Goal: Communication & Community: Share content

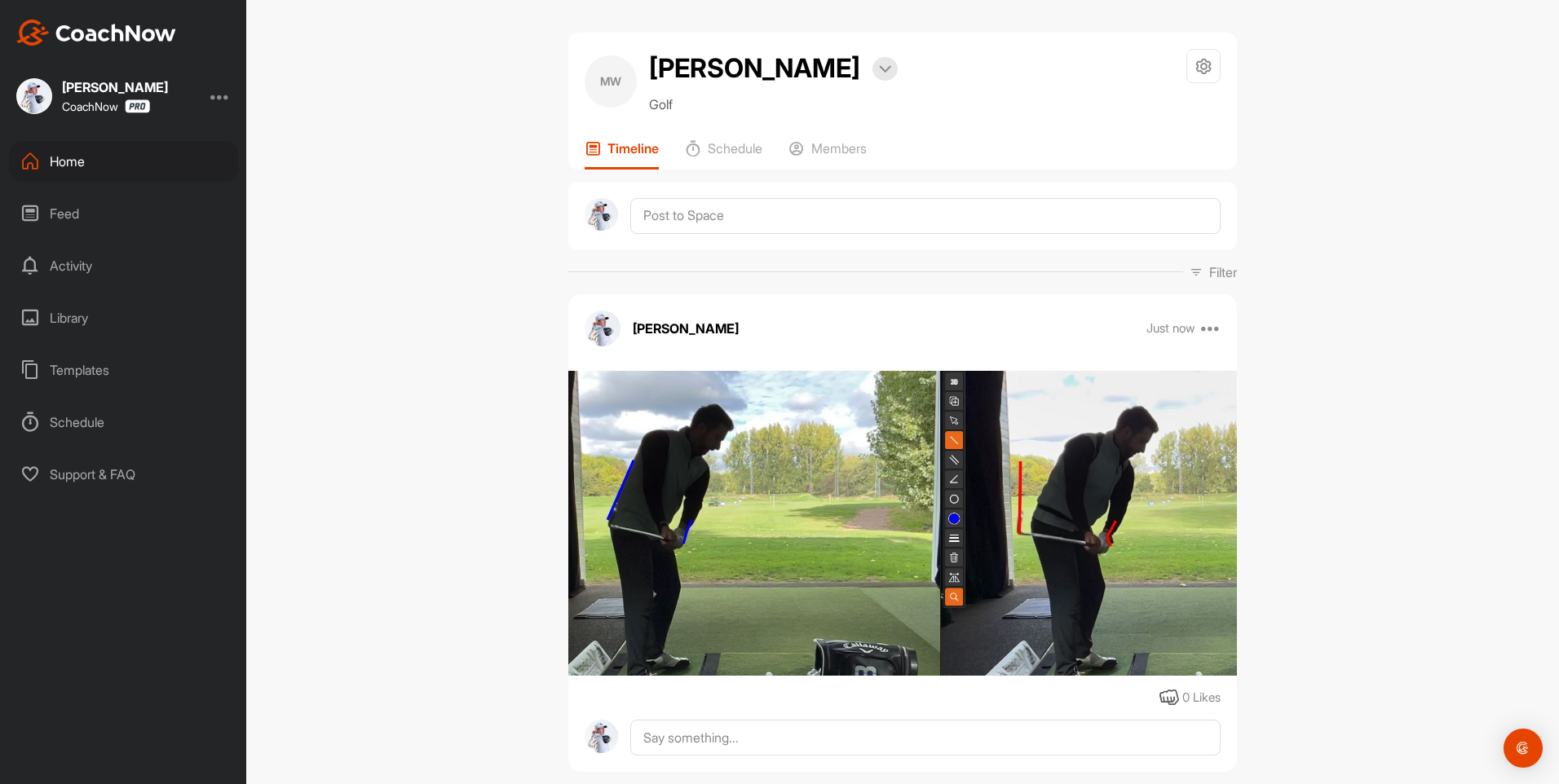
click at [58, 175] on div "Home" at bounding box center [124, 161] width 230 height 40
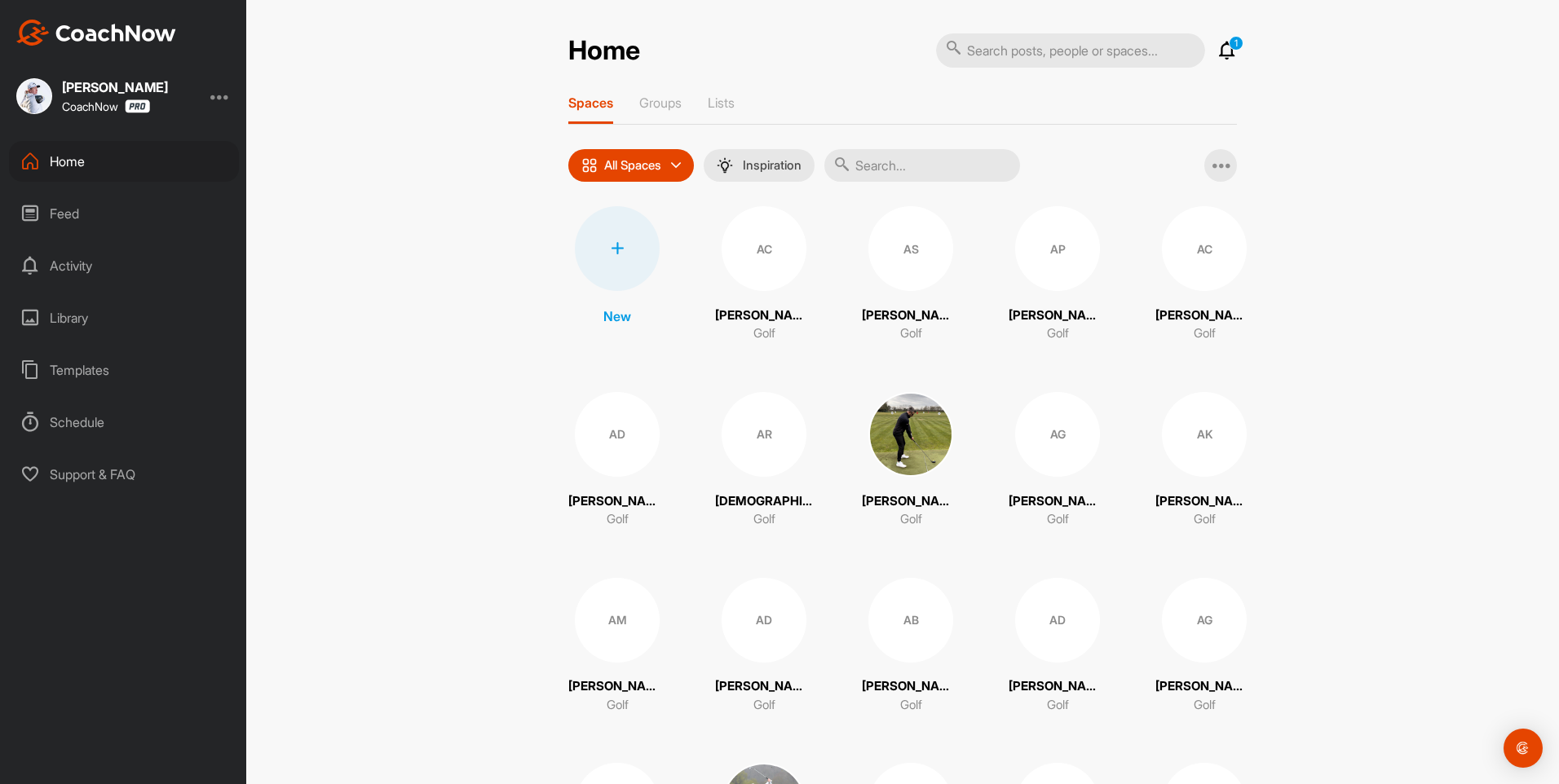
click at [882, 176] on input "text" at bounding box center [923, 165] width 196 height 33
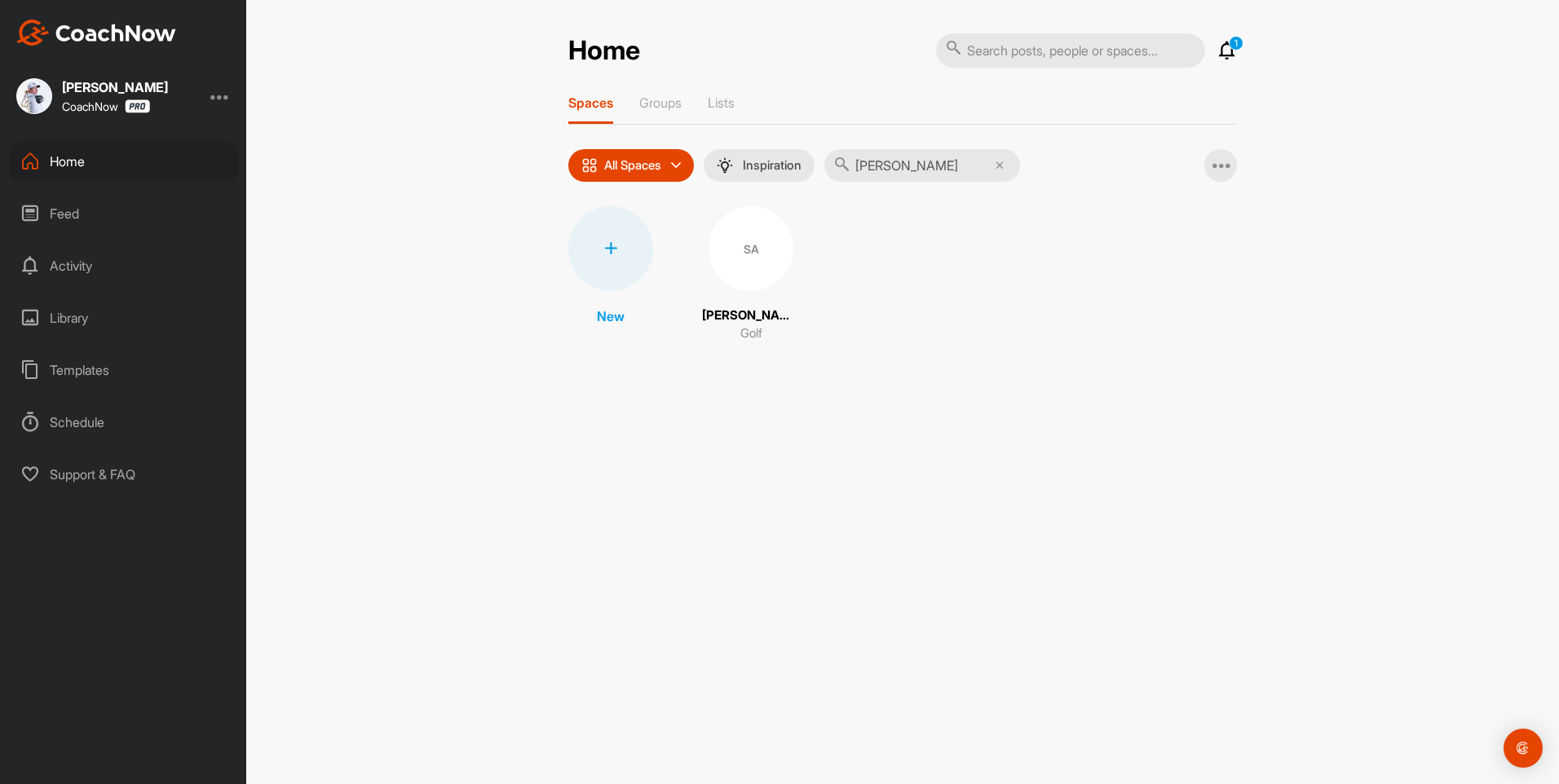
type input "[PERSON_NAME]"
click at [751, 309] on p "[PERSON_NAME]" at bounding box center [752, 316] width 98 height 19
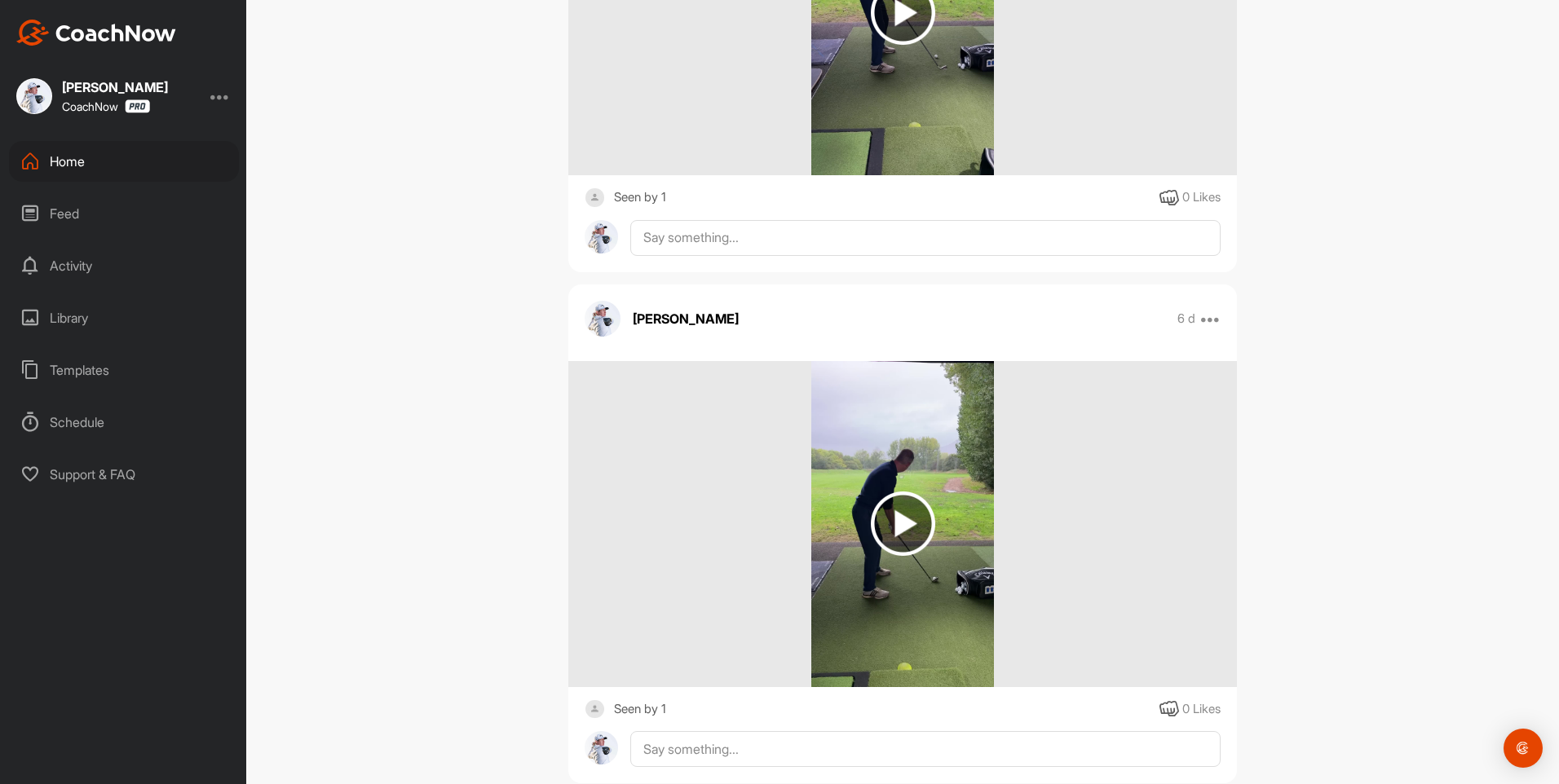
scroll to position [2854, 0]
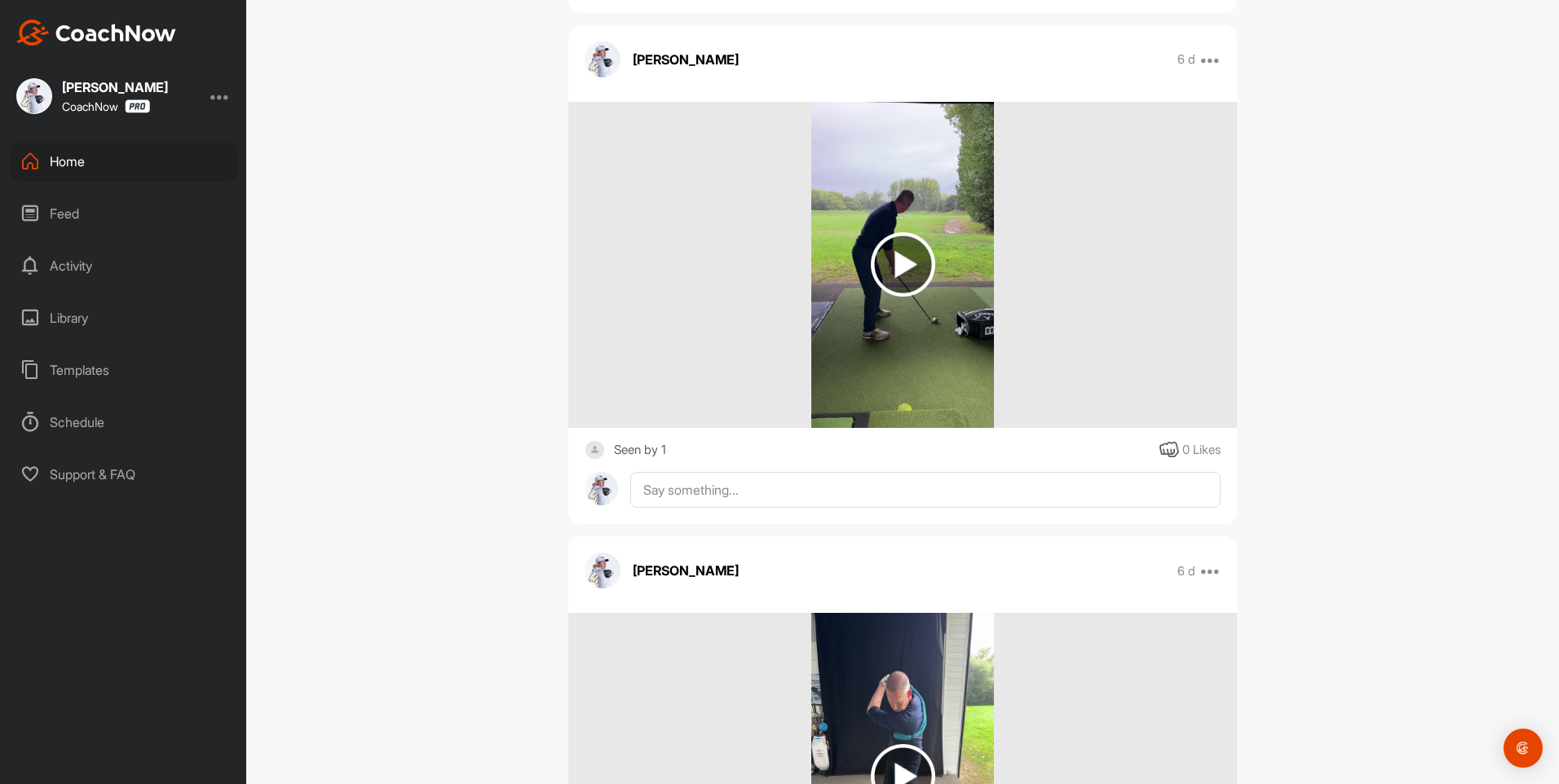
click at [441, 4] on div "SA [PERSON_NAME] Bookings Golf Space Settings Your Notifications Timeline Sched…" at bounding box center [903, 392] width 1313 height 784
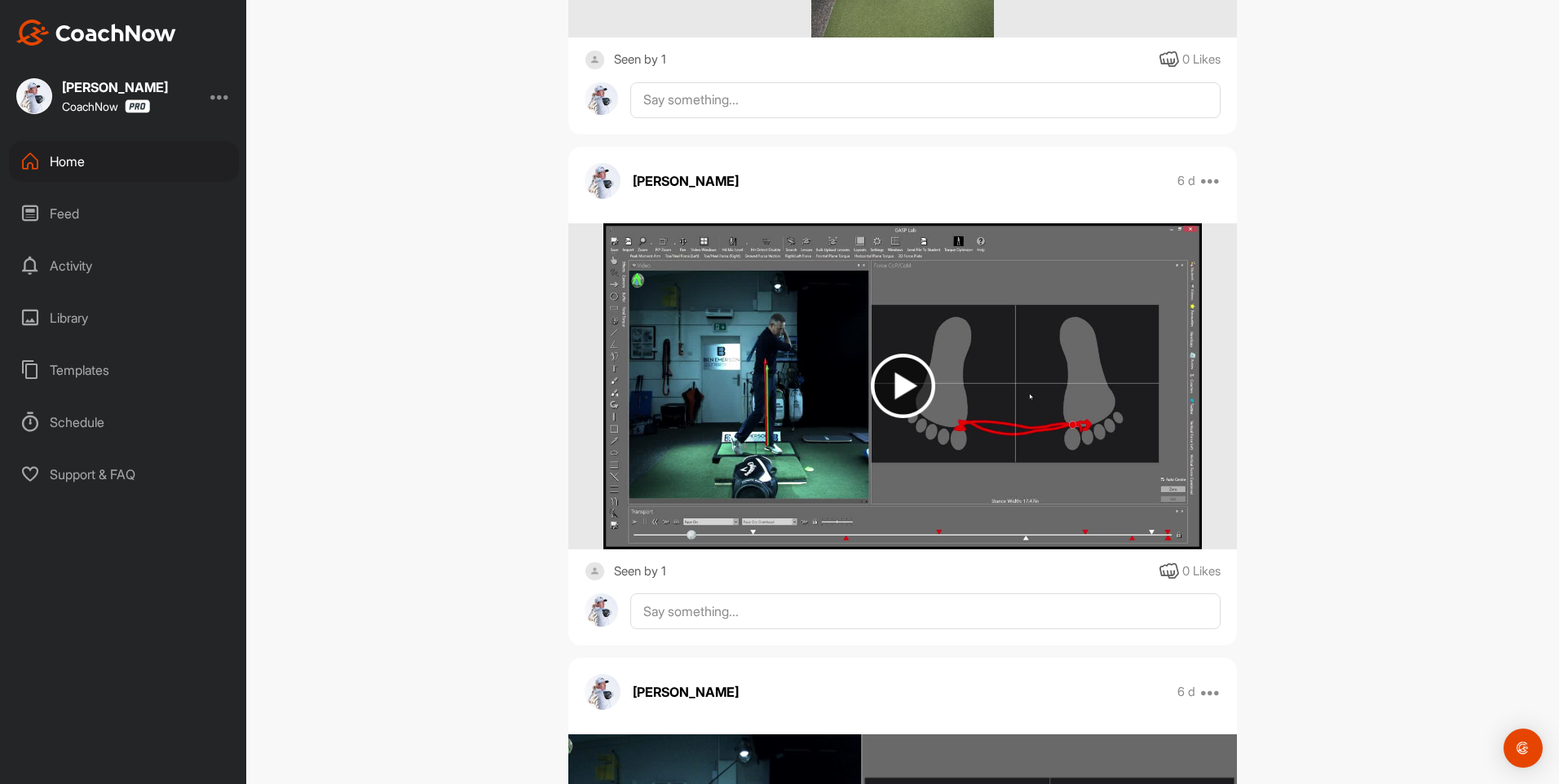
scroll to position [0, 0]
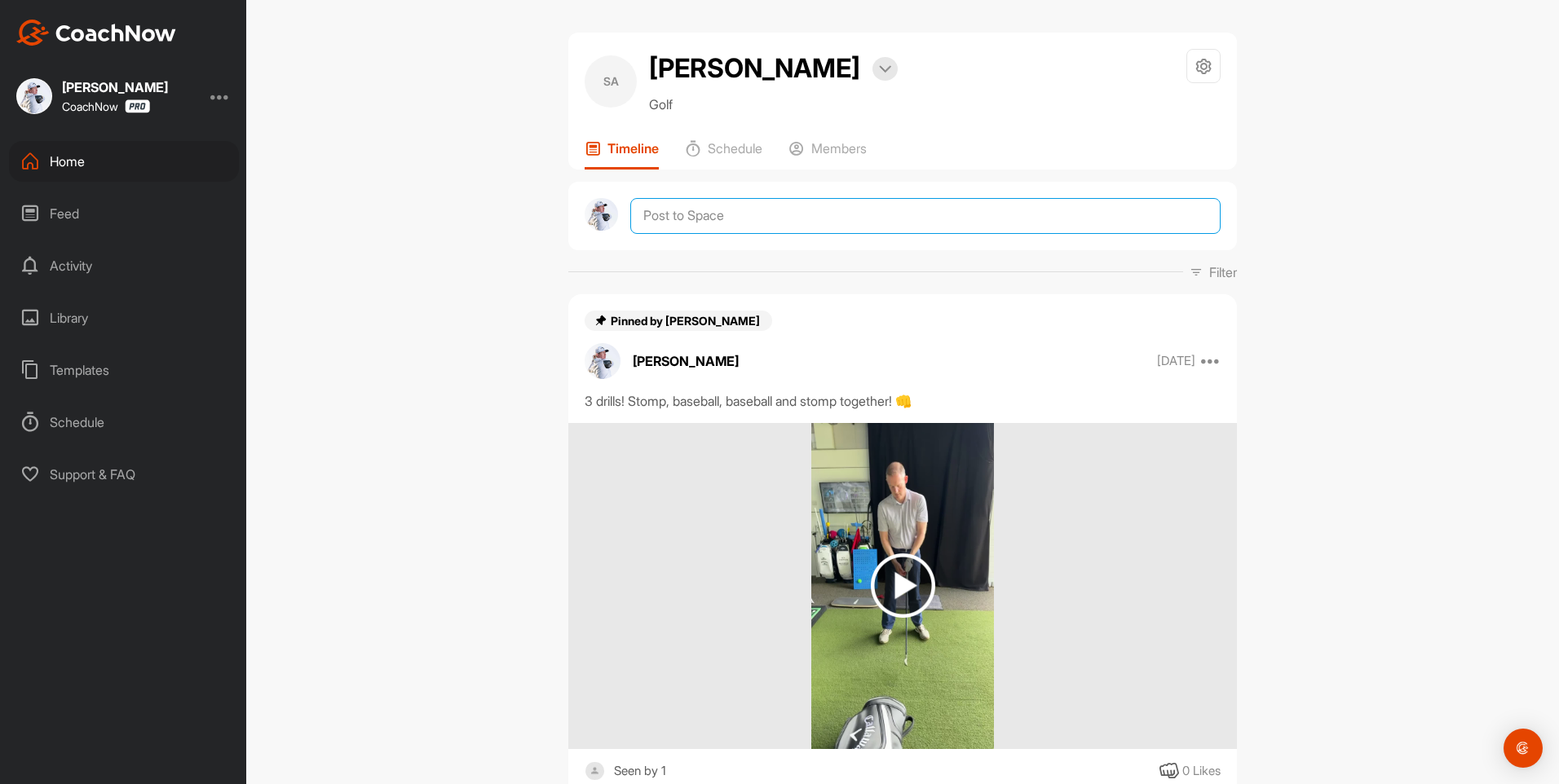
click at [641, 216] on textarea at bounding box center [925, 215] width 590 height 36
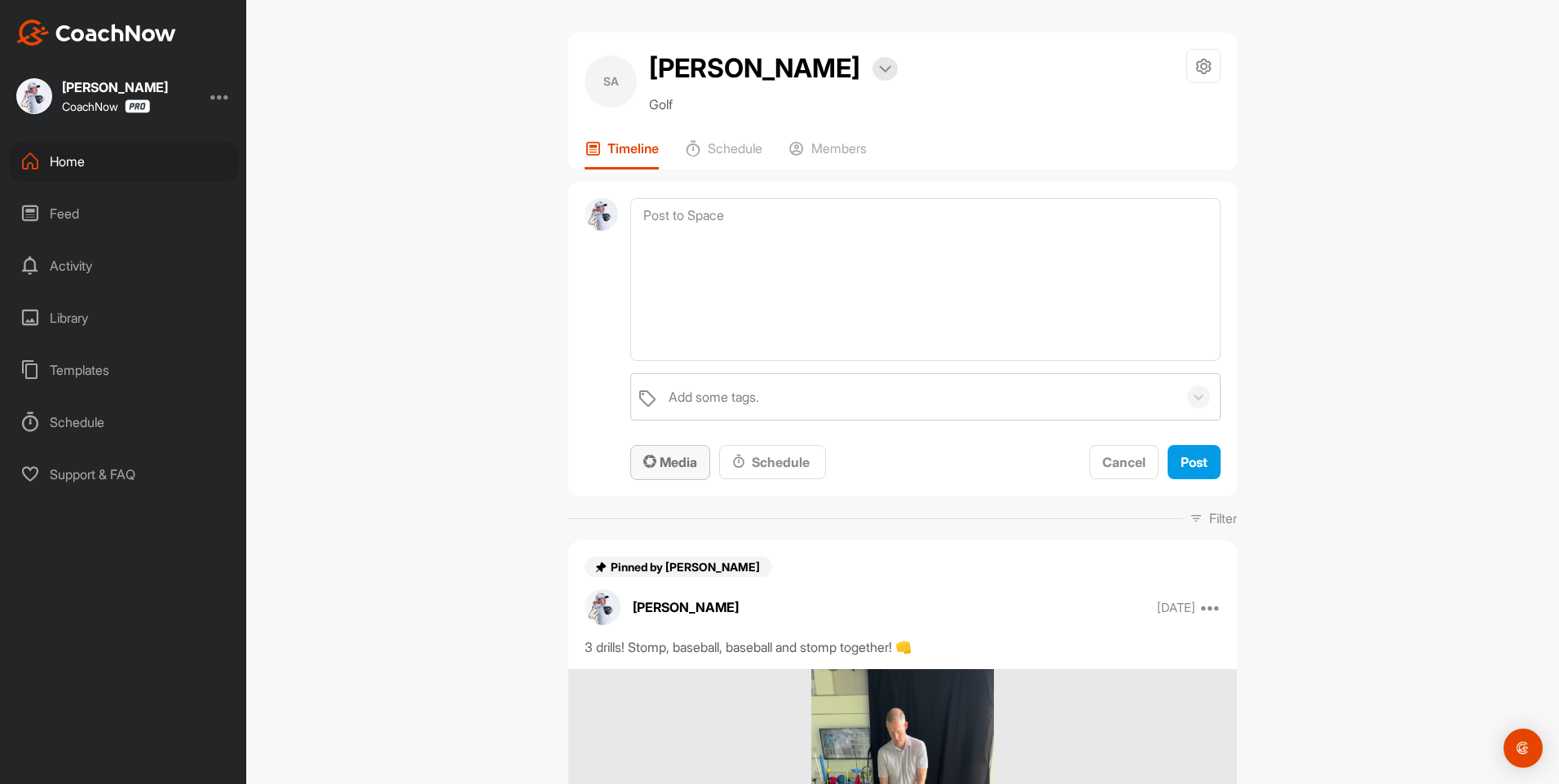
click at [642, 452] on button "Media" at bounding box center [670, 463] width 80 height 36
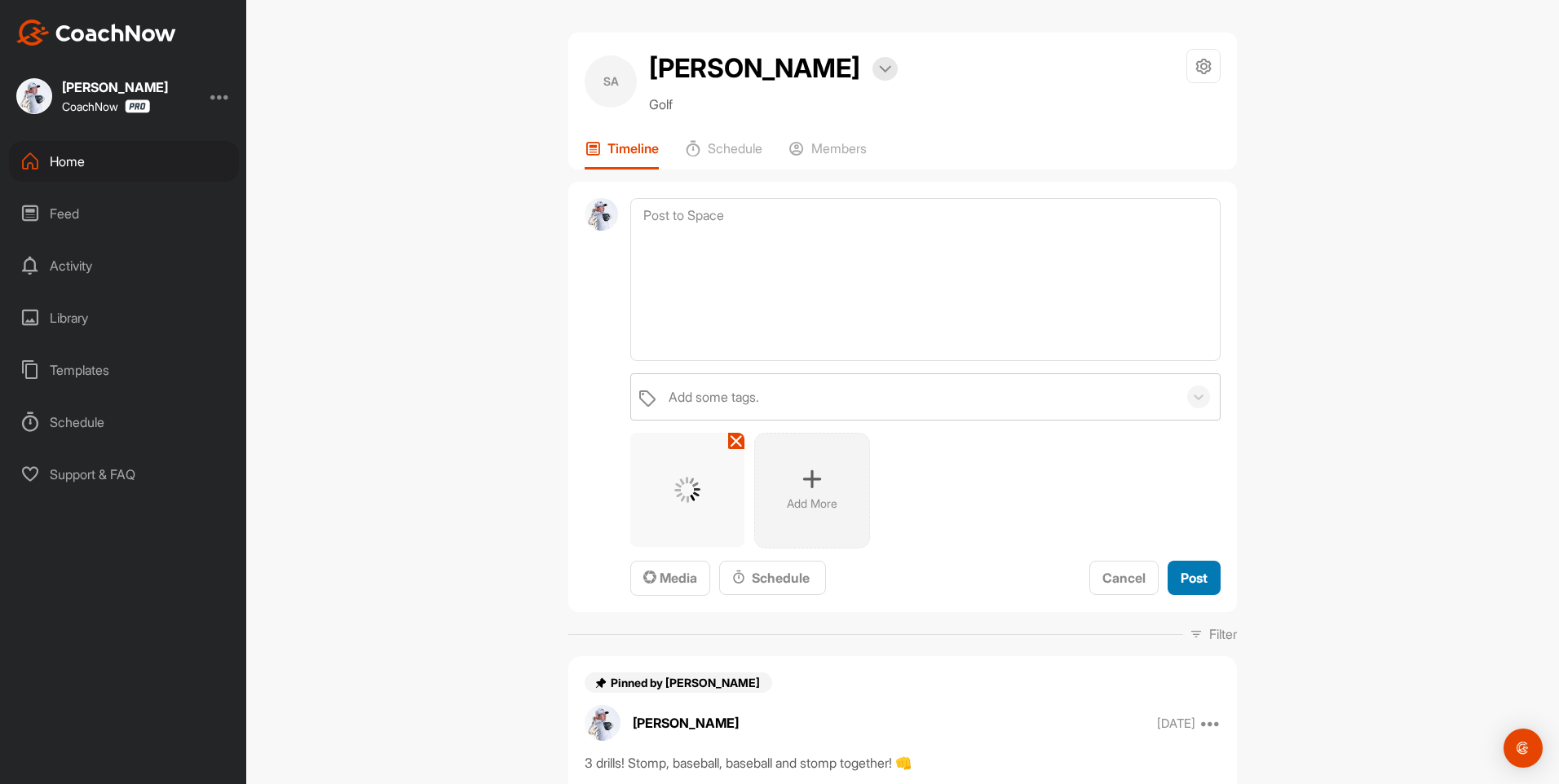
click at [1199, 582] on span "Post" at bounding box center [1194, 578] width 27 height 16
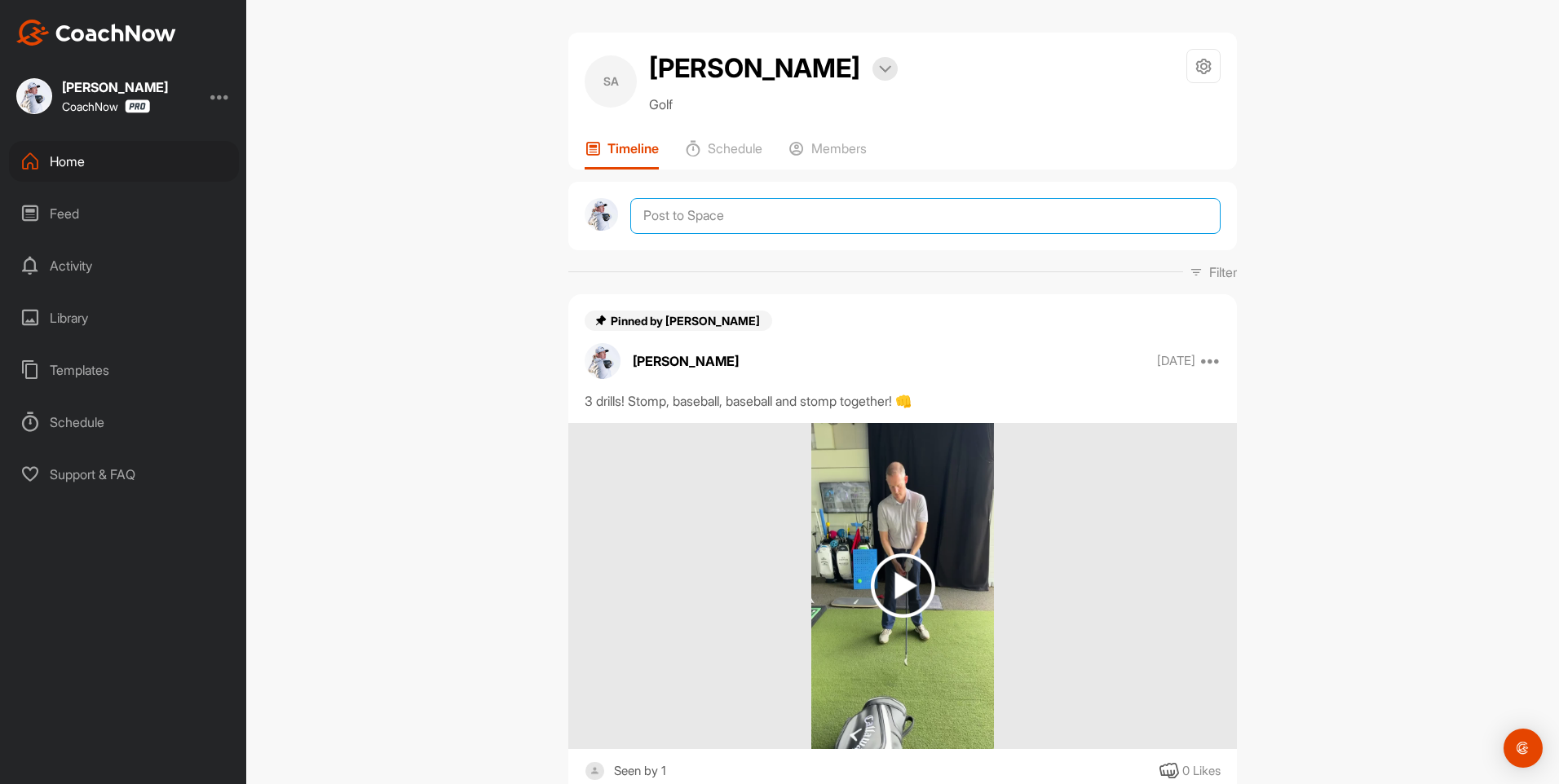
click at [659, 210] on textarea at bounding box center [925, 215] width 590 height 36
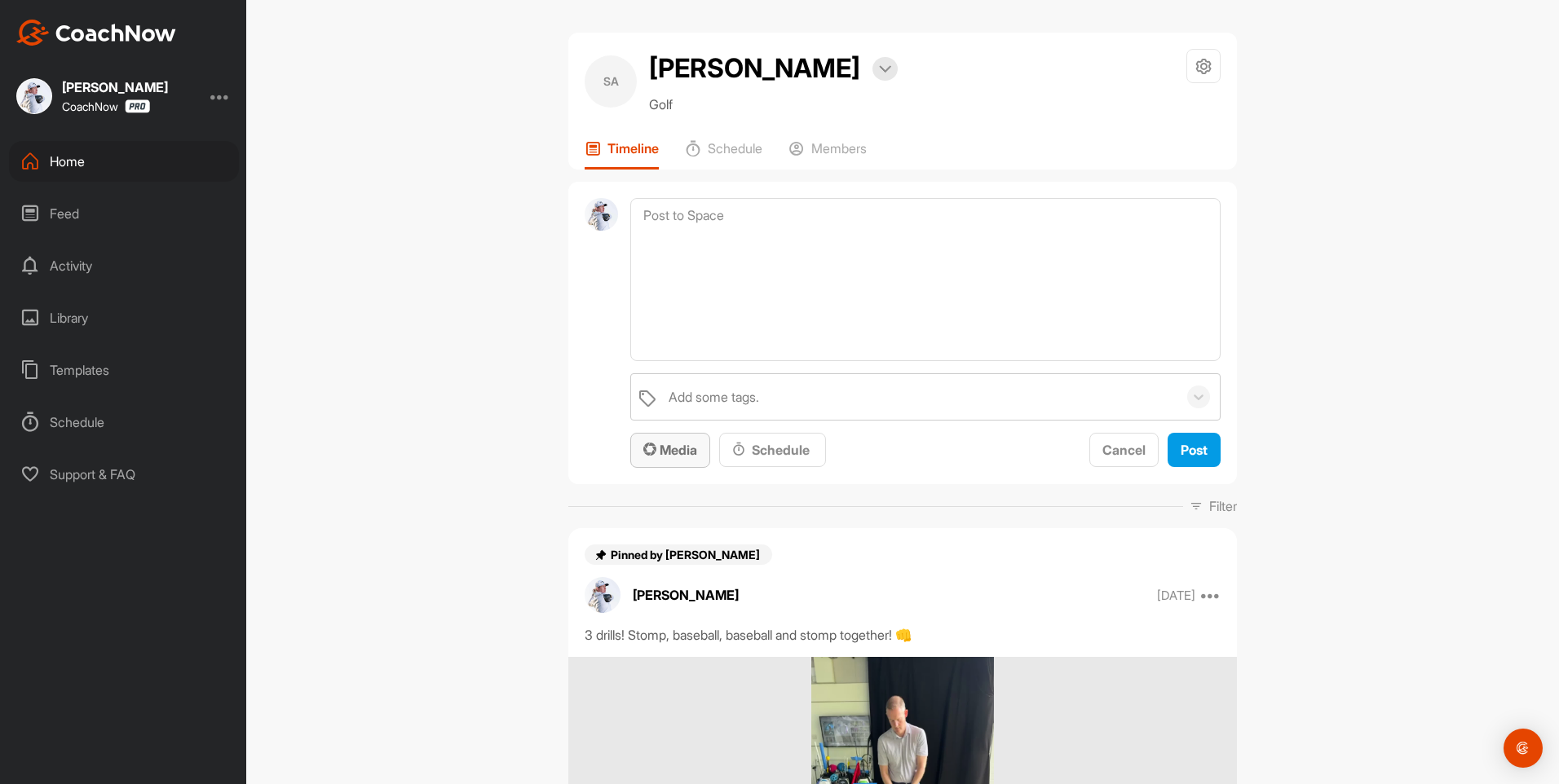
click at [666, 453] on span "Media" at bounding box center [670, 449] width 54 height 16
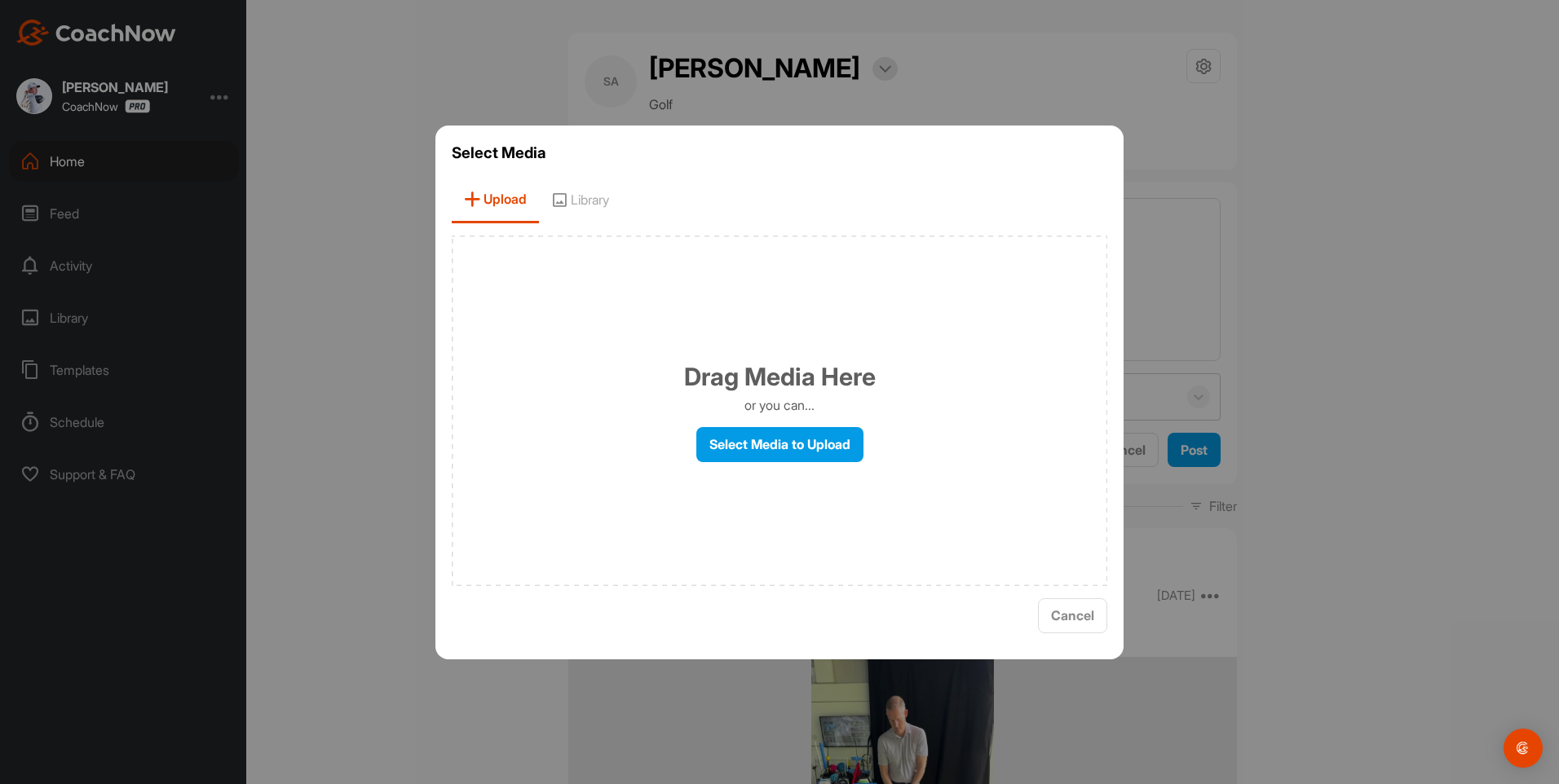
click at [748, 419] on div "Drag Media Here or you can... Select Media to Upload" at bounding box center [780, 411] width 656 height 350
click at [741, 441] on label "Select Media to Upload" at bounding box center [780, 444] width 167 height 36
click at [0, 0] on input "Select Media to Upload" at bounding box center [0, 0] width 0 height 0
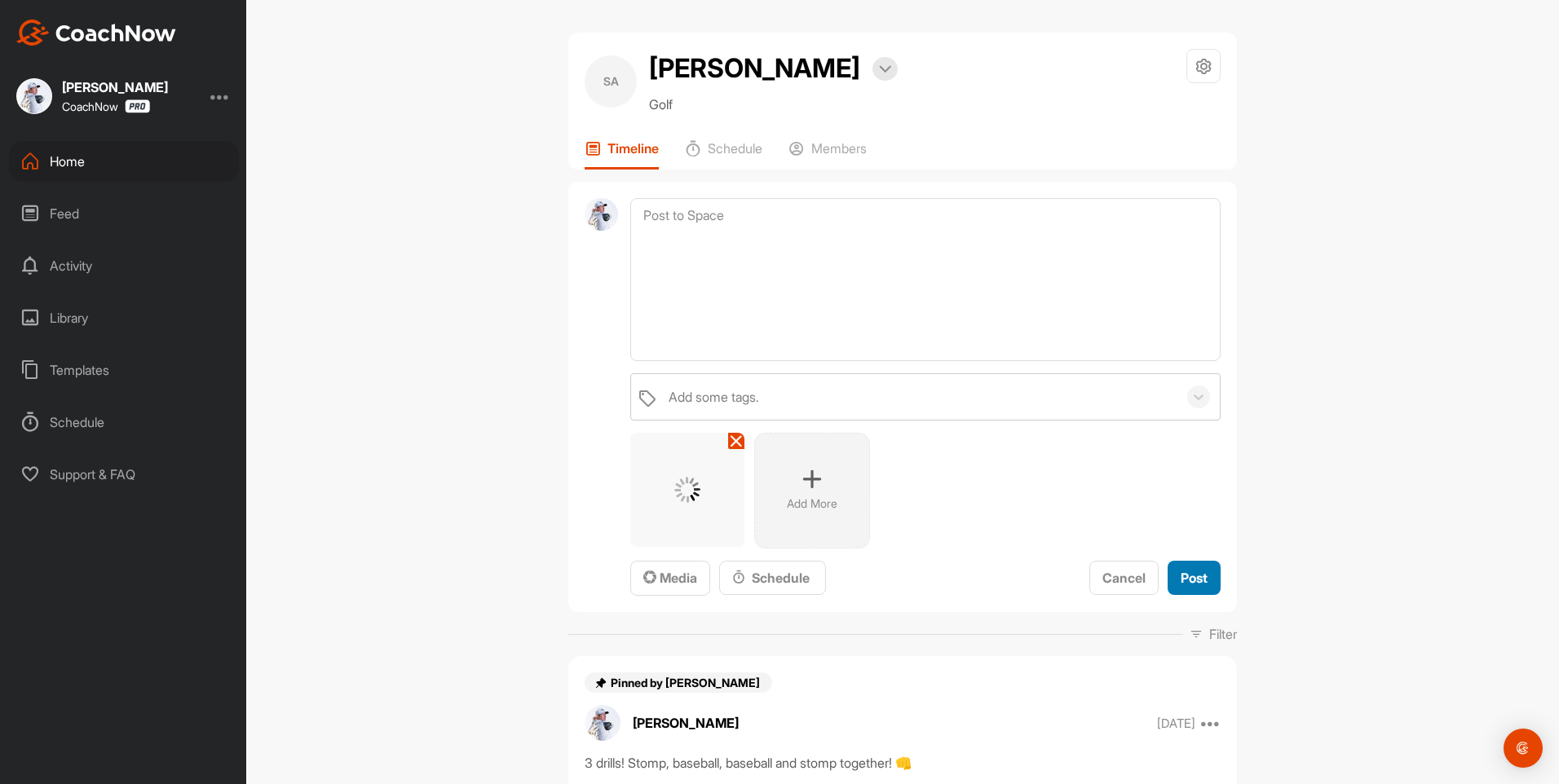
click at [1181, 580] on span "Post" at bounding box center [1194, 578] width 27 height 16
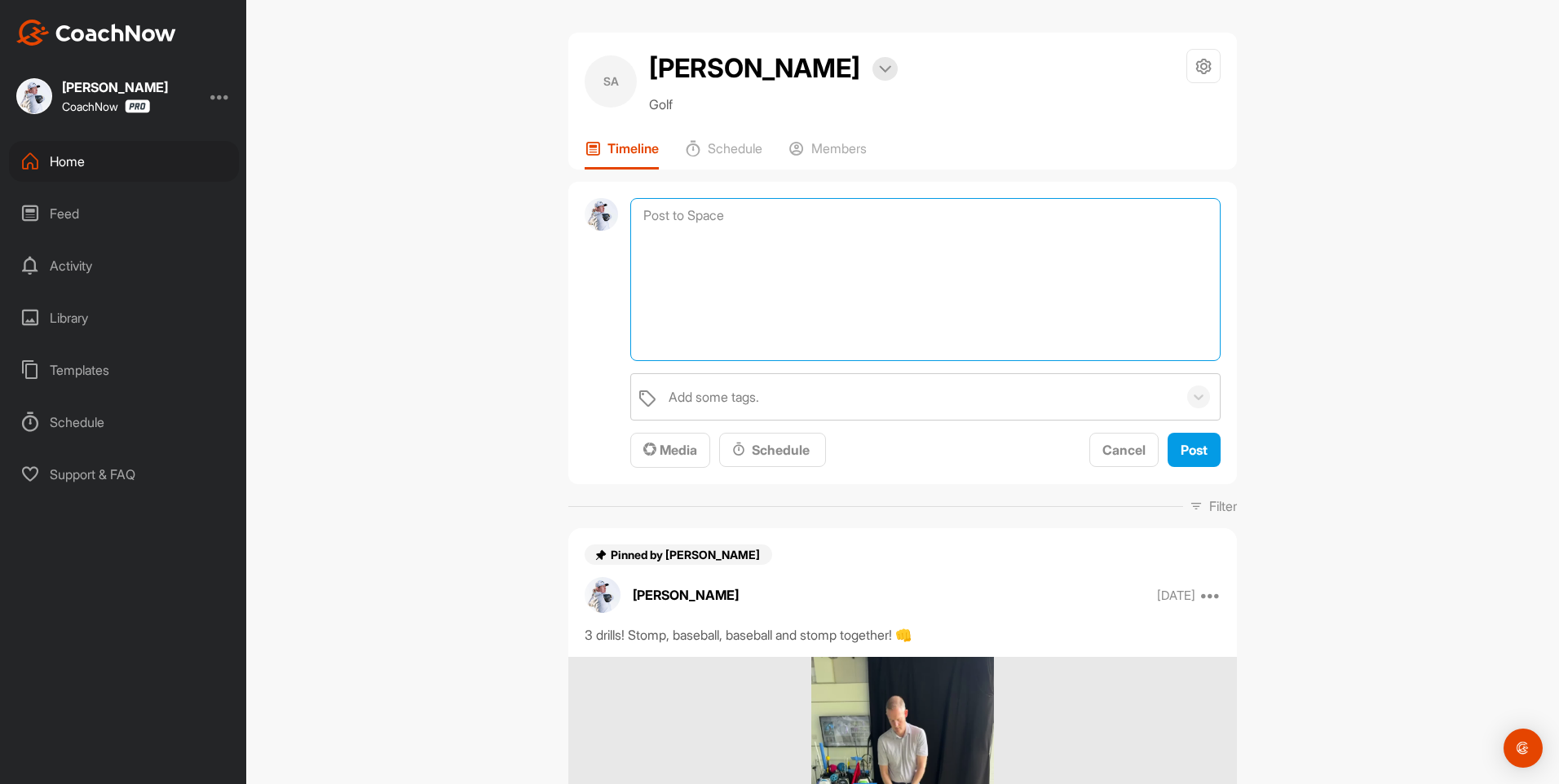
click at [690, 217] on textarea at bounding box center [925, 279] width 590 height 163
click at [684, 450] on span "Media" at bounding box center [670, 449] width 54 height 16
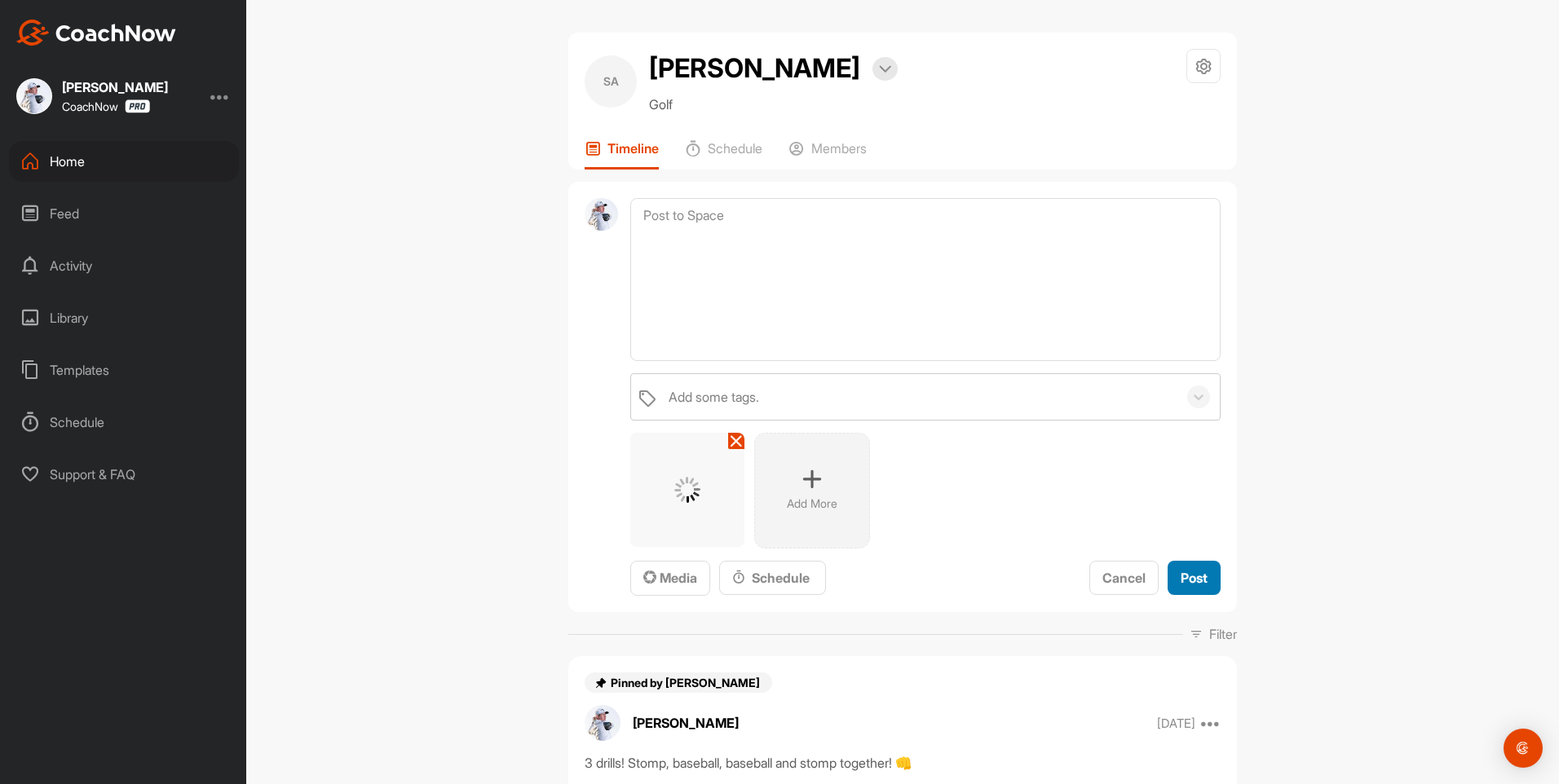
drag, startPoint x: 1180, startPoint y: 576, endPoint x: 1145, endPoint y: 586, distance: 36.4
click at [1181, 576] on span "Post" at bounding box center [1194, 578] width 27 height 16
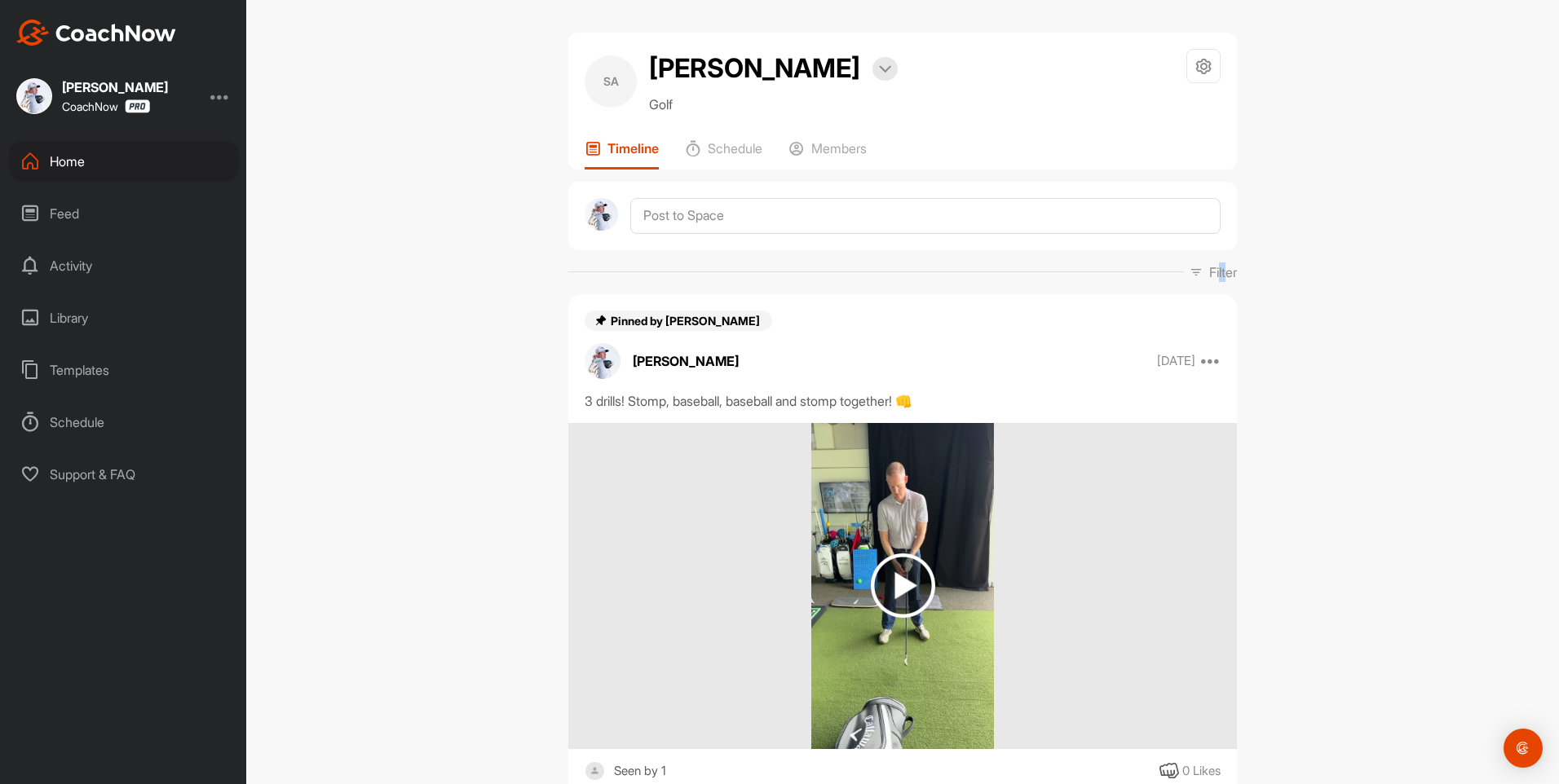
click at [1217, 267] on p "Filter" at bounding box center [1223, 273] width 28 height 19
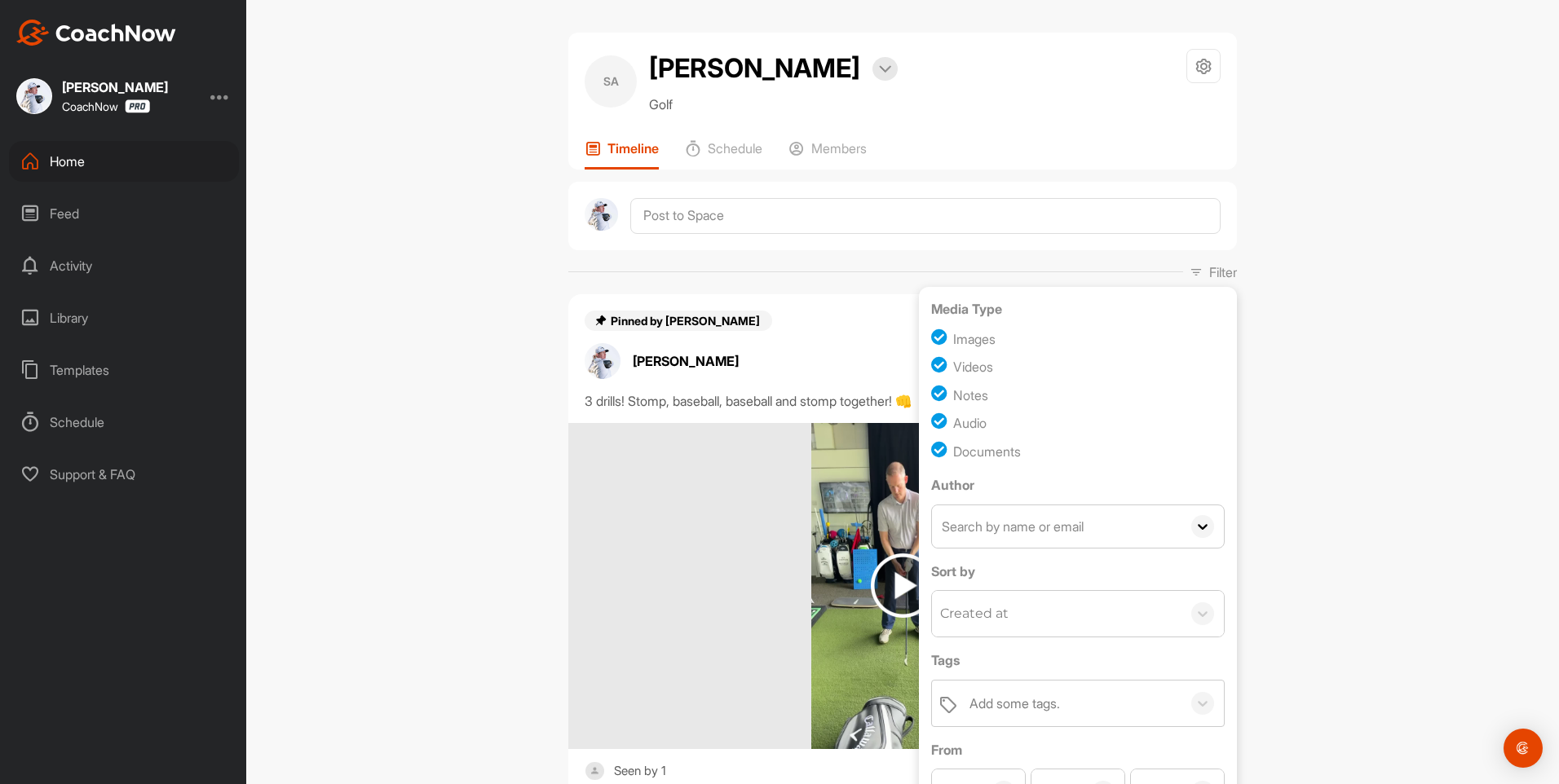
click at [938, 420] on input "checkbox" at bounding box center [942, 423] width 22 height 22
checkbox input "false"
click at [937, 399] on input "checkbox" at bounding box center [942, 394] width 22 height 22
checkbox input "false"
click at [937, 367] on input "checkbox" at bounding box center [942, 367] width 22 height 22
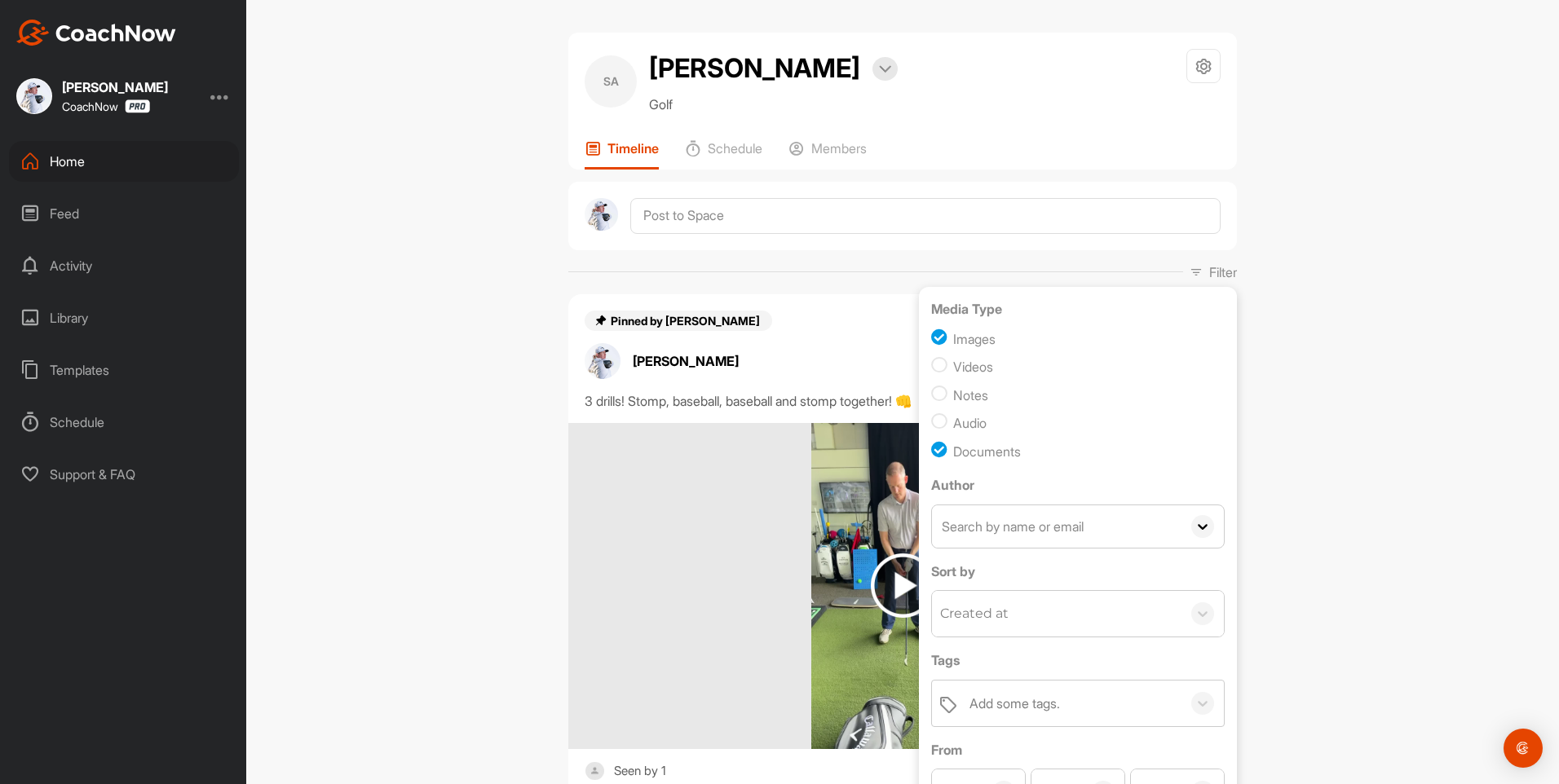
checkbox input "false"
click at [931, 324] on div "Media Type Images Videos Notes Audio Documents" at bounding box center [1078, 381] width 294 height 164
click at [931, 333] on input "checkbox" at bounding box center [942, 339] width 22 height 22
checkbox input "false"
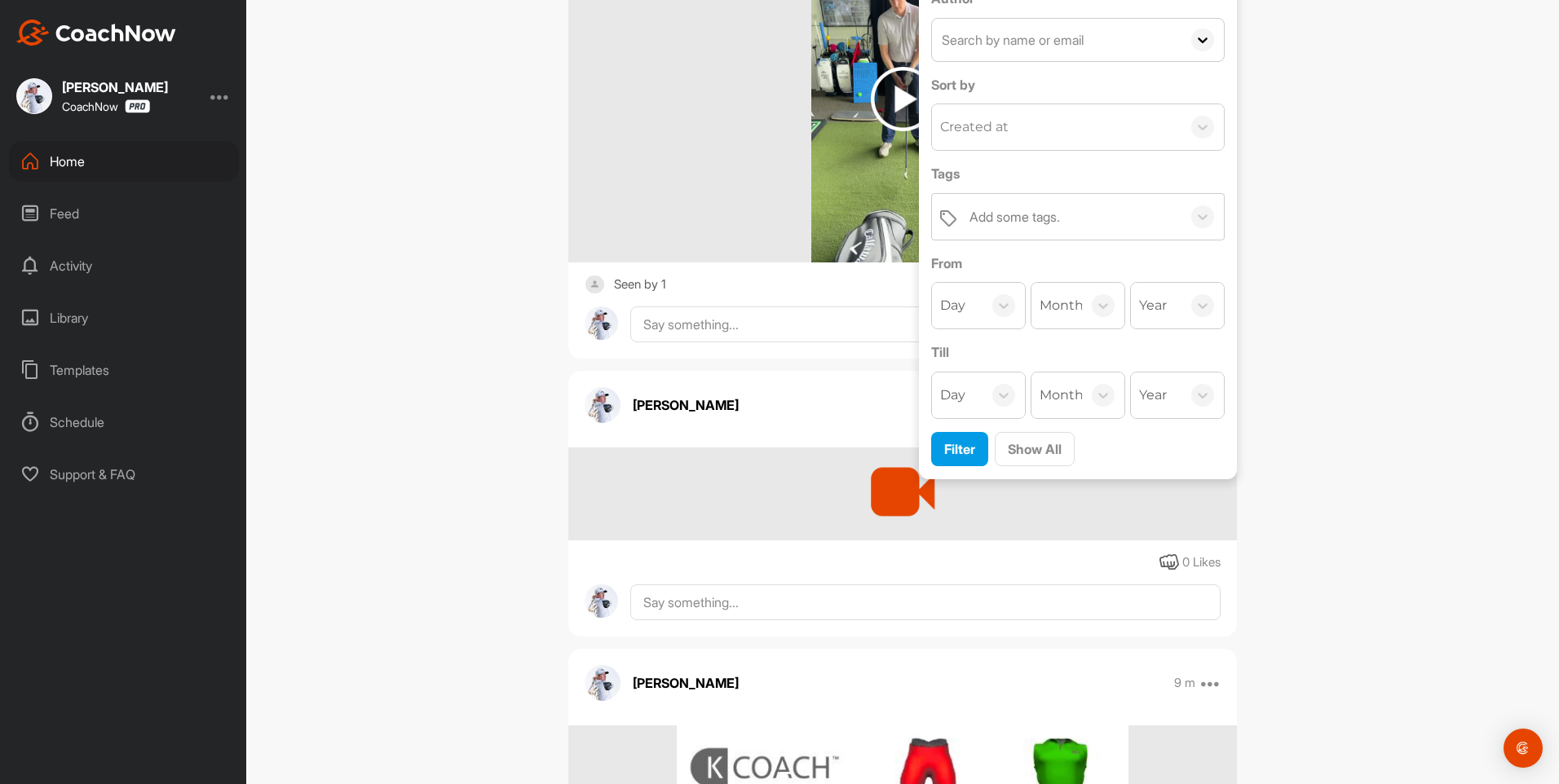
scroll to position [489, 0]
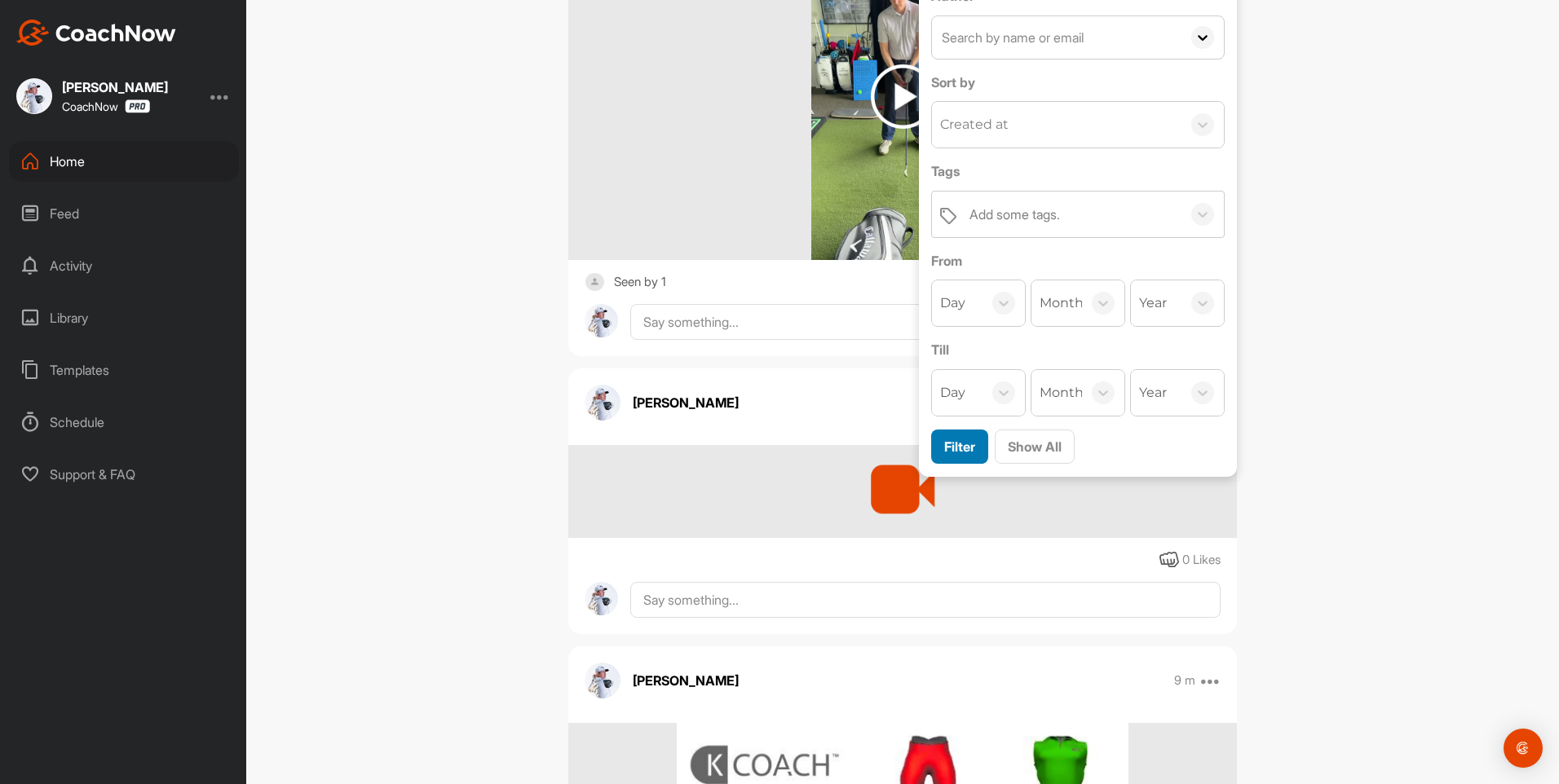
click at [961, 441] on span "Filter" at bounding box center [960, 446] width 31 height 16
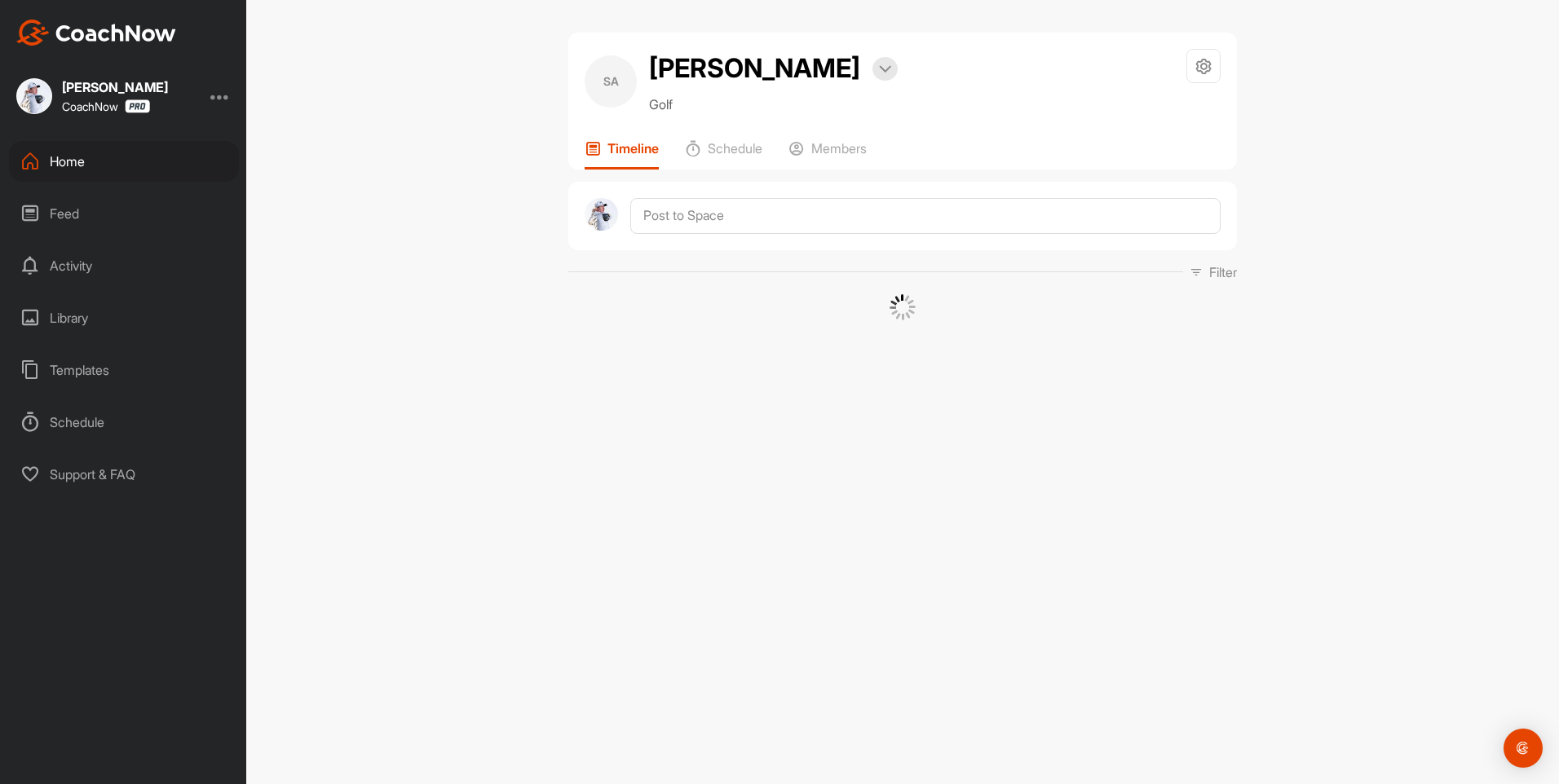
scroll to position [0, 0]
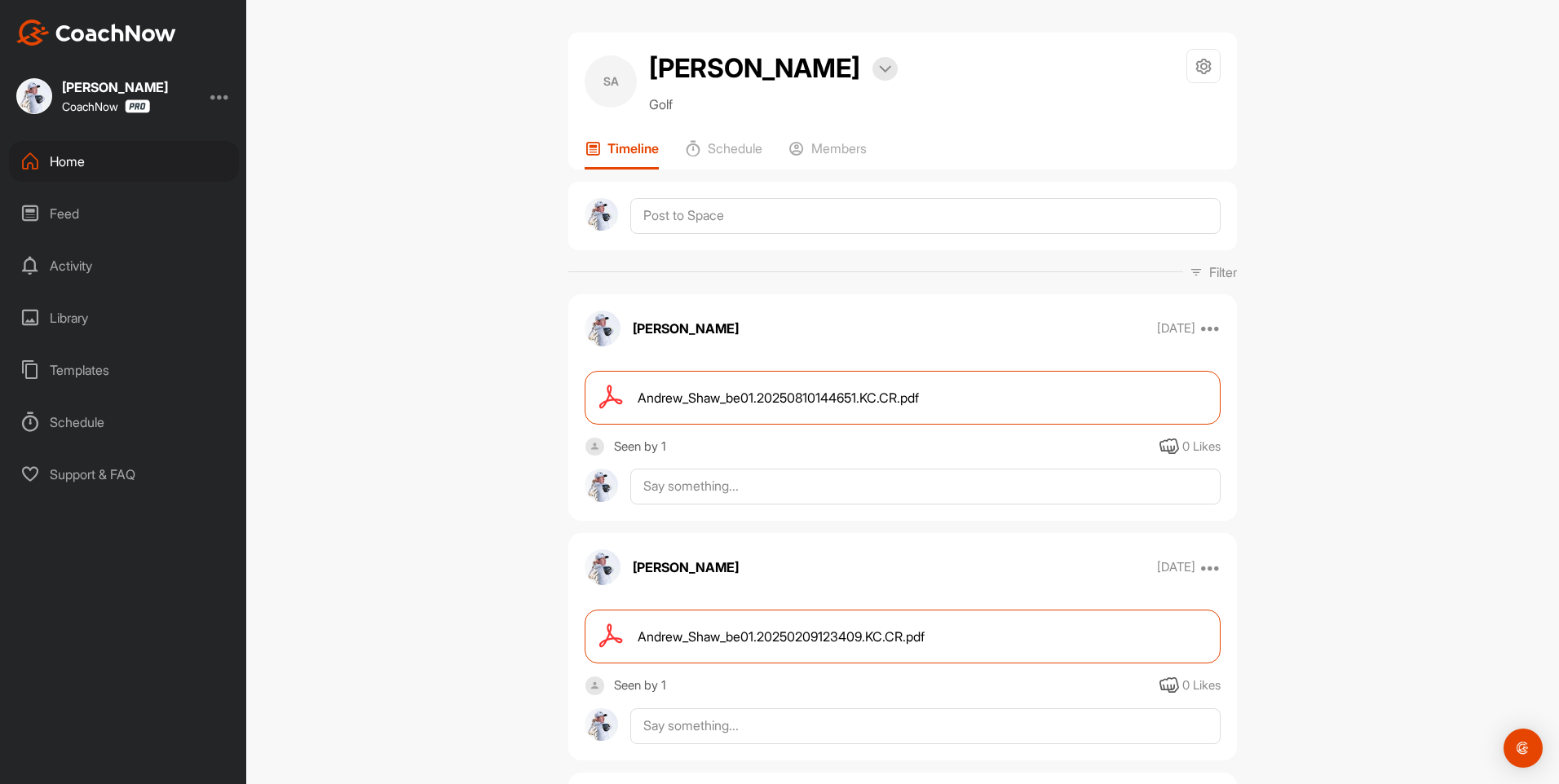
click at [752, 637] on span "Andrew_Shaw_be01.20250209123409.KC.CR.pdf" at bounding box center [780, 636] width 287 height 19
click at [675, 225] on textarea at bounding box center [925, 215] width 590 height 36
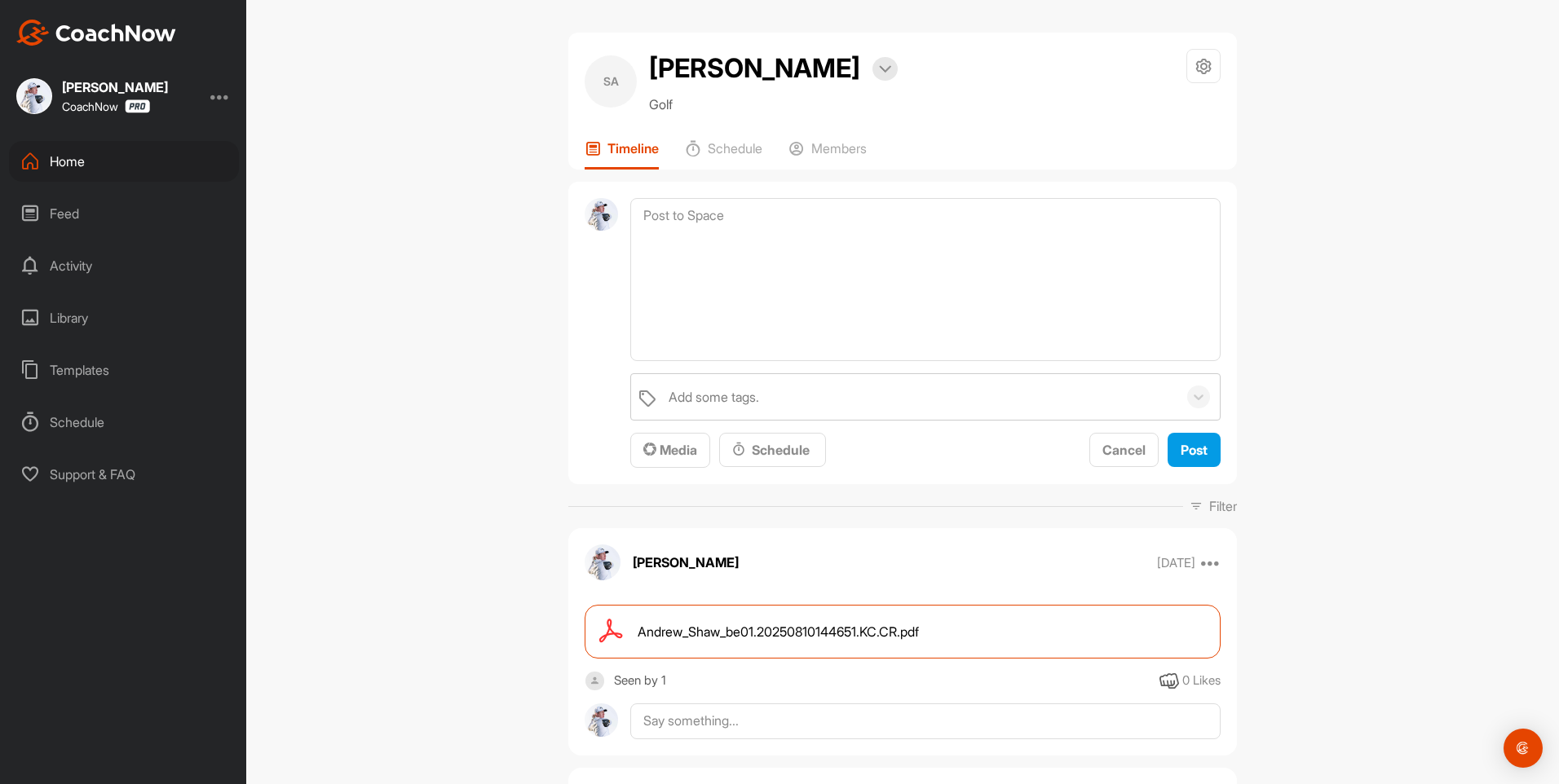
click at [671, 430] on div "Add some tags. Media Schedule Cancel Post" at bounding box center [925, 420] width 590 height 95
click at [670, 436] on button "Media" at bounding box center [670, 450] width 80 height 36
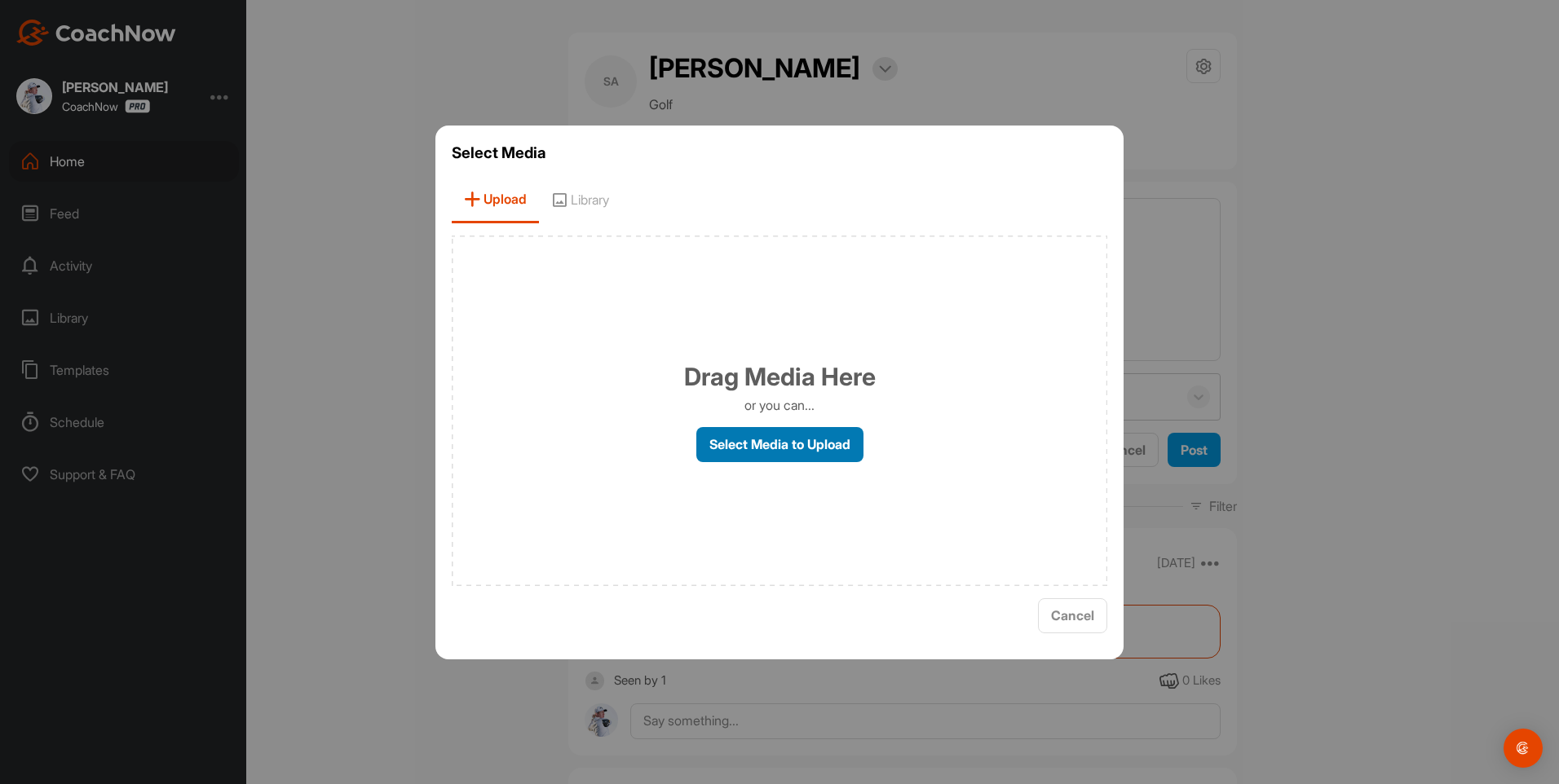
click at [778, 447] on label "Select Media to Upload" at bounding box center [780, 444] width 167 height 36
click at [0, 0] on input "Select Media to Upload" at bounding box center [0, 0] width 0 height 0
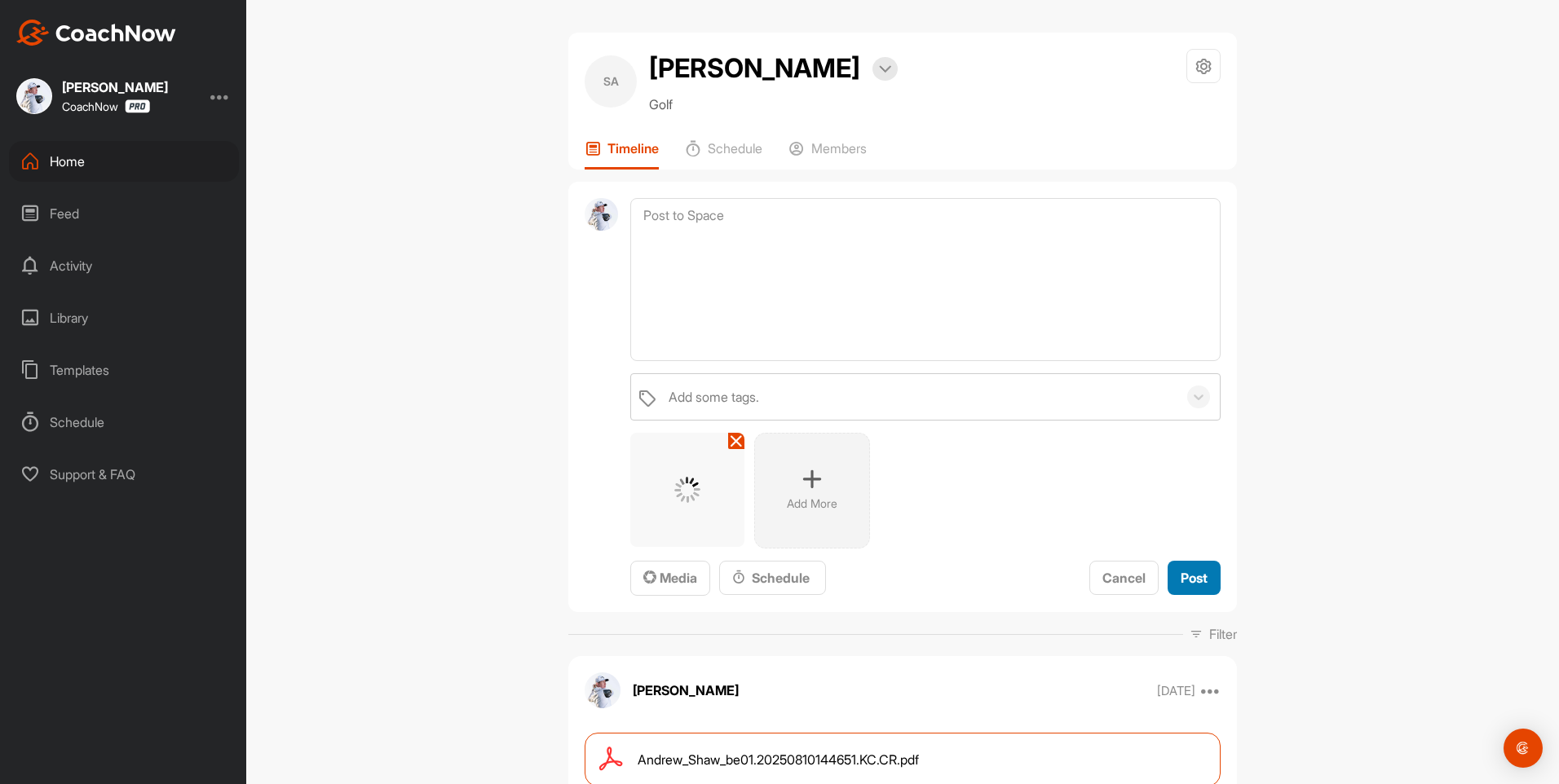
click at [1190, 570] on span "Post" at bounding box center [1194, 578] width 27 height 16
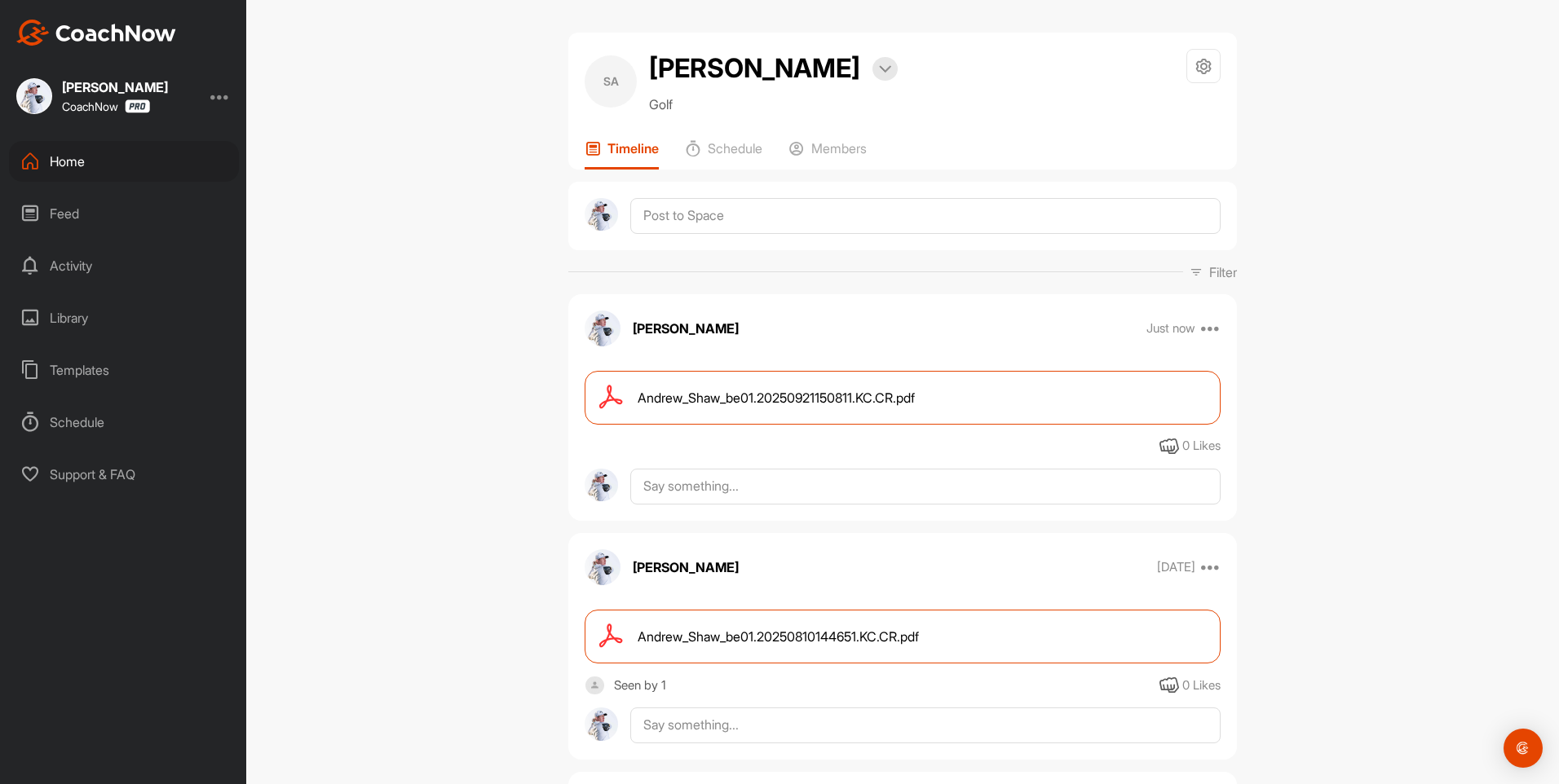
click at [1210, 273] on p "Filter" at bounding box center [1223, 273] width 28 height 19
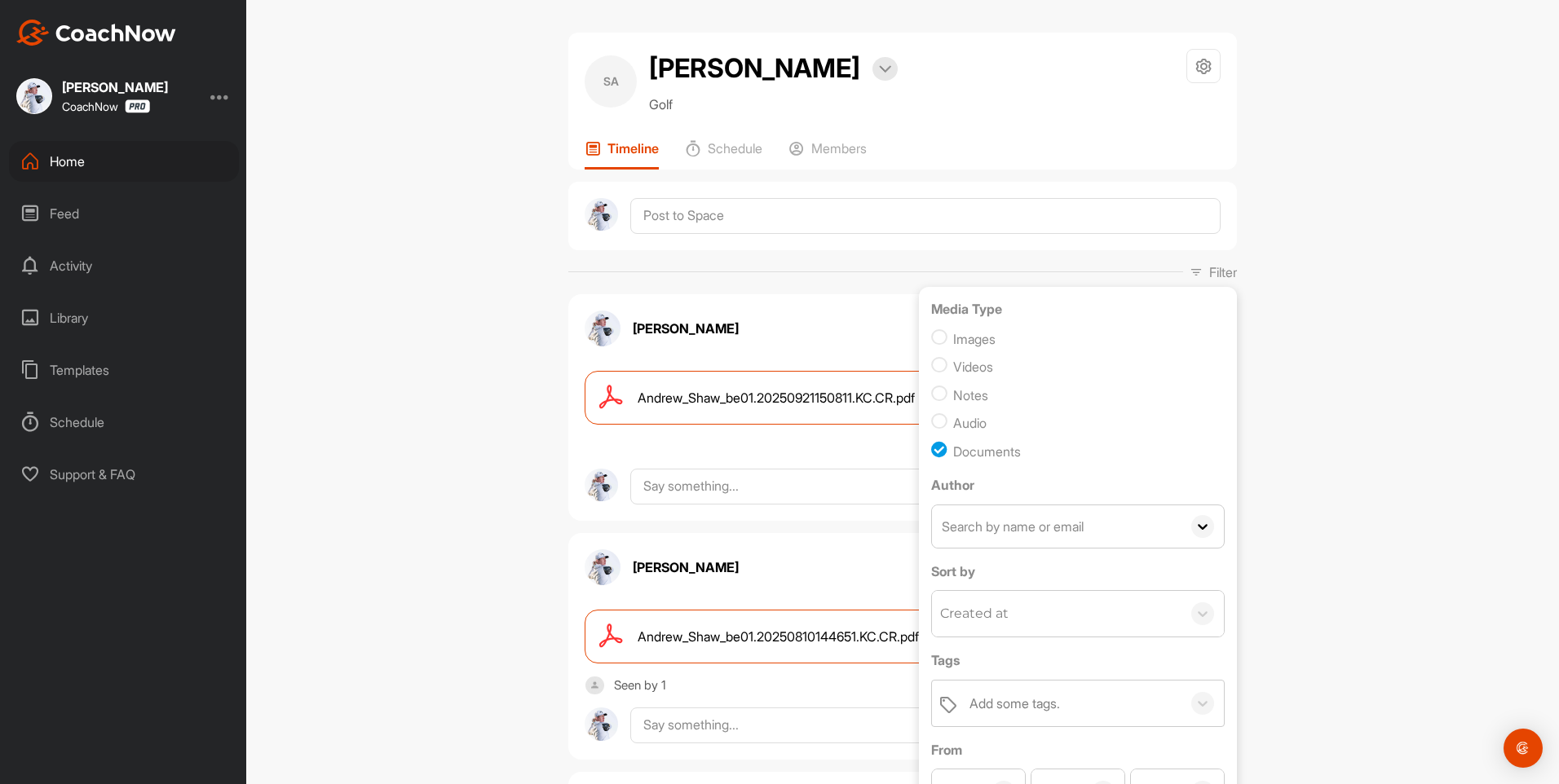
click at [934, 423] on input "checkbox" at bounding box center [942, 423] width 22 height 22
checkbox input "true"
click at [932, 401] on input "checkbox" at bounding box center [942, 394] width 22 height 22
click at [931, 388] on input "checkbox" at bounding box center [942, 394] width 22 height 22
checkbox input "false"
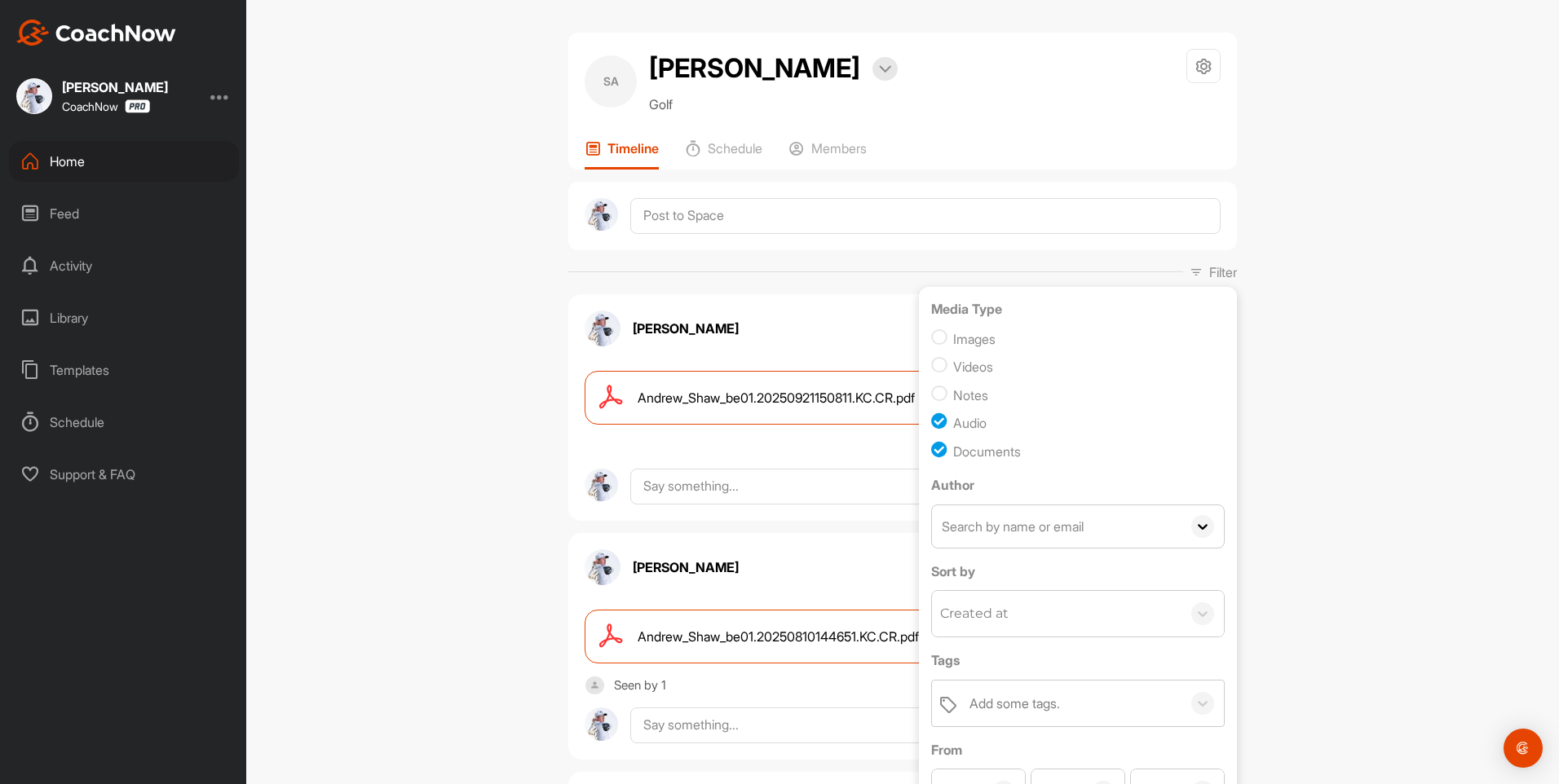
click at [931, 364] on input "checkbox" at bounding box center [942, 367] width 22 height 22
checkbox input "true"
click at [932, 339] on input "checkbox" at bounding box center [942, 339] width 22 height 22
checkbox input "true"
click at [931, 393] on input "checkbox" at bounding box center [942, 394] width 22 height 22
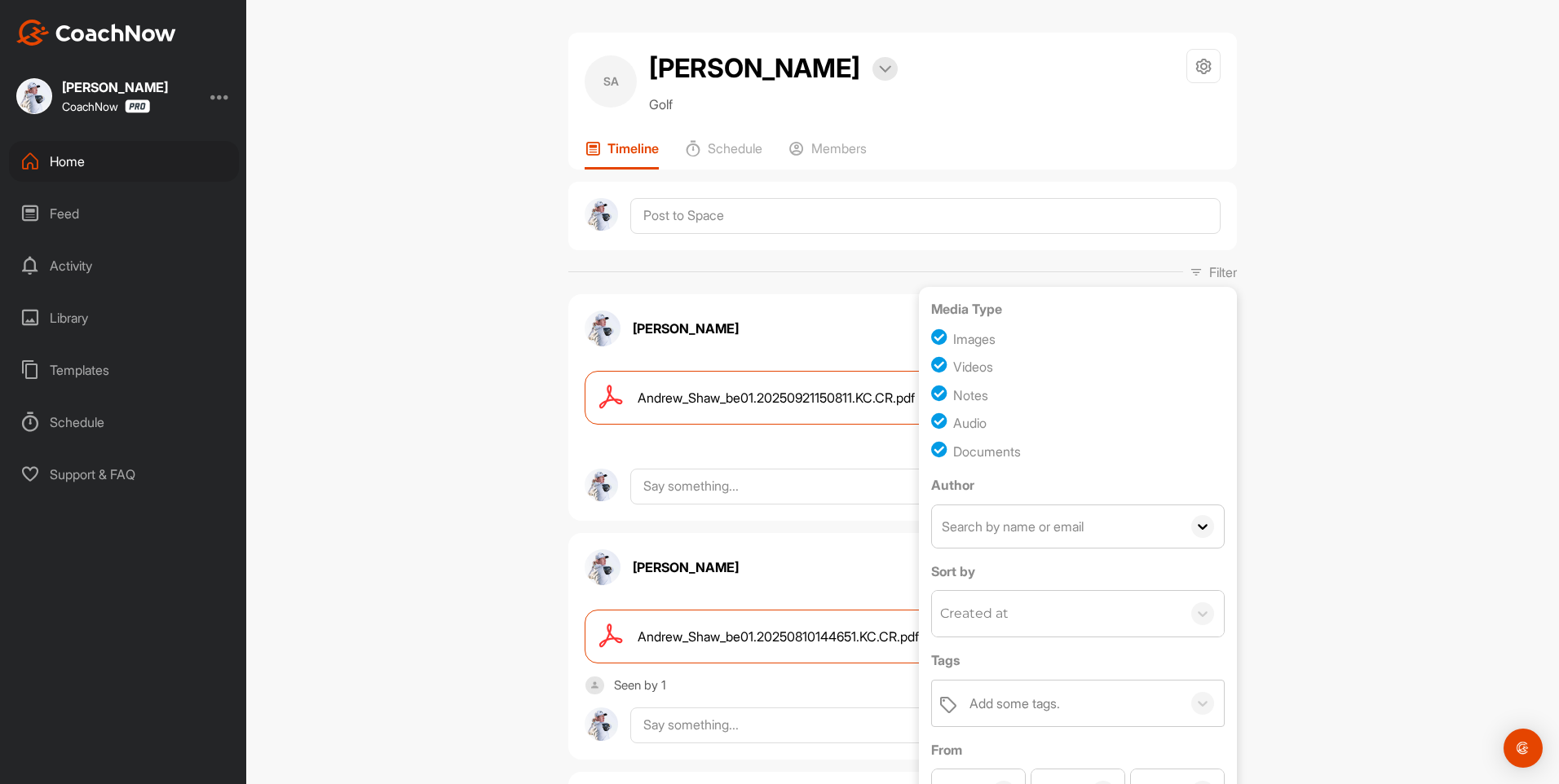
checkbox input "true"
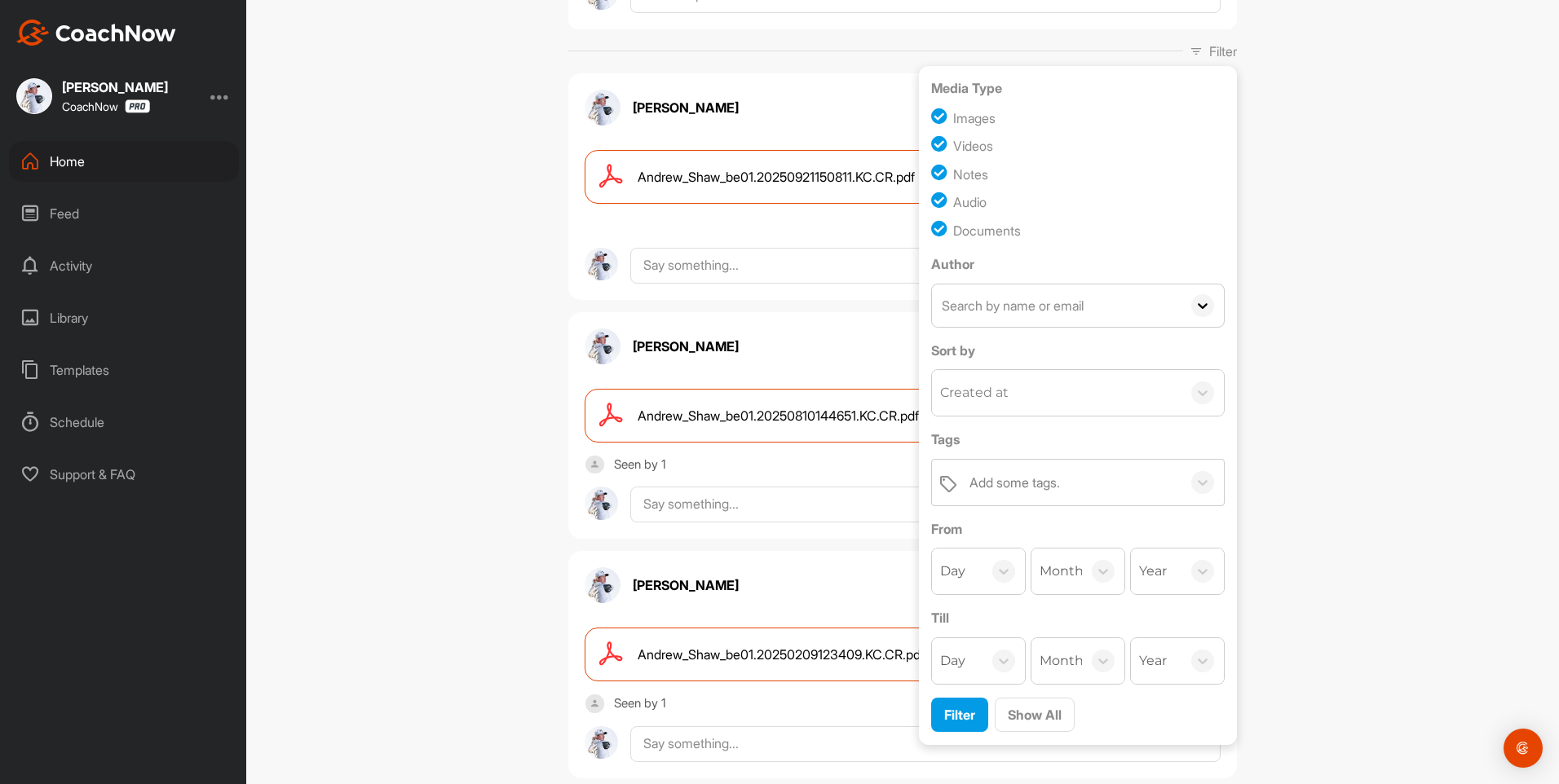
scroll to position [408, 0]
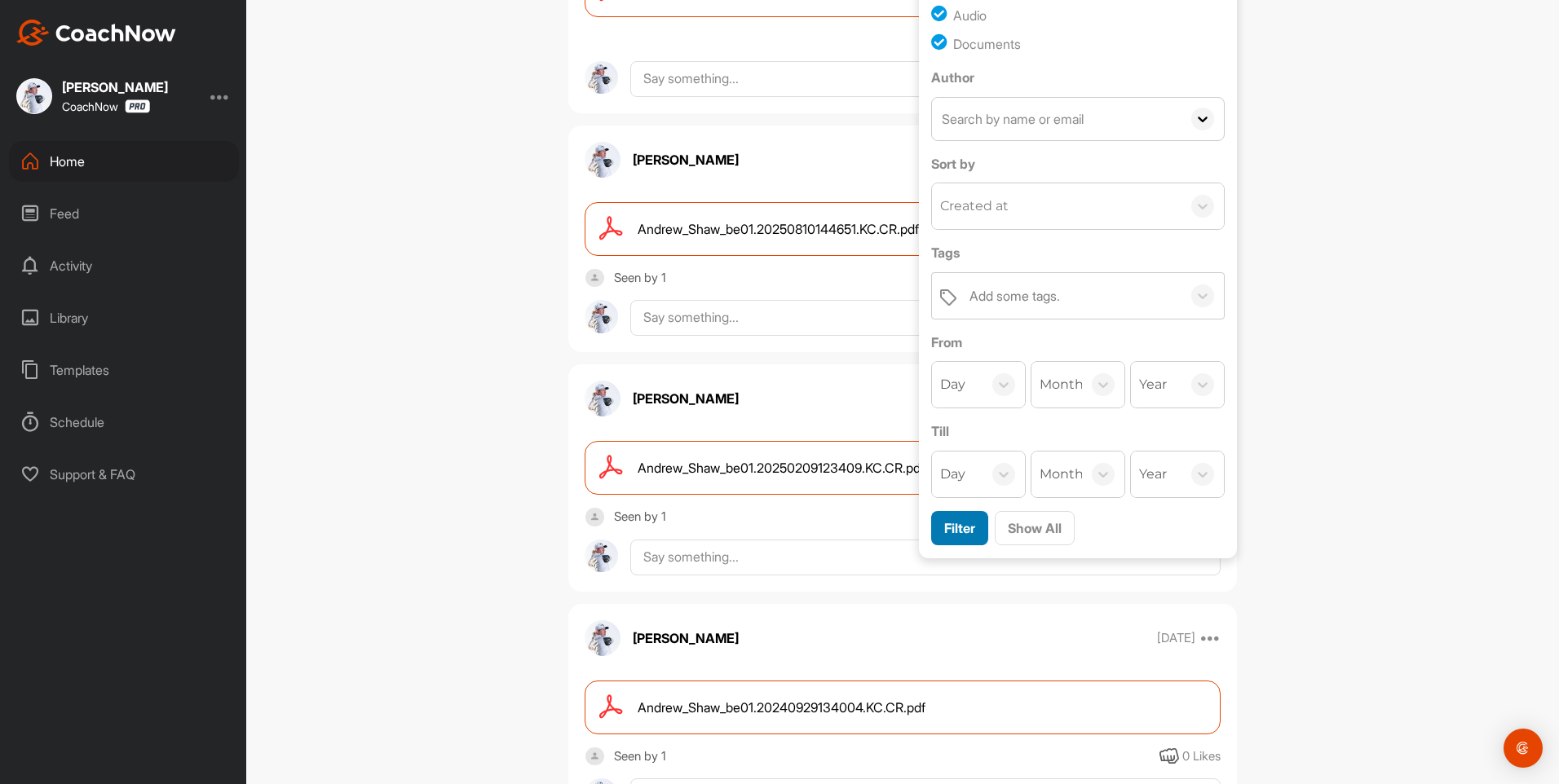
click at [960, 529] on span "Filter" at bounding box center [960, 528] width 31 height 16
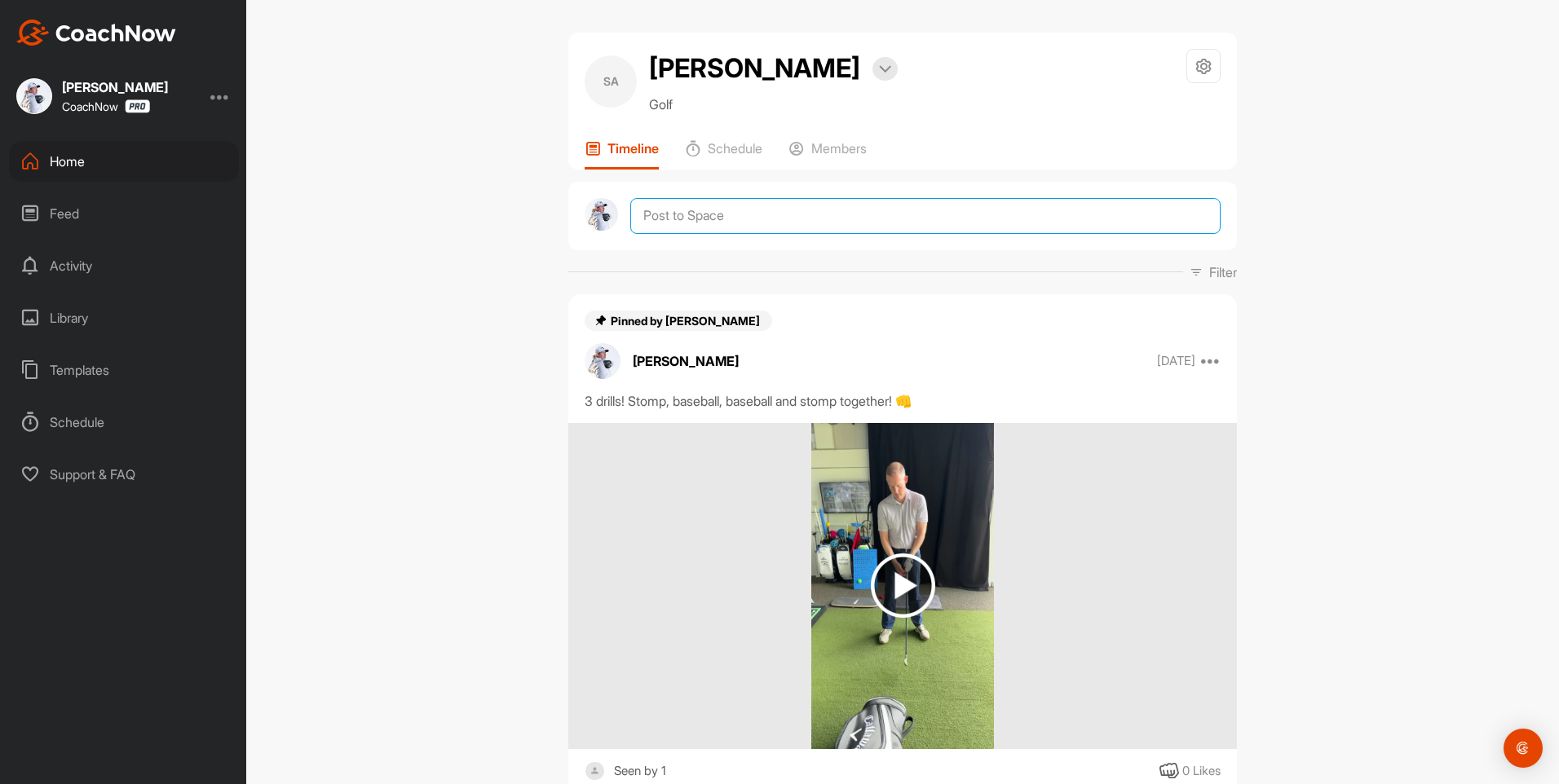
click at [660, 229] on textarea at bounding box center [925, 215] width 590 height 36
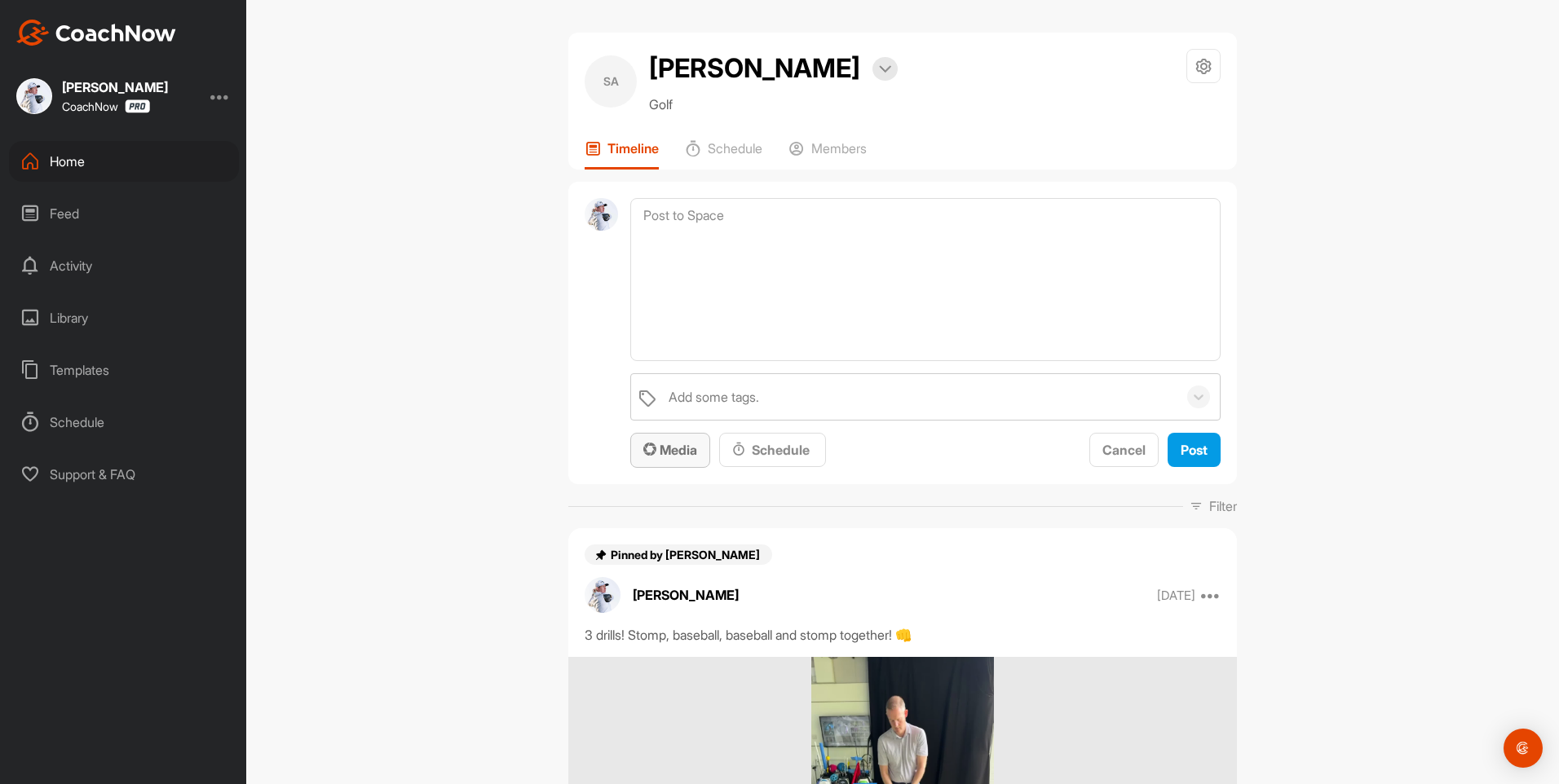
click at [660, 450] on span "Media" at bounding box center [670, 449] width 54 height 16
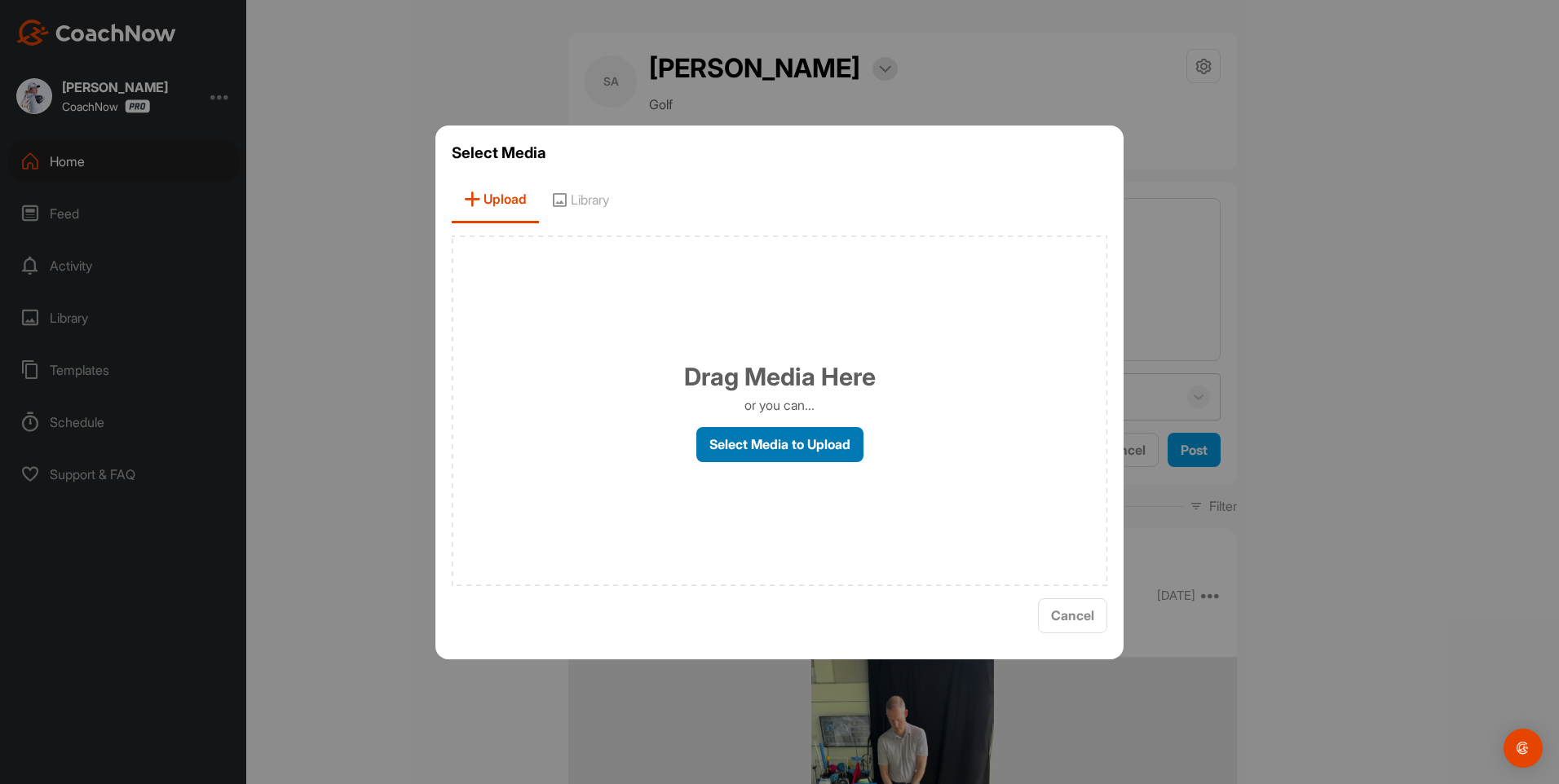
click at [729, 444] on label "Select Media to Upload" at bounding box center [780, 444] width 167 height 36
click at [0, 0] on input "Select Media to Upload" at bounding box center [0, 0] width 0 height 0
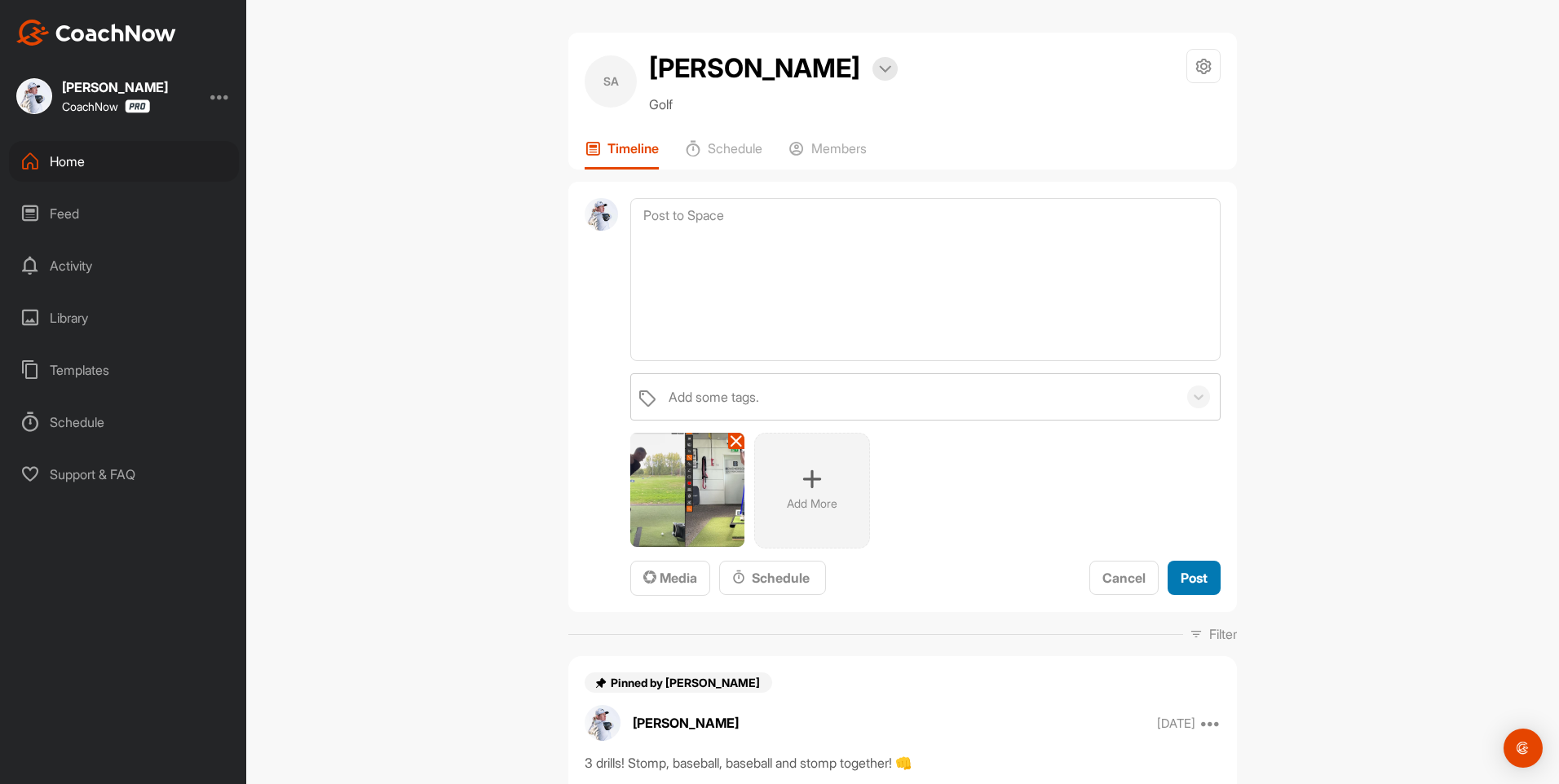
click at [1181, 575] on span "Post" at bounding box center [1194, 578] width 27 height 16
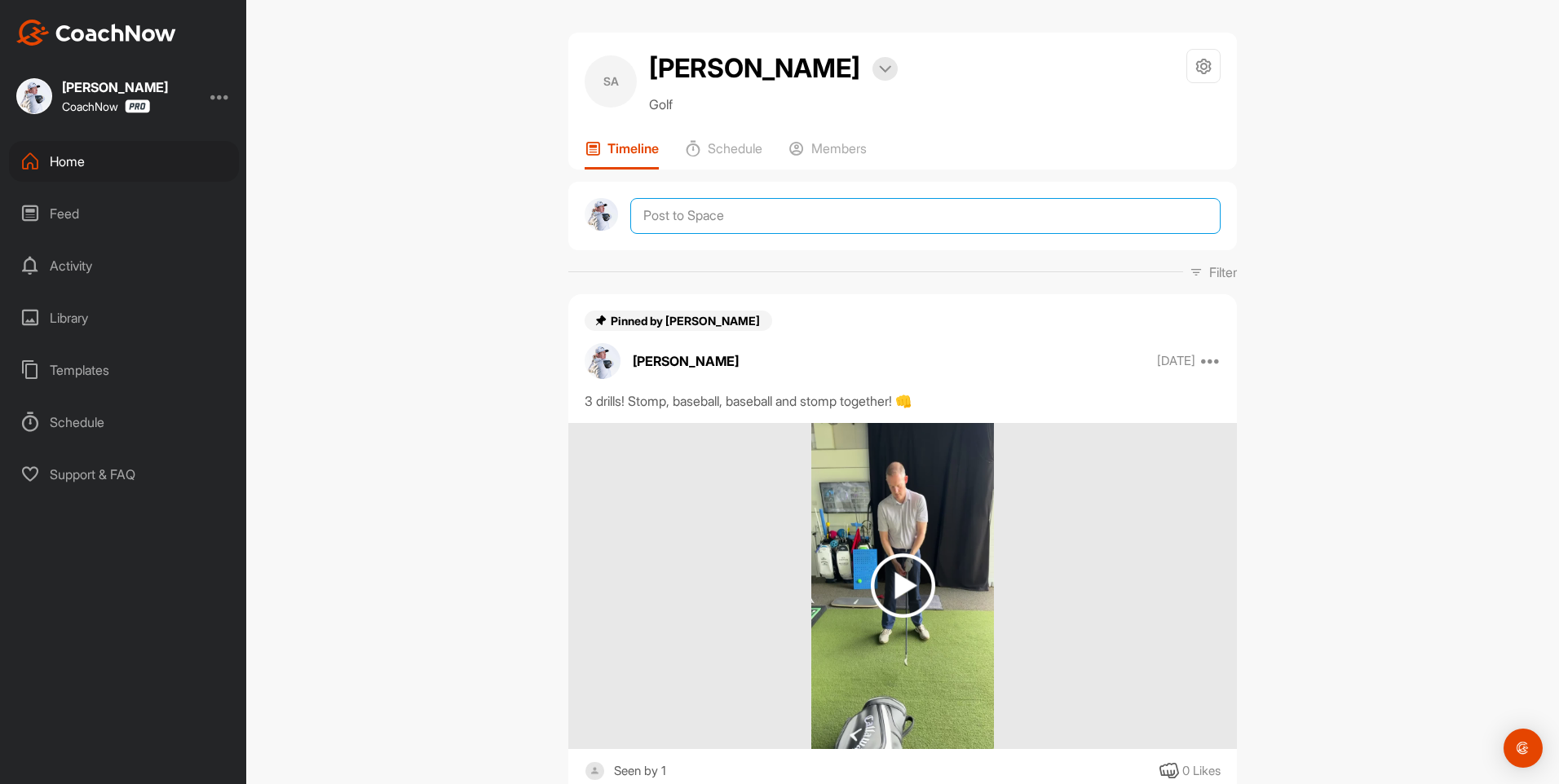
click at [712, 225] on textarea at bounding box center [925, 215] width 590 height 36
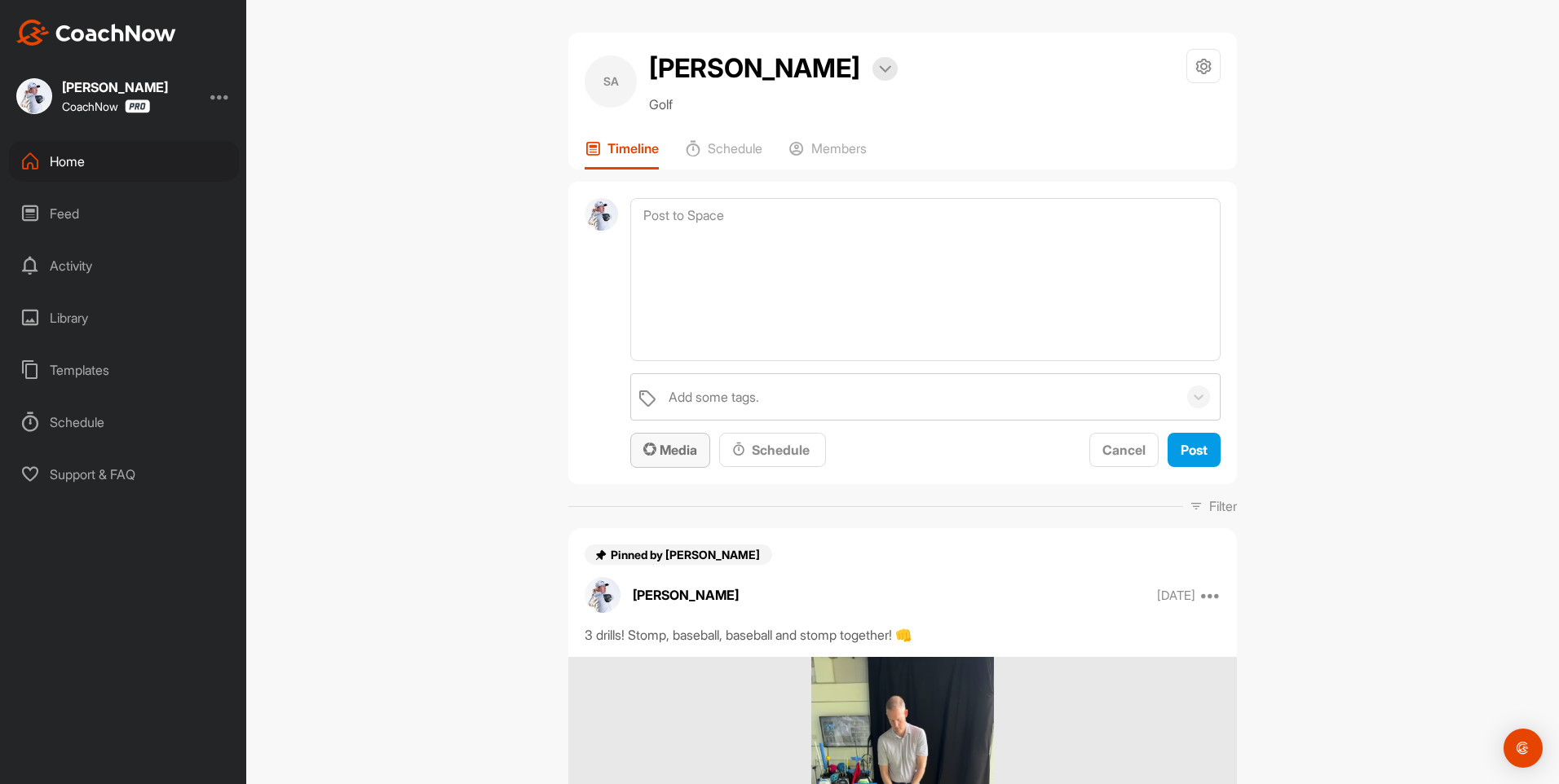
click at [675, 440] on button "Media" at bounding box center [670, 450] width 80 height 36
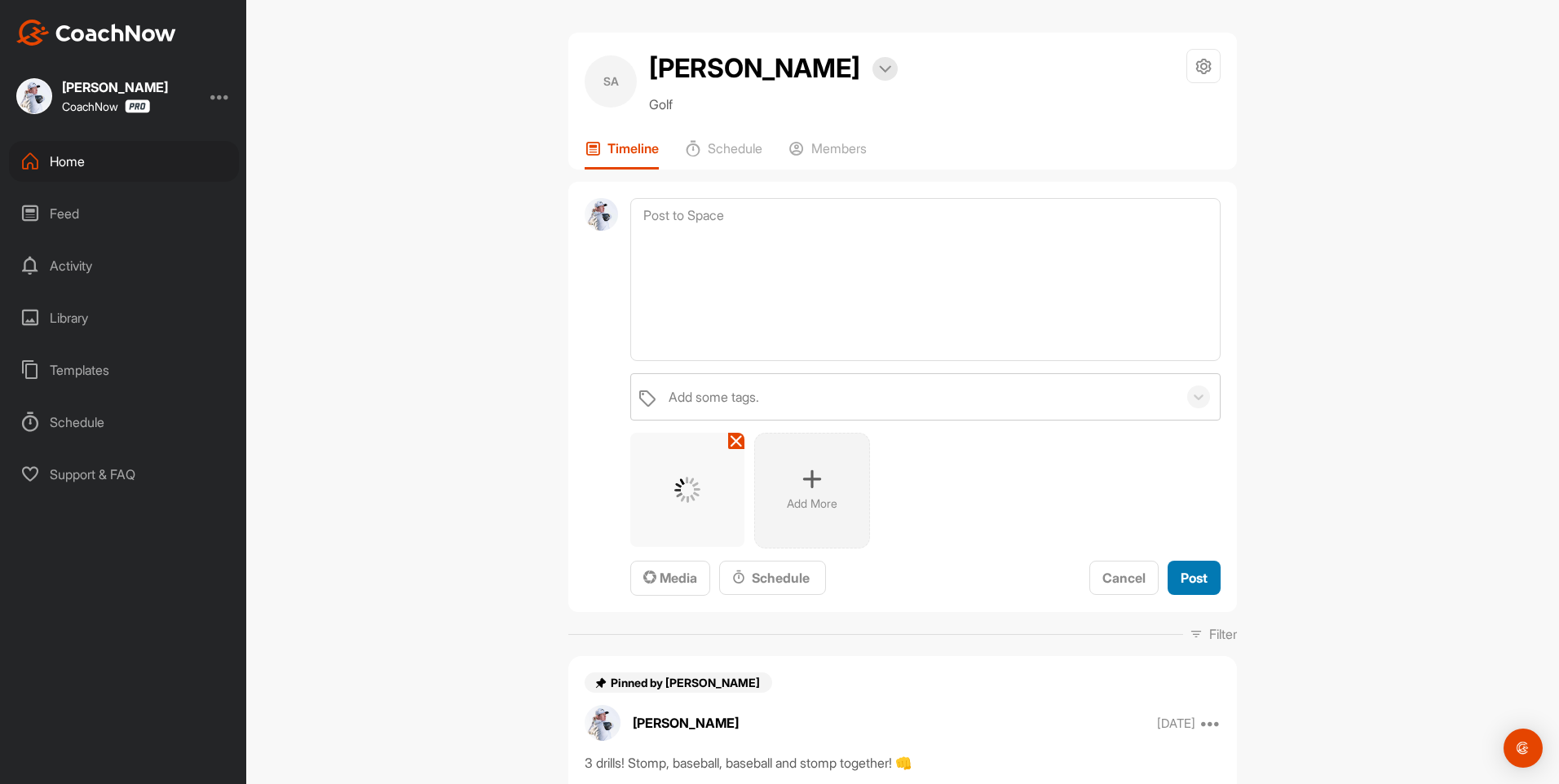
click at [1187, 572] on span "Post" at bounding box center [1194, 578] width 27 height 16
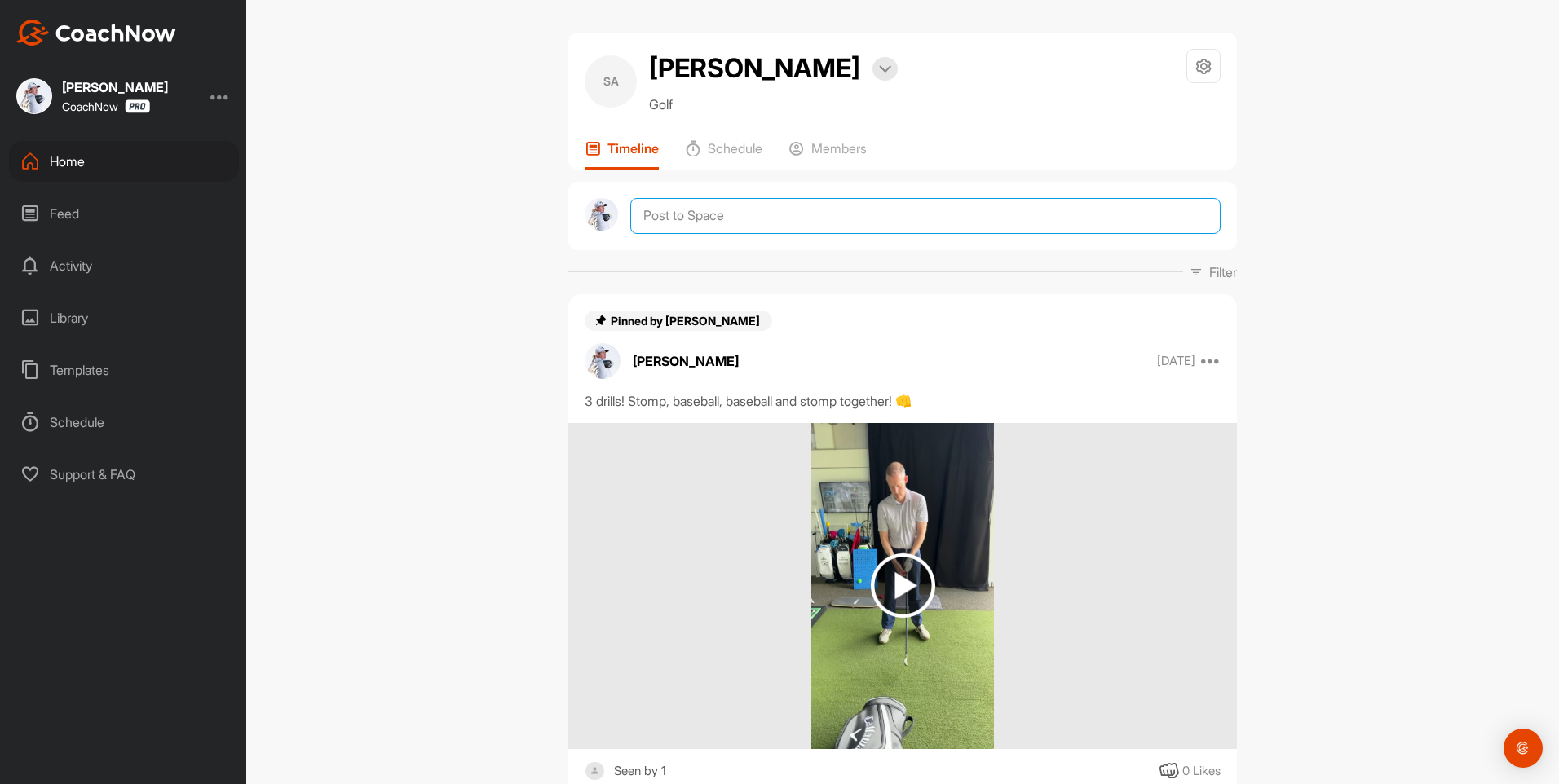
click at [642, 225] on textarea at bounding box center [925, 215] width 590 height 36
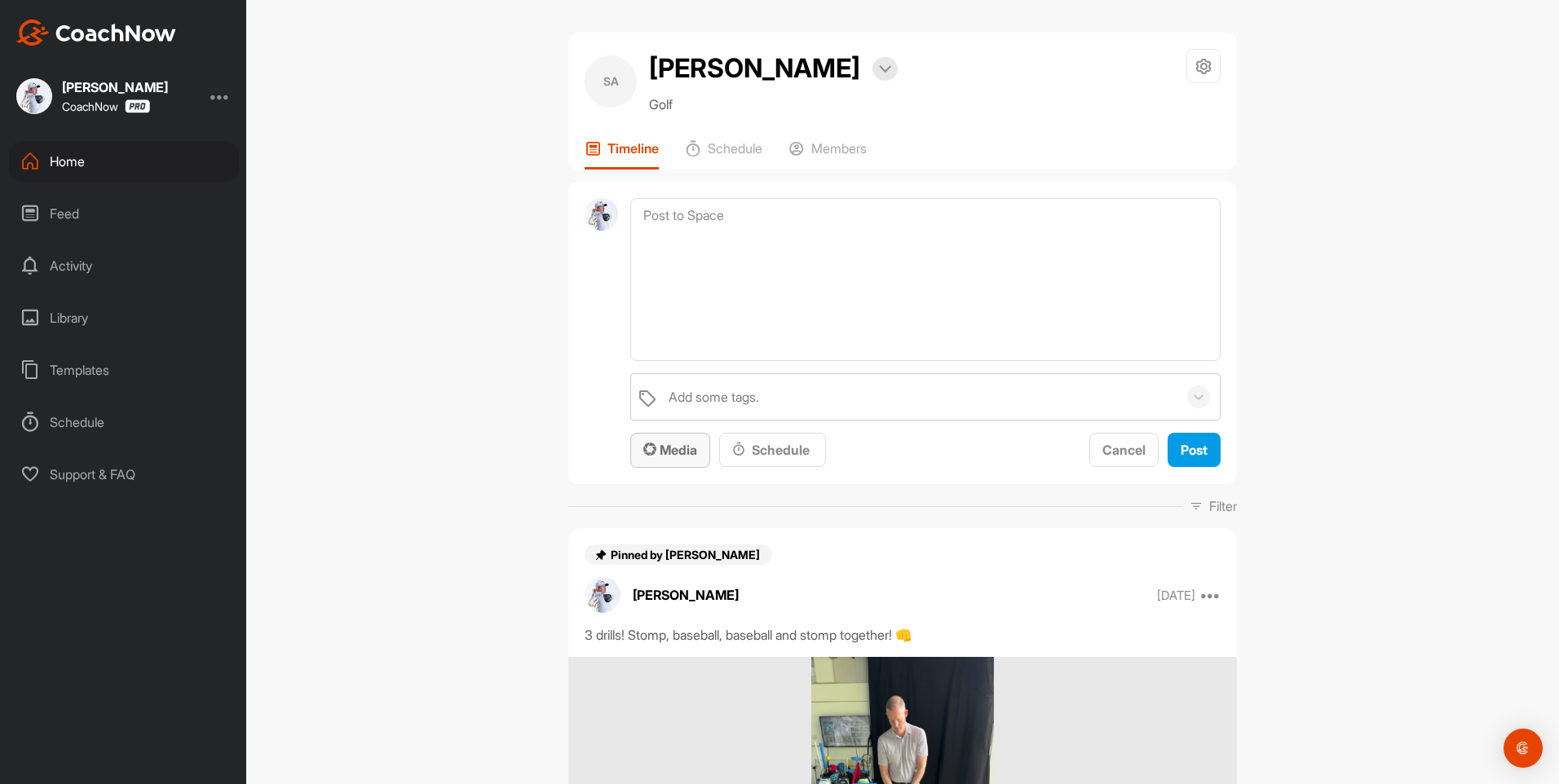
click at [674, 458] on span "Media" at bounding box center [670, 449] width 54 height 16
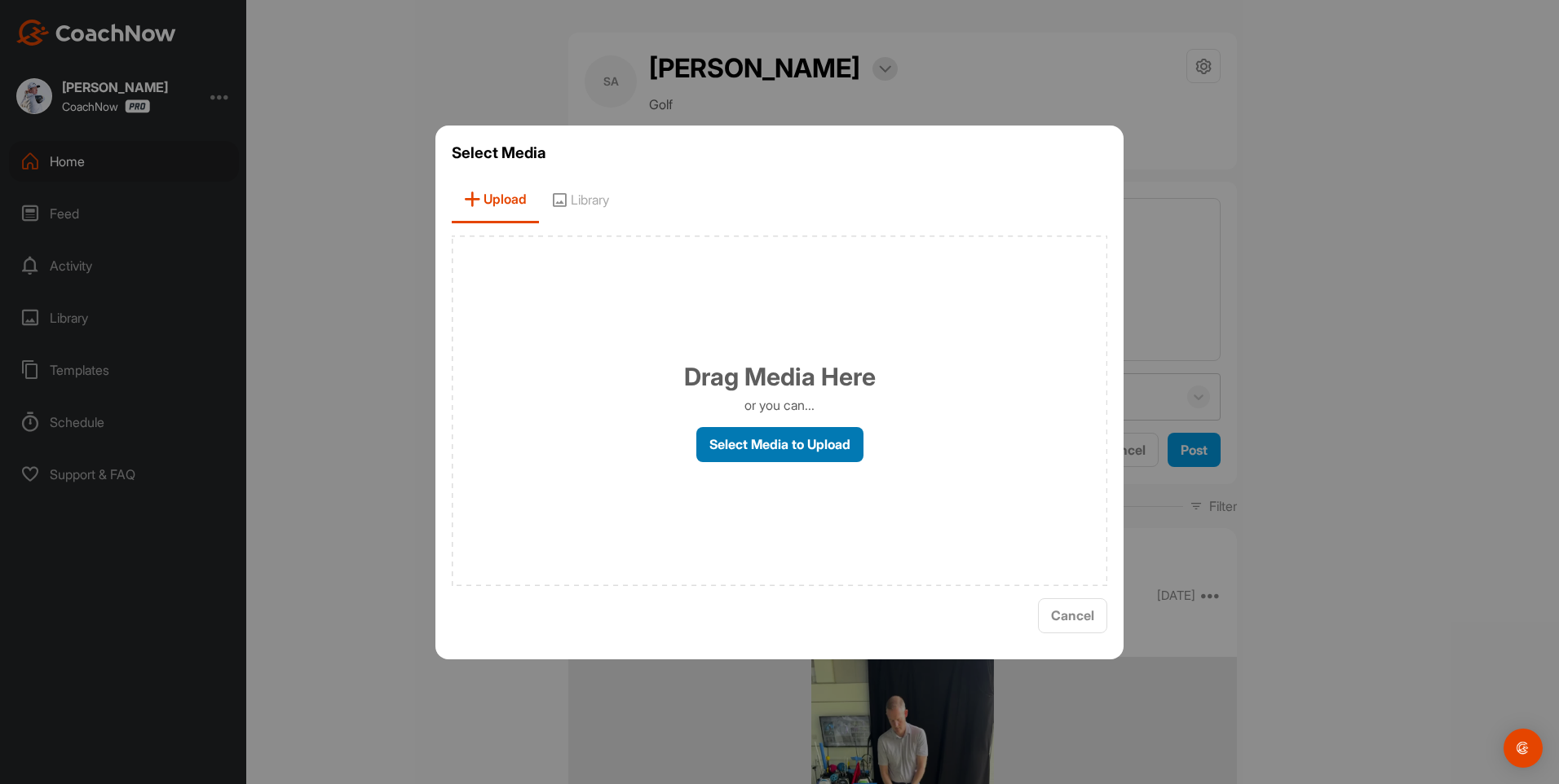
click at [736, 445] on label "Select Media to Upload" at bounding box center [780, 444] width 167 height 36
click at [0, 0] on input "Select Media to Upload" at bounding box center [0, 0] width 0 height 0
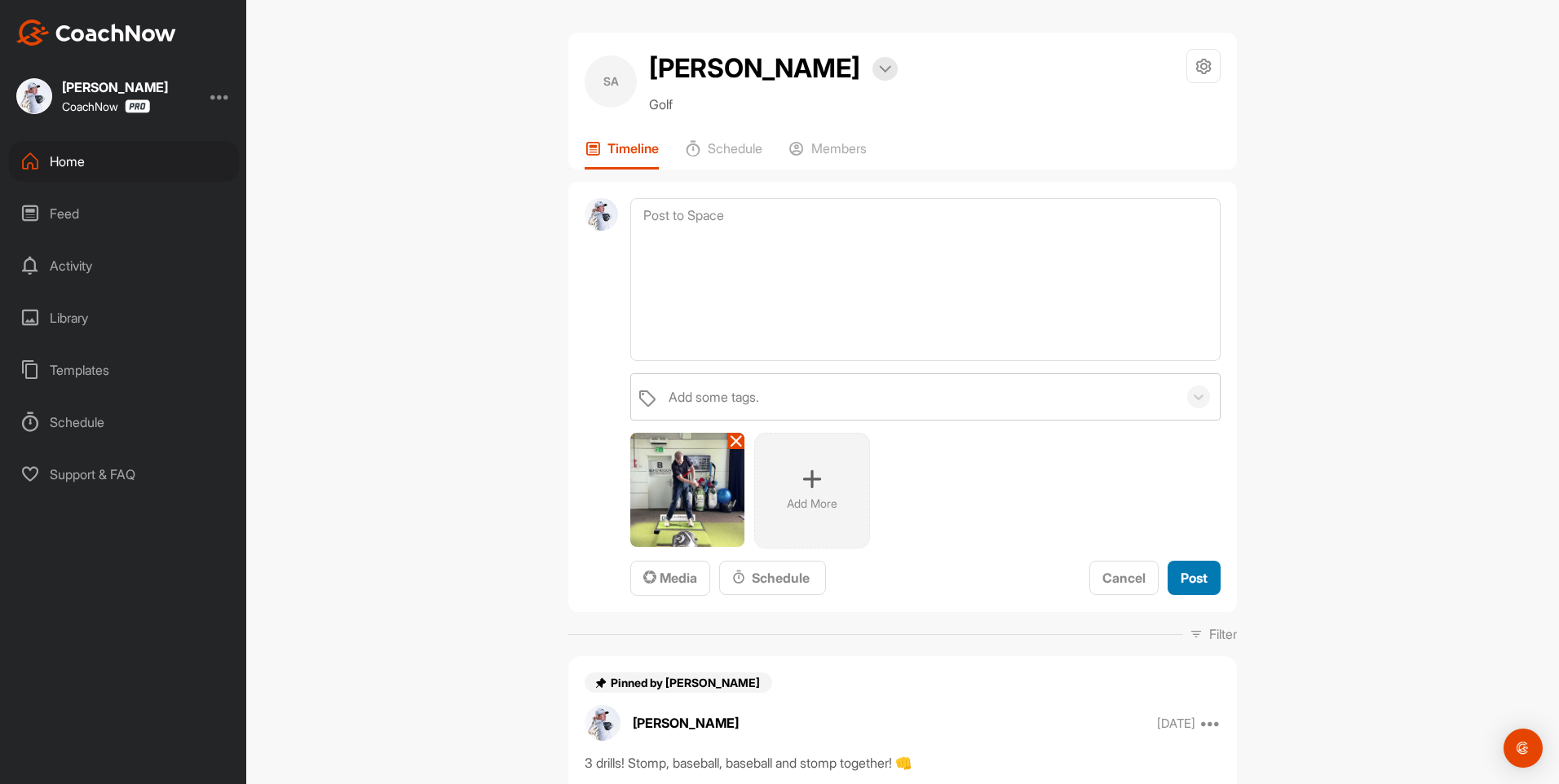
click at [1181, 583] on span "Post" at bounding box center [1194, 578] width 27 height 16
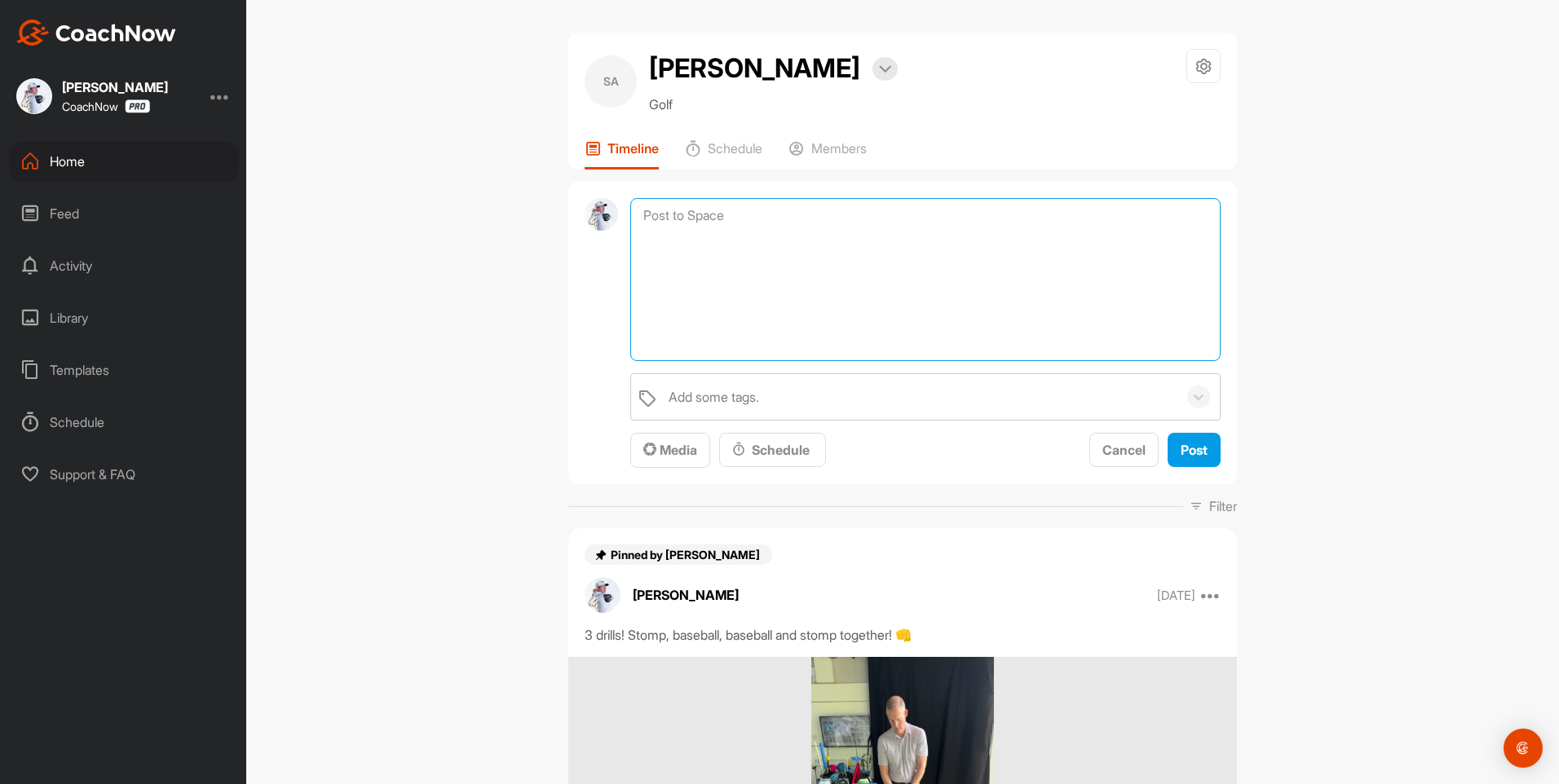
click at [655, 210] on textarea at bounding box center [925, 279] width 590 height 163
click at [665, 444] on span "Media" at bounding box center [670, 449] width 54 height 16
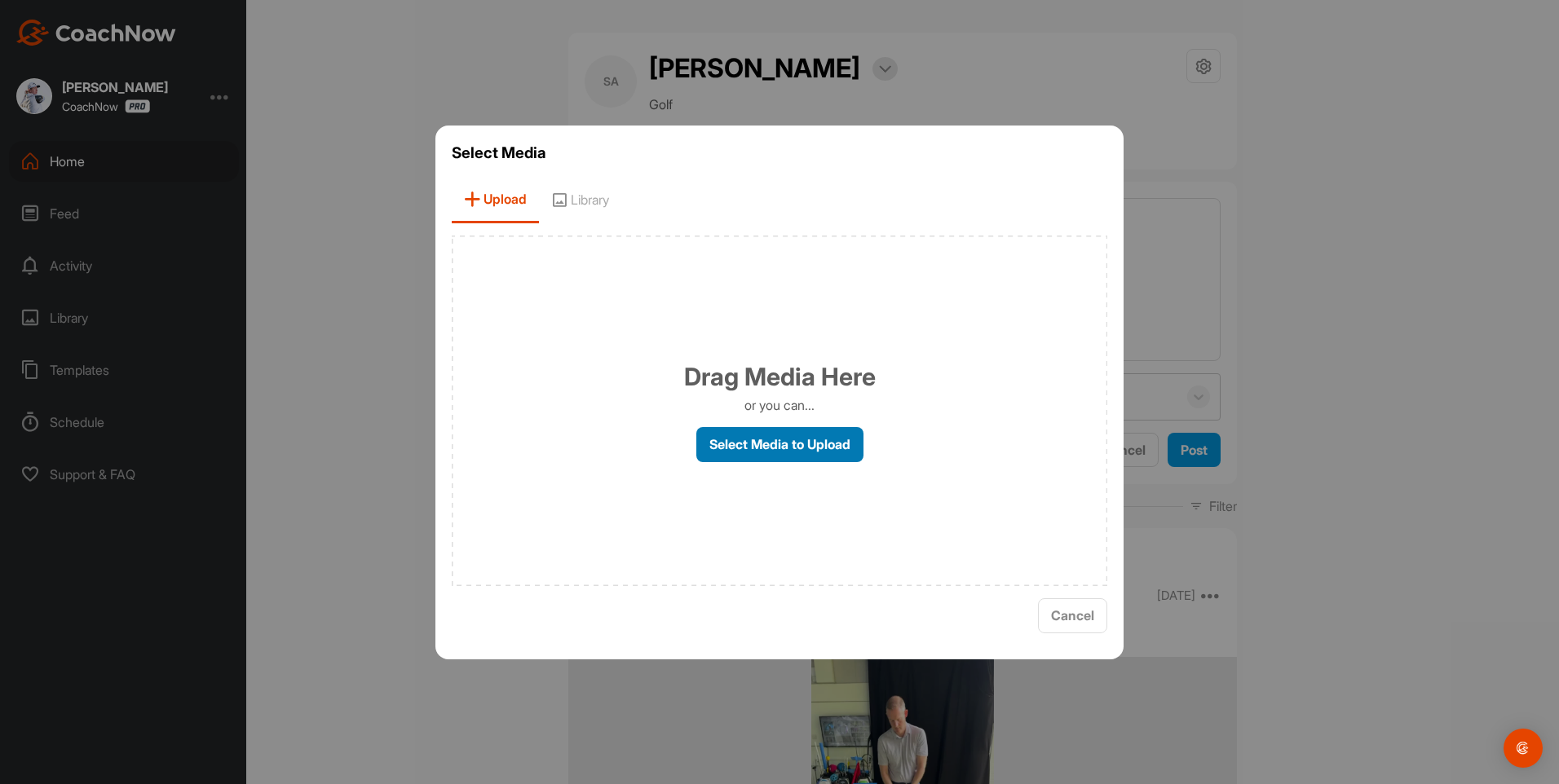
click at [732, 447] on label "Select Media to Upload" at bounding box center [780, 444] width 167 height 36
click at [0, 0] on input "Select Media to Upload" at bounding box center [0, 0] width 0 height 0
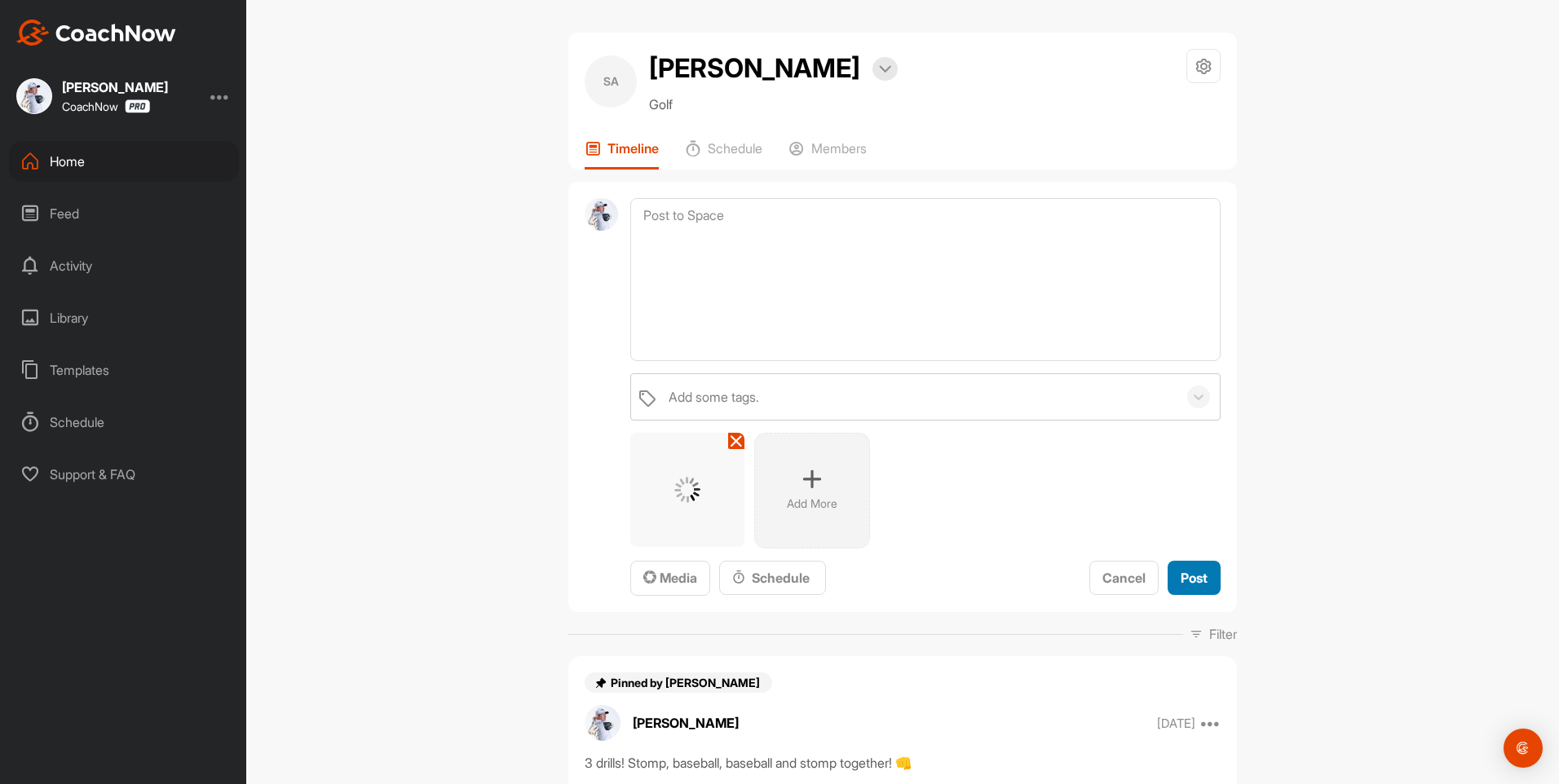
click at [1181, 585] on span "Post" at bounding box center [1194, 578] width 27 height 16
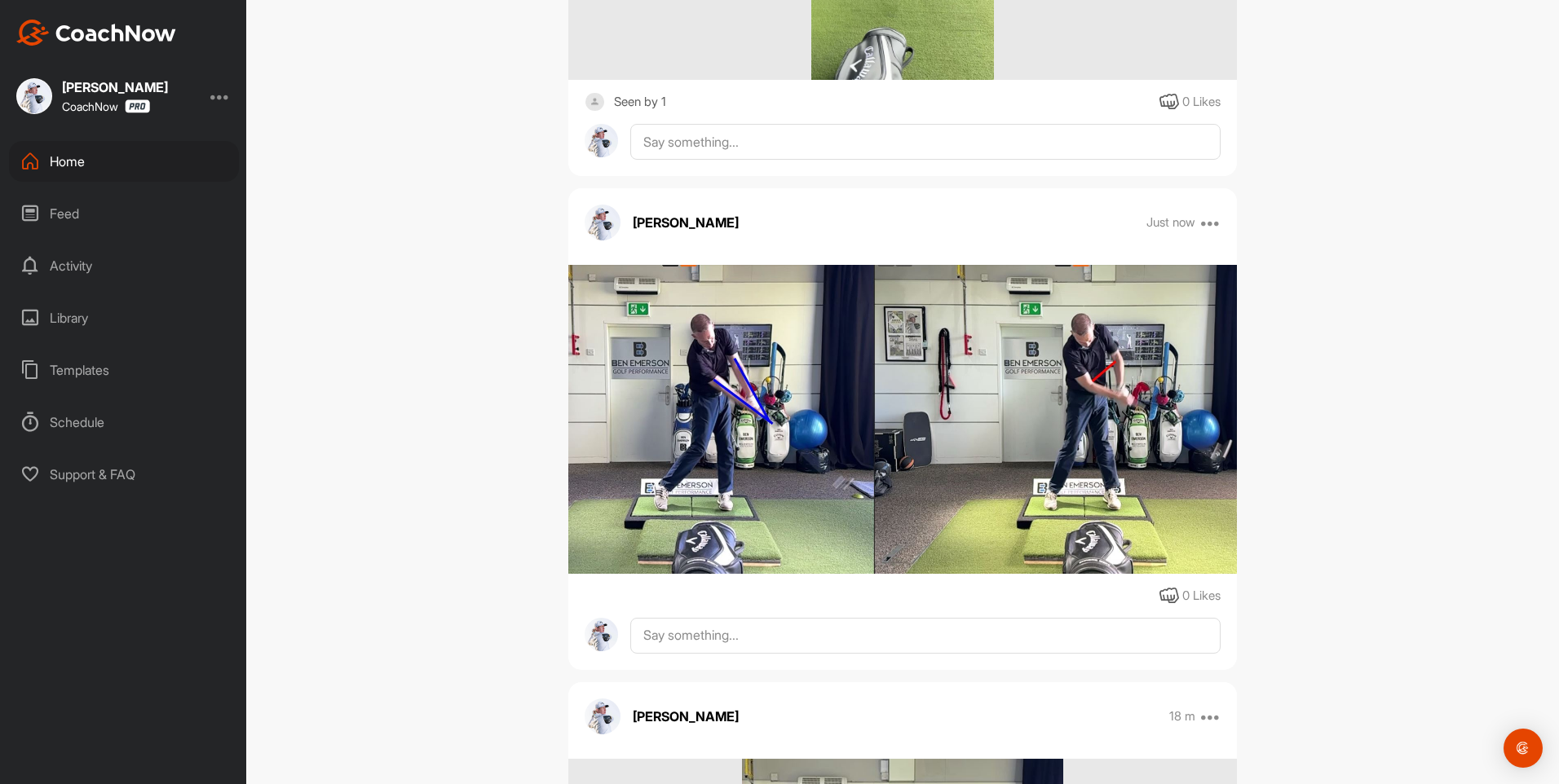
scroll to position [571, 0]
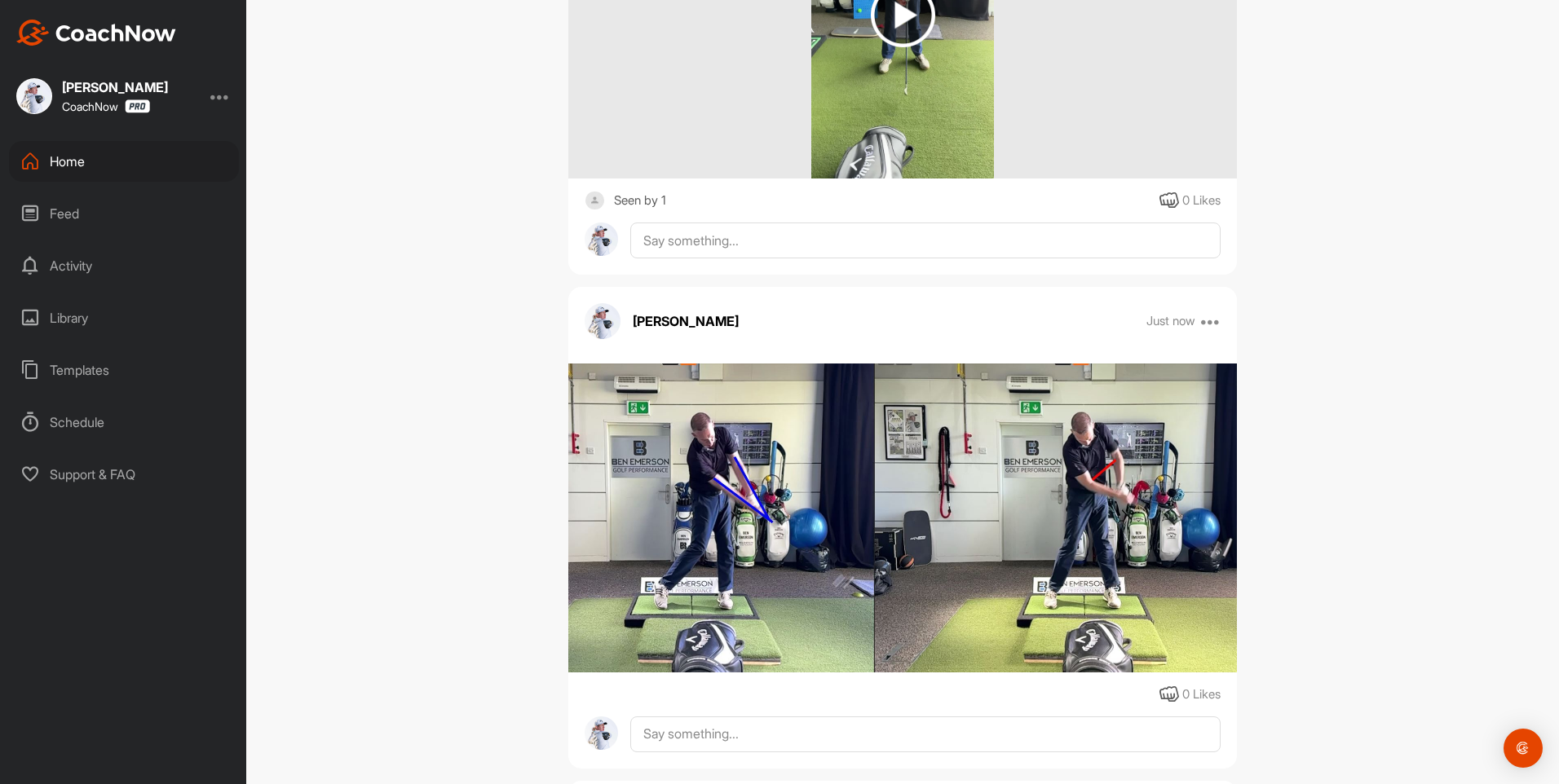
click at [800, 444] on img at bounding box center [902, 518] width 669 height 309
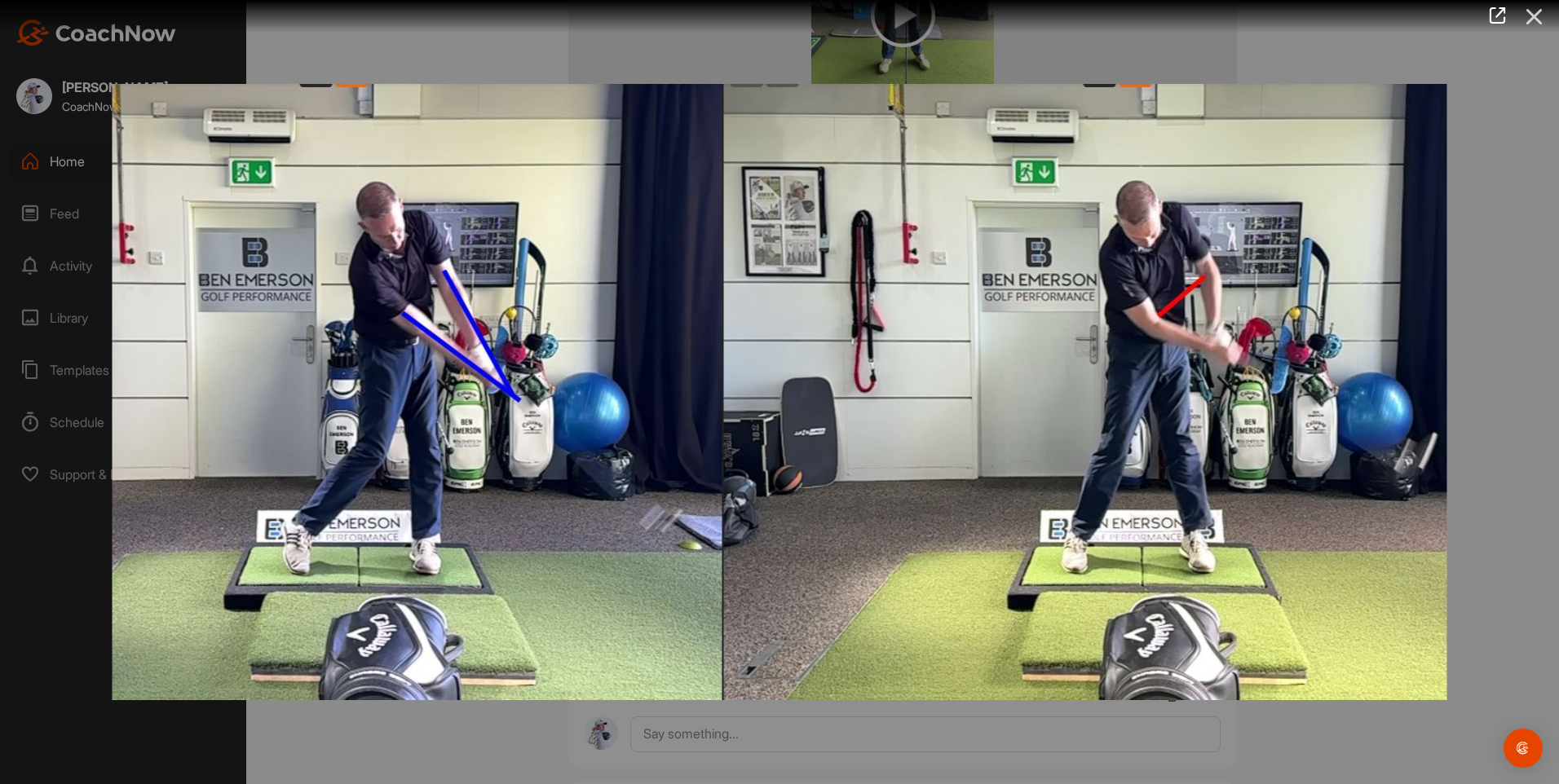
click at [1529, 23] on icon at bounding box center [1534, 16] width 37 height 30
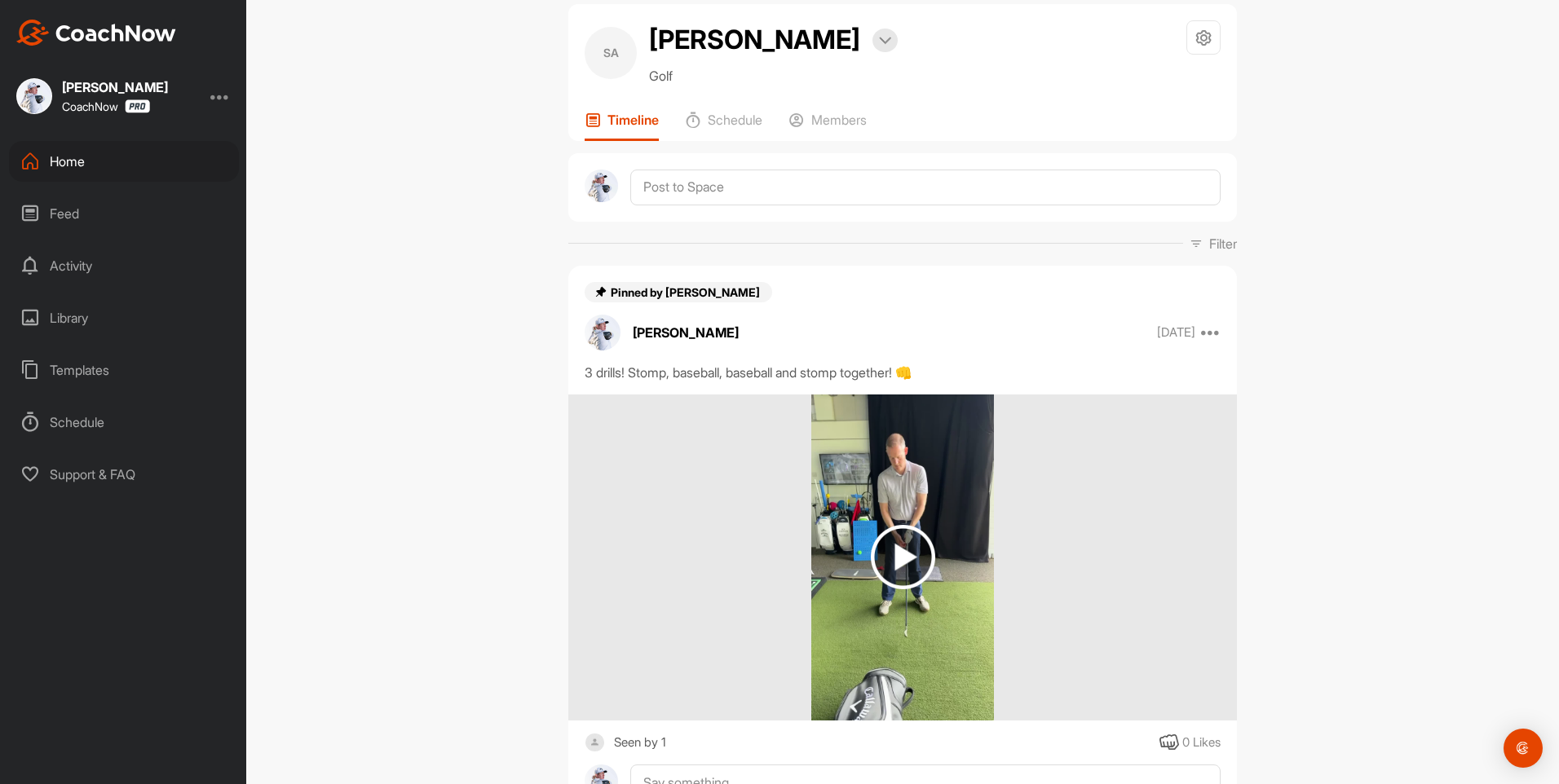
scroll to position [0, 0]
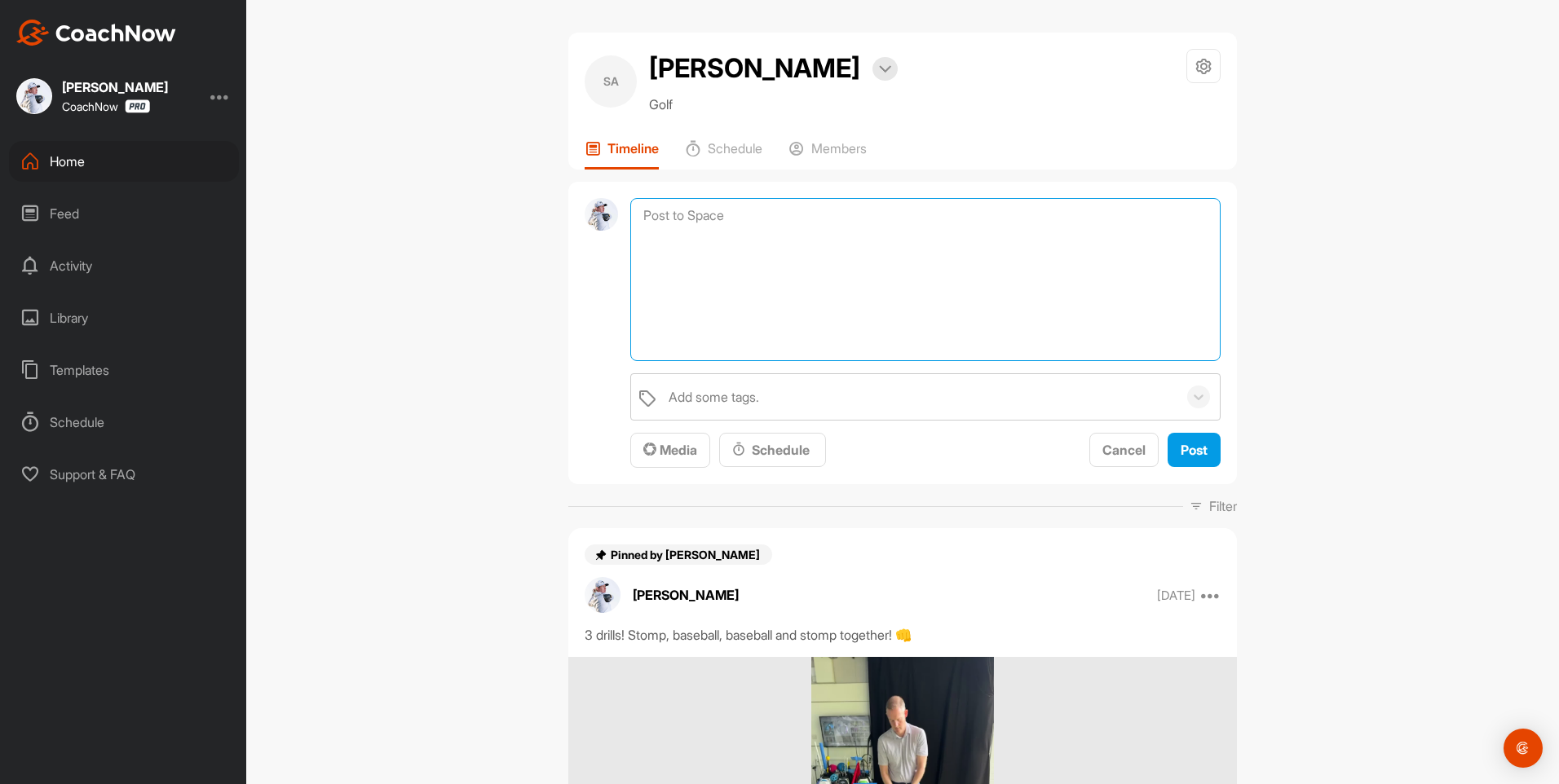
click at [687, 214] on textarea at bounding box center [925, 279] width 590 height 163
click at [675, 463] on button "Media" at bounding box center [670, 450] width 80 height 36
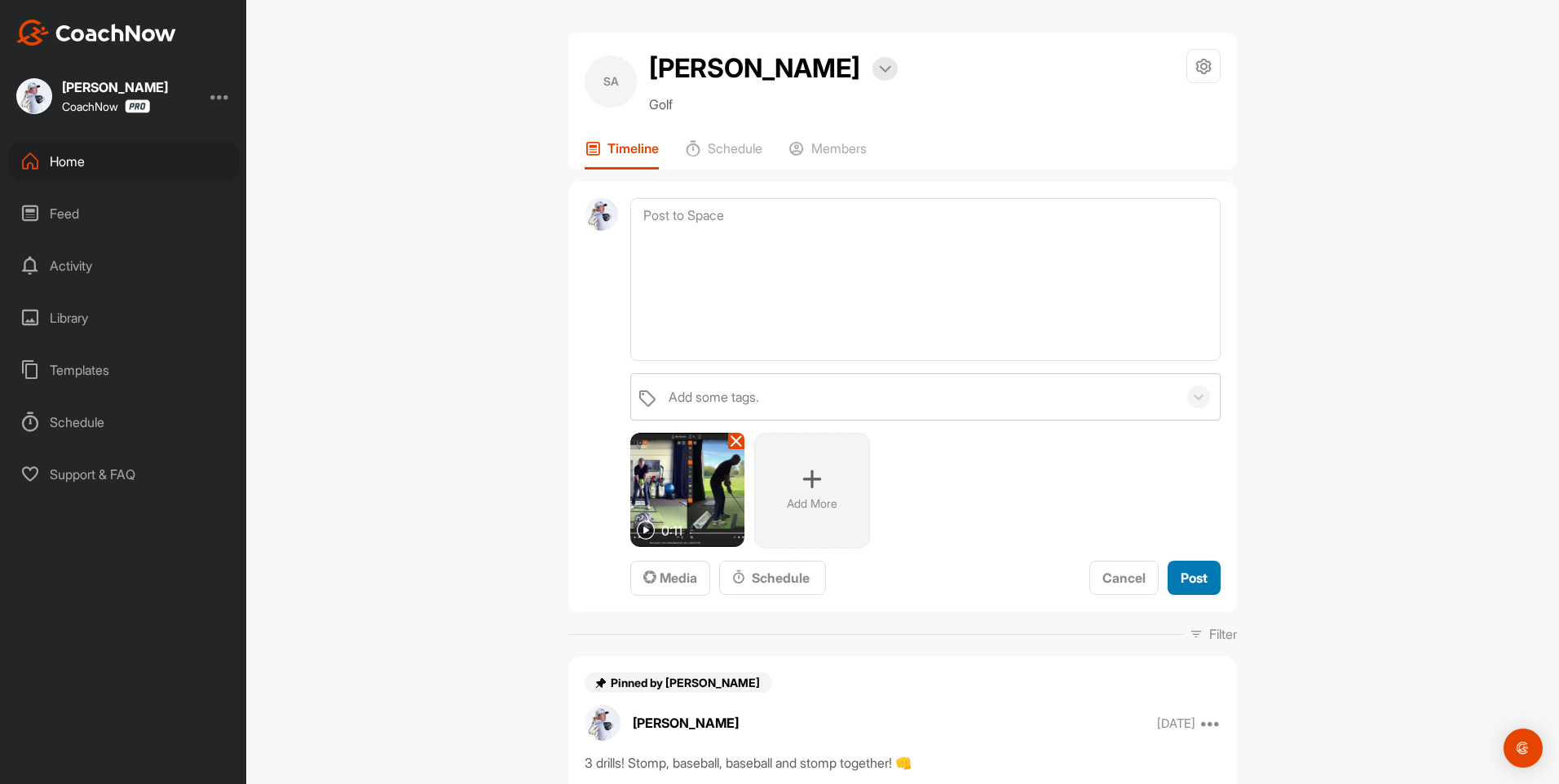
click at [1198, 591] on button "Post" at bounding box center [1194, 579] width 53 height 36
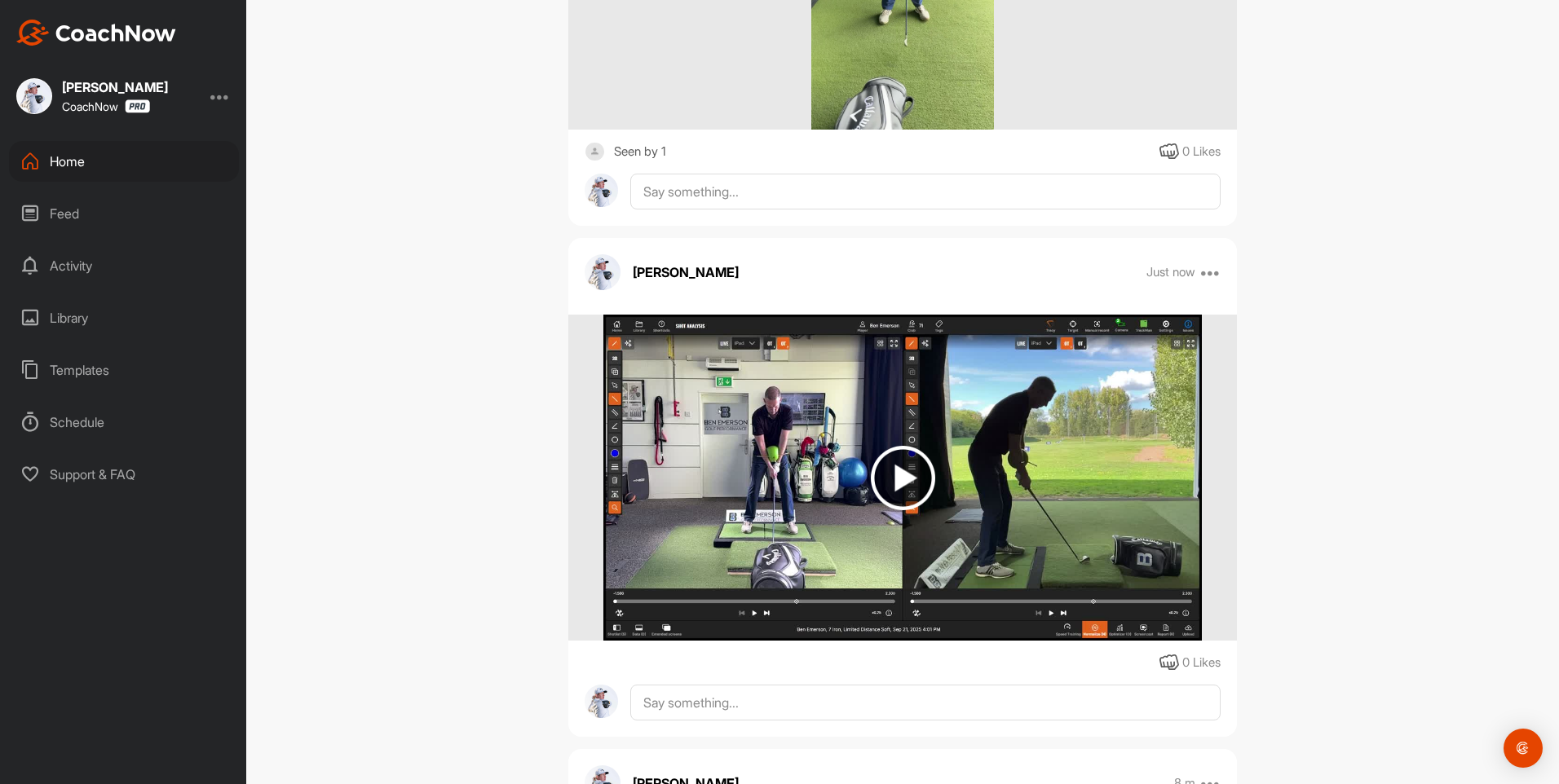
scroll to position [653, 0]
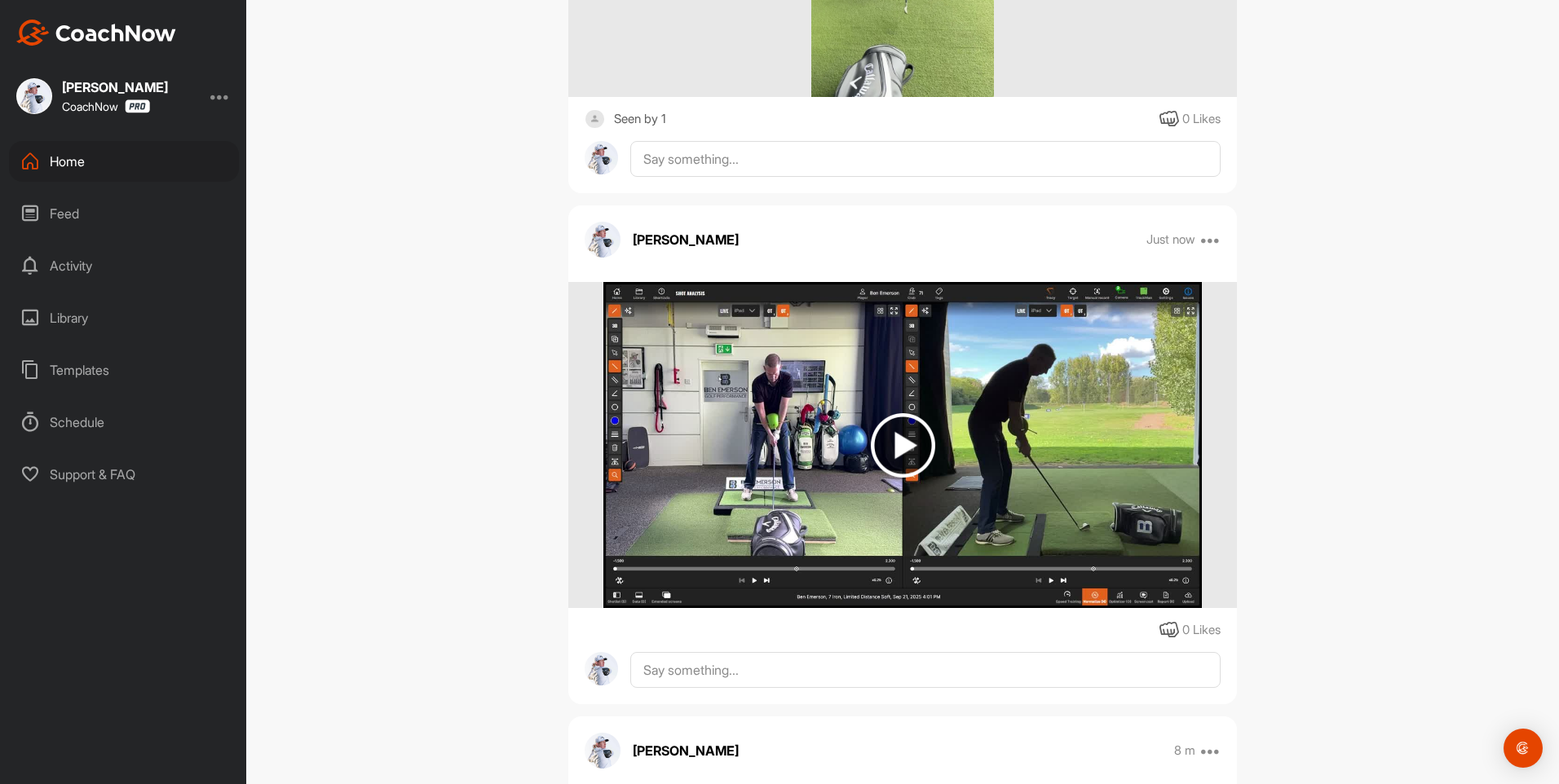
click at [896, 452] on img at bounding box center [902, 445] width 64 height 64
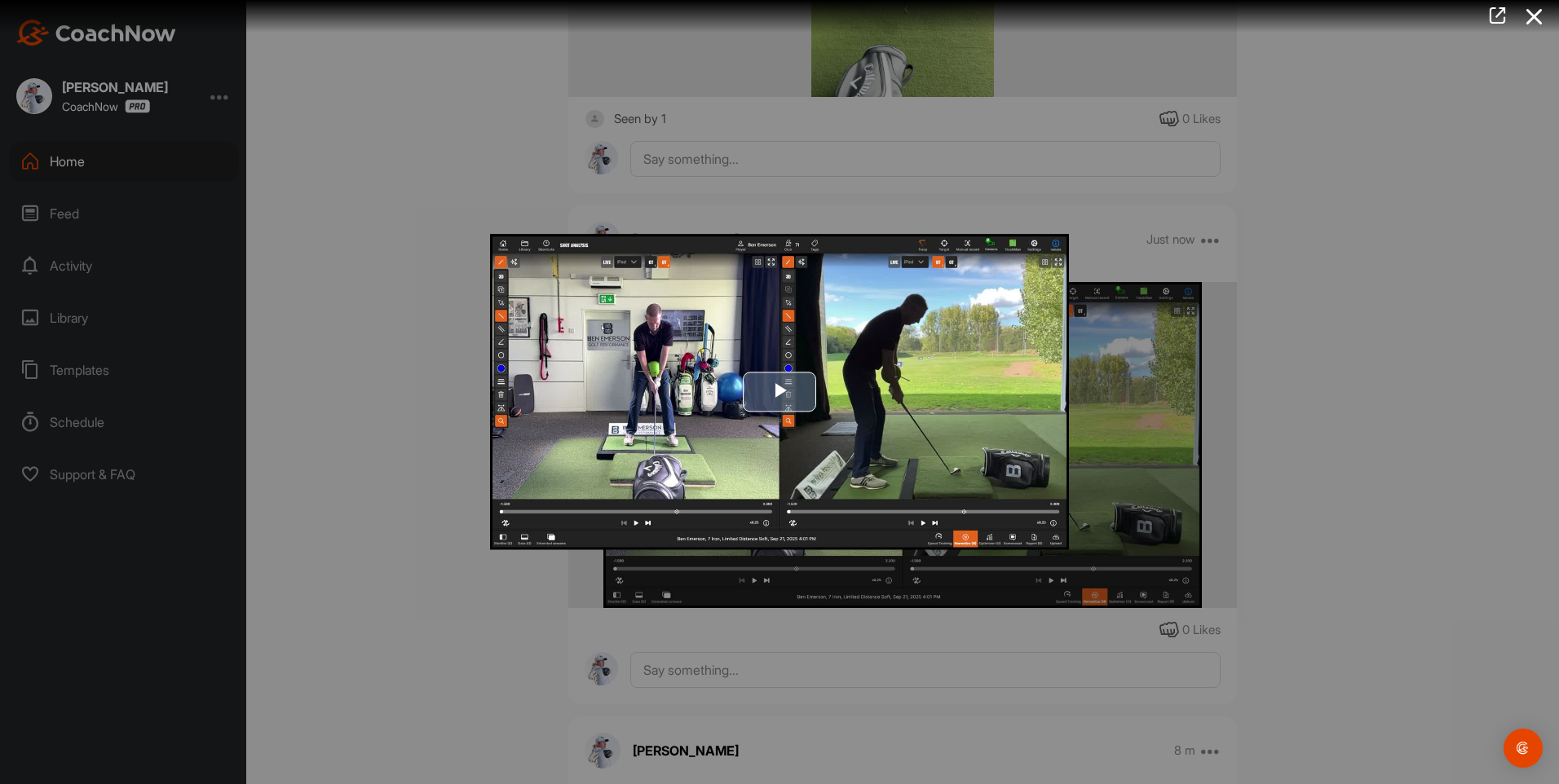
click at [780, 392] on span "Video Player" at bounding box center [780, 392] width 0 height 0
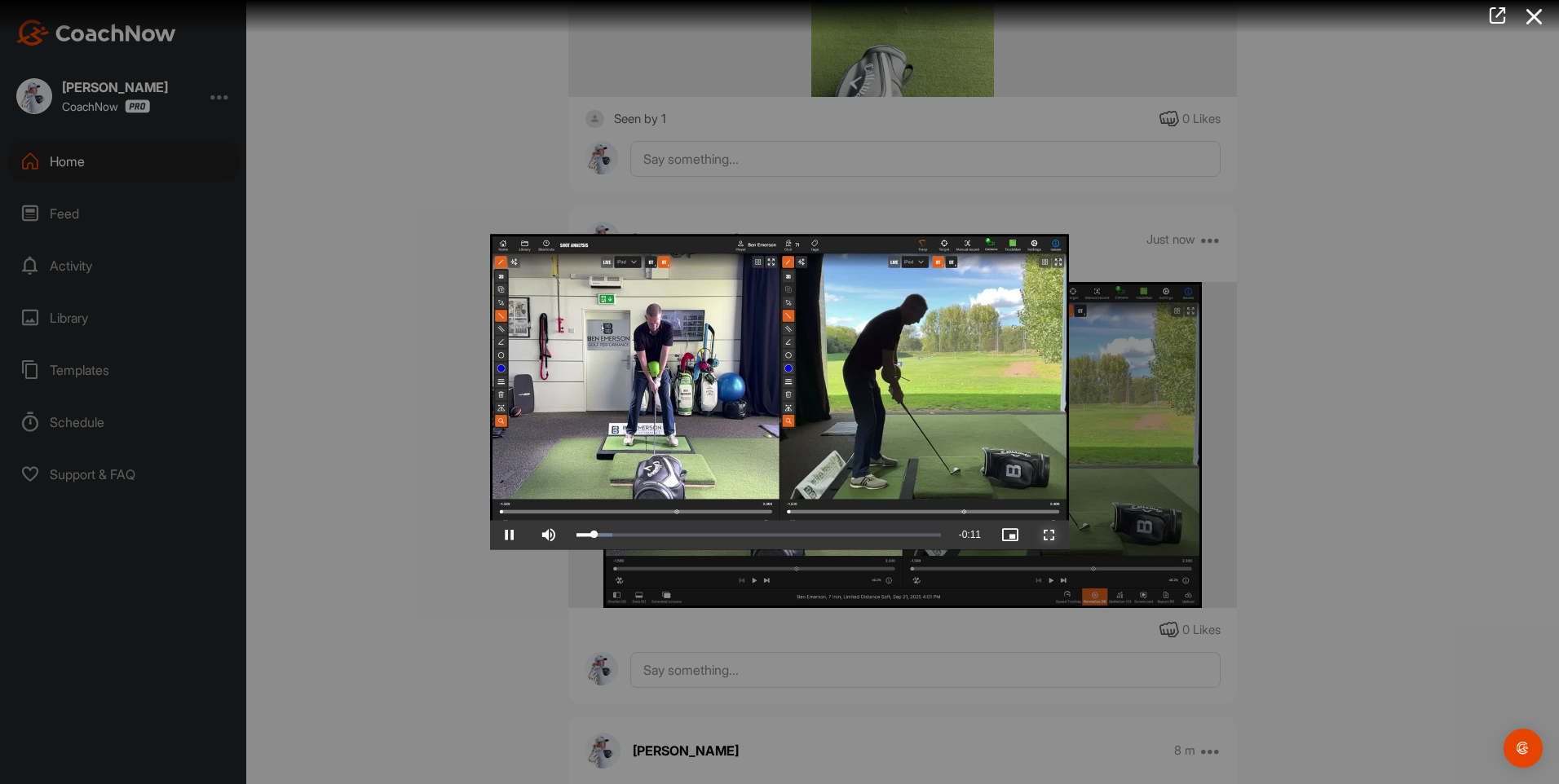
click at [1055, 535] on span "Video Player" at bounding box center [1049, 535] width 39 height 0
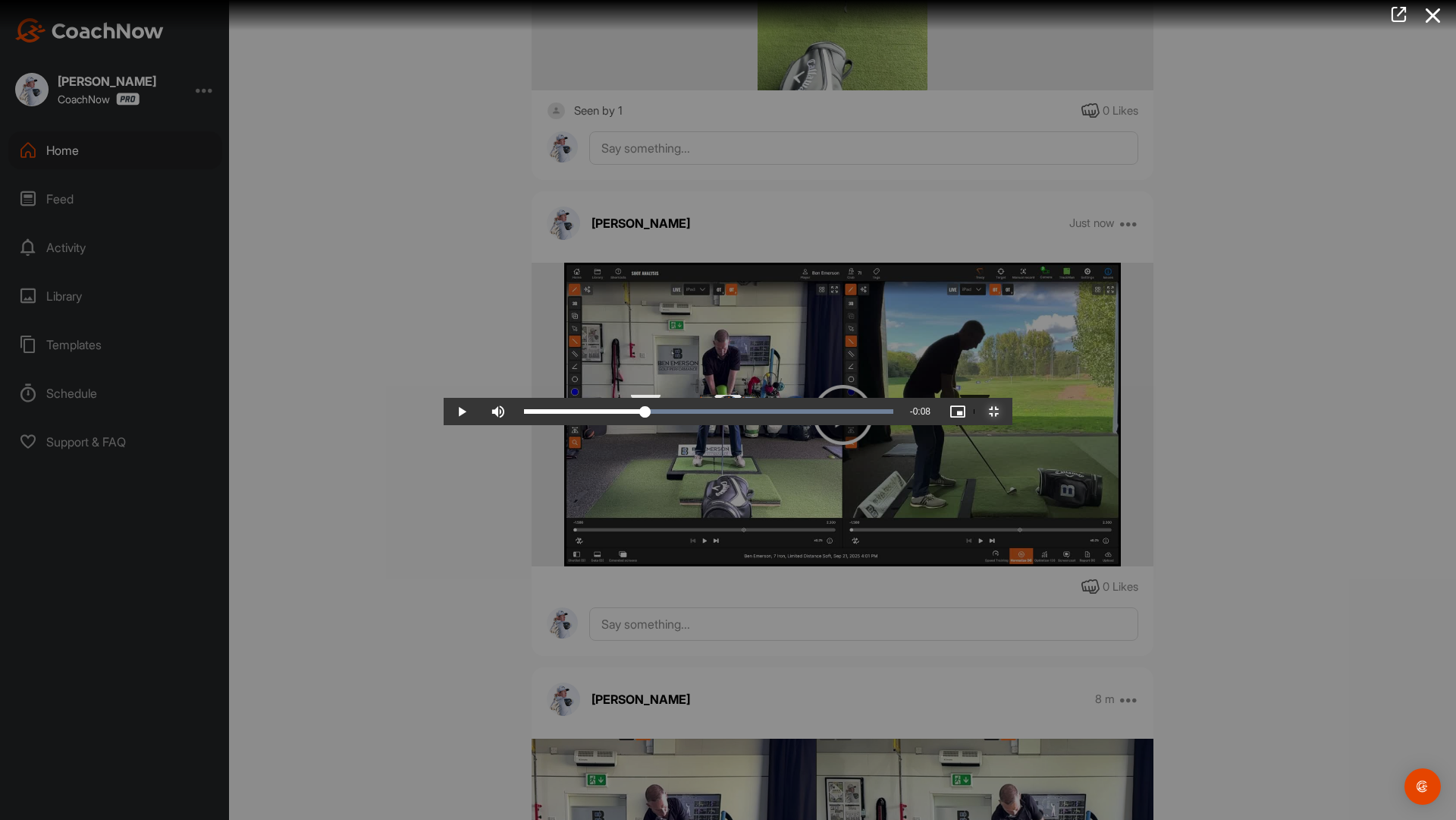
drag, startPoint x: 501, startPoint y: 804, endPoint x: 535, endPoint y: 804, distance: 34.0
click at [535, 414] on div "Loaded : 100.00% 0:03 0:03" at bounding box center [709, 411] width 370 height 4
drag, startPoint x: 563, startPoint y: 807, endPoint x: 695, endPoint y: 806, distance: 132.0
click at [695, 414] on div "0:05" at bounding box center [614, 411] width 180 height 4
click at [444, 411] on span "Video Player" at bounding box center [462, 411] width 37 height 0
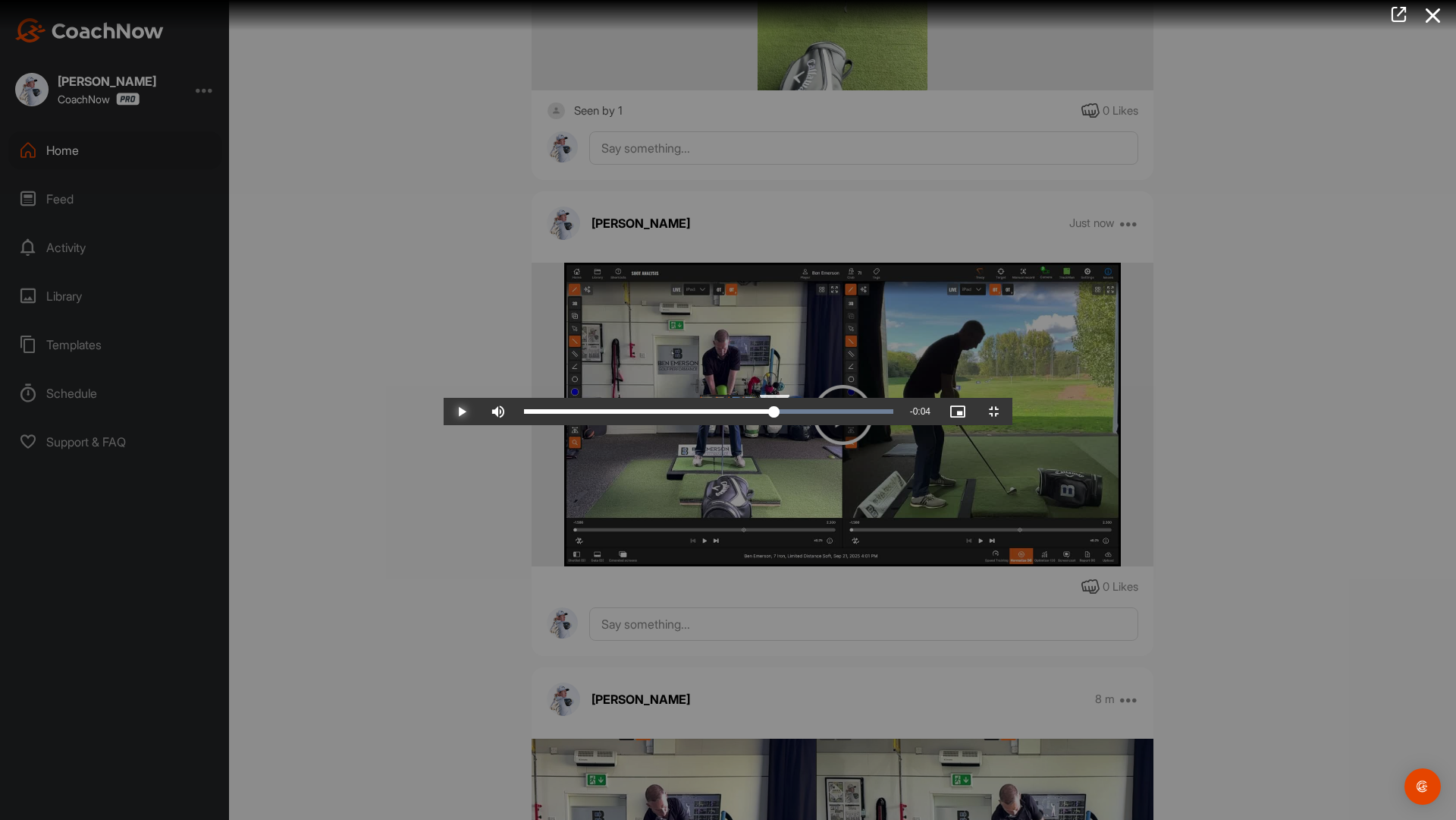
drag, startPoint x: 957, startPoint y: 807, endPoint x: 934, endPoint y: 812, distance: 23.5
click at [774, 414] on div "0:07" at bounding box center [649, 411] width 250 height 4
drag, startPoint x: 935, startPoint y: 806, endPoint x: 779, endPoint y: 785, distance: 157.4
click at [779, 425] on div "Video Player is loading. Play Video Play Skip Backward Skip Forward Mute 0% Cur…" at bounding box center [728, 410] width 569 height 30
click at [1012, 411] on span "Video Player" at bounding box center [994, 411] width 37 height 0
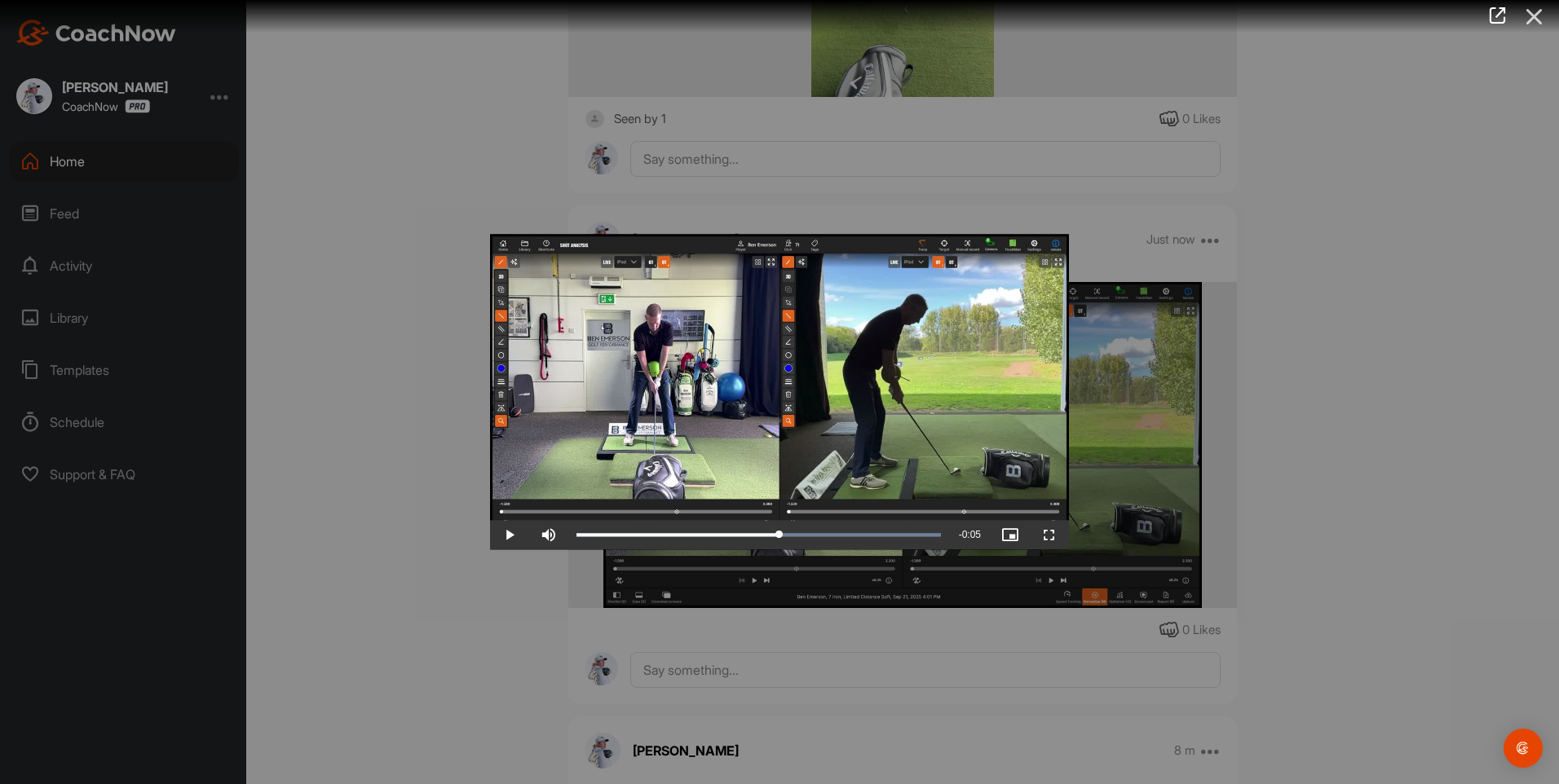
click at [1529, 18] on icon at bounding box center [1534, 16] width 37 height 30
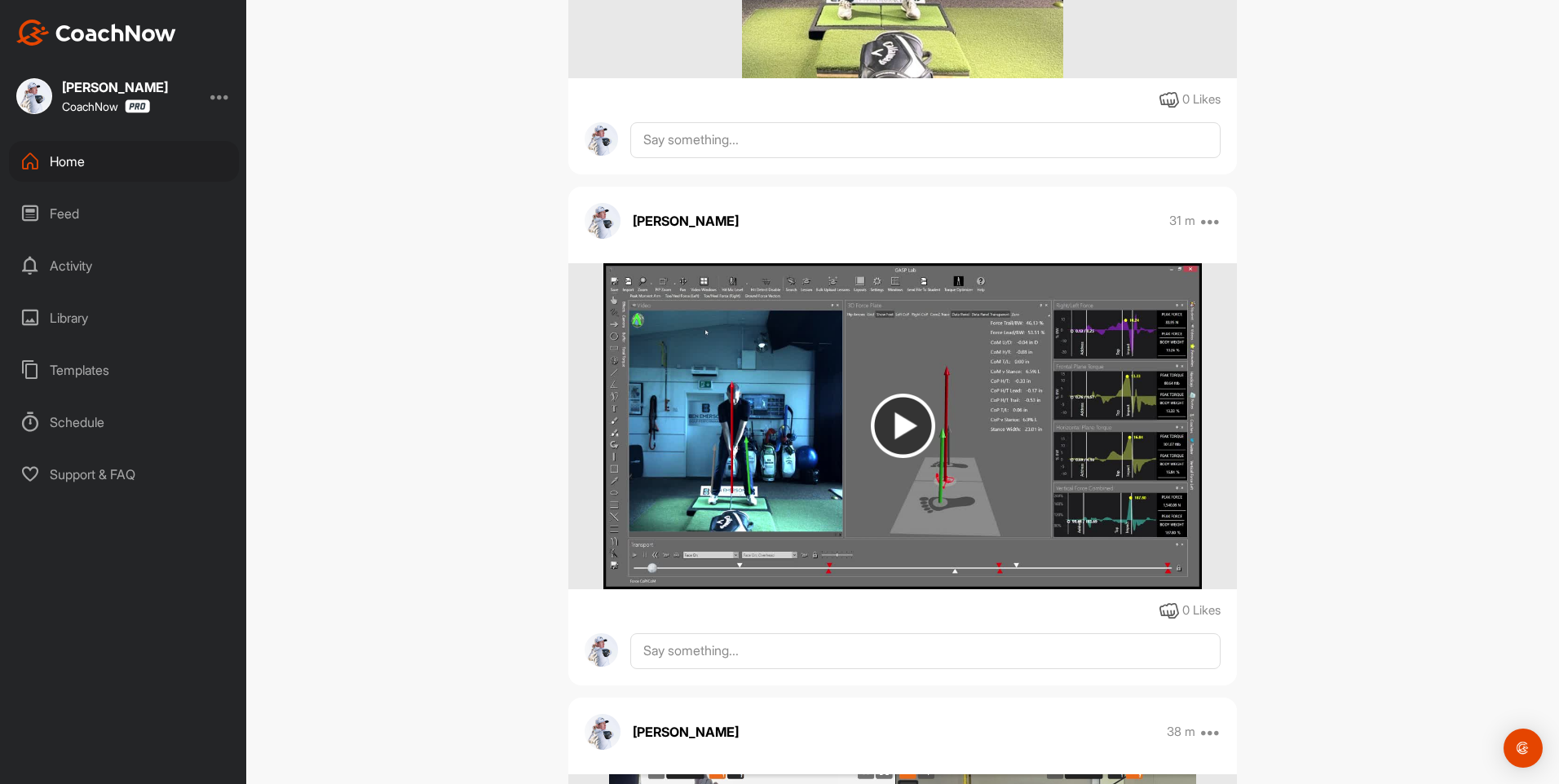
scroll to position [2364, 0]
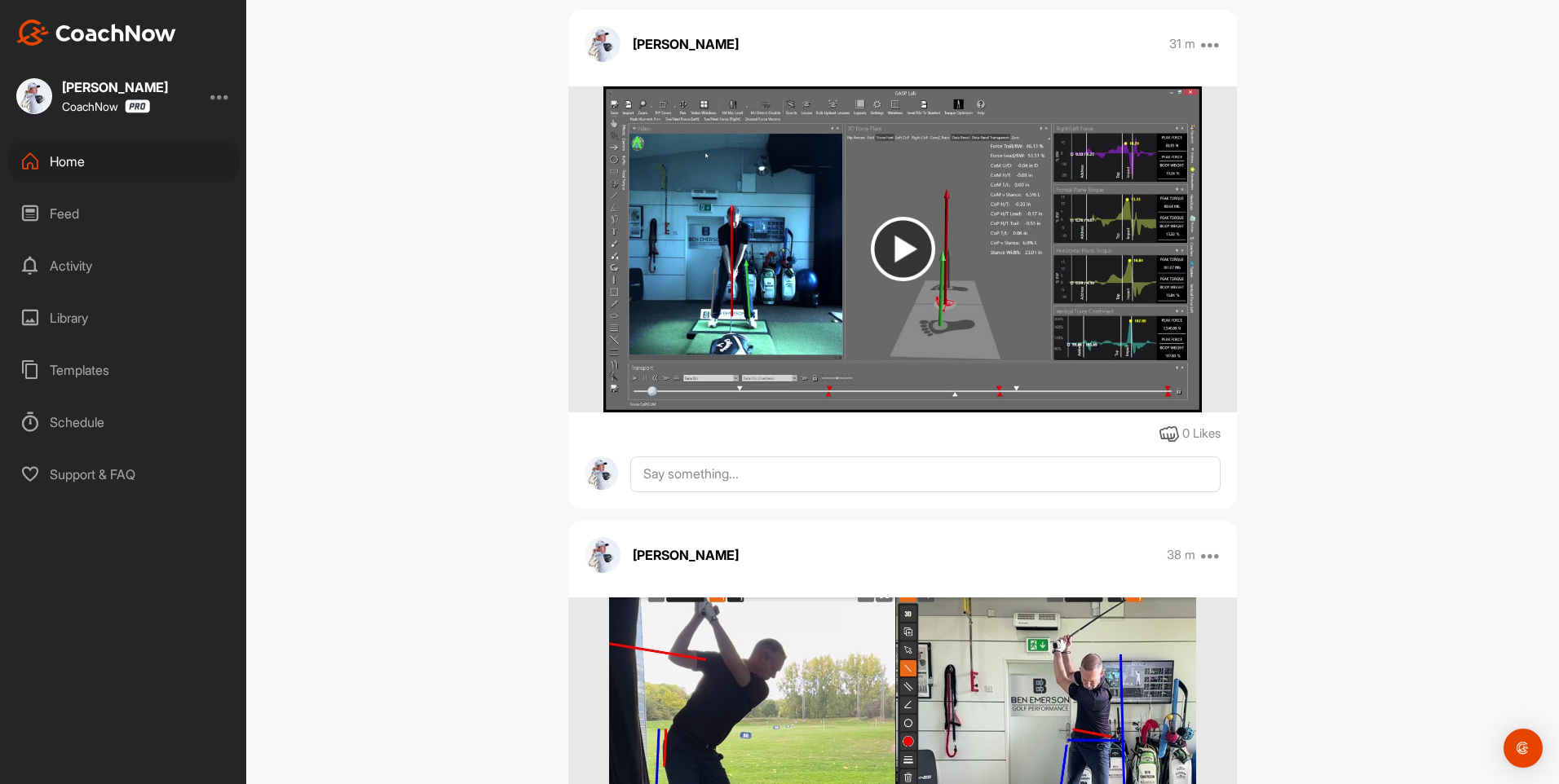
click at [900, 256] on img at bounding box center [902, 249] width 64 height 64
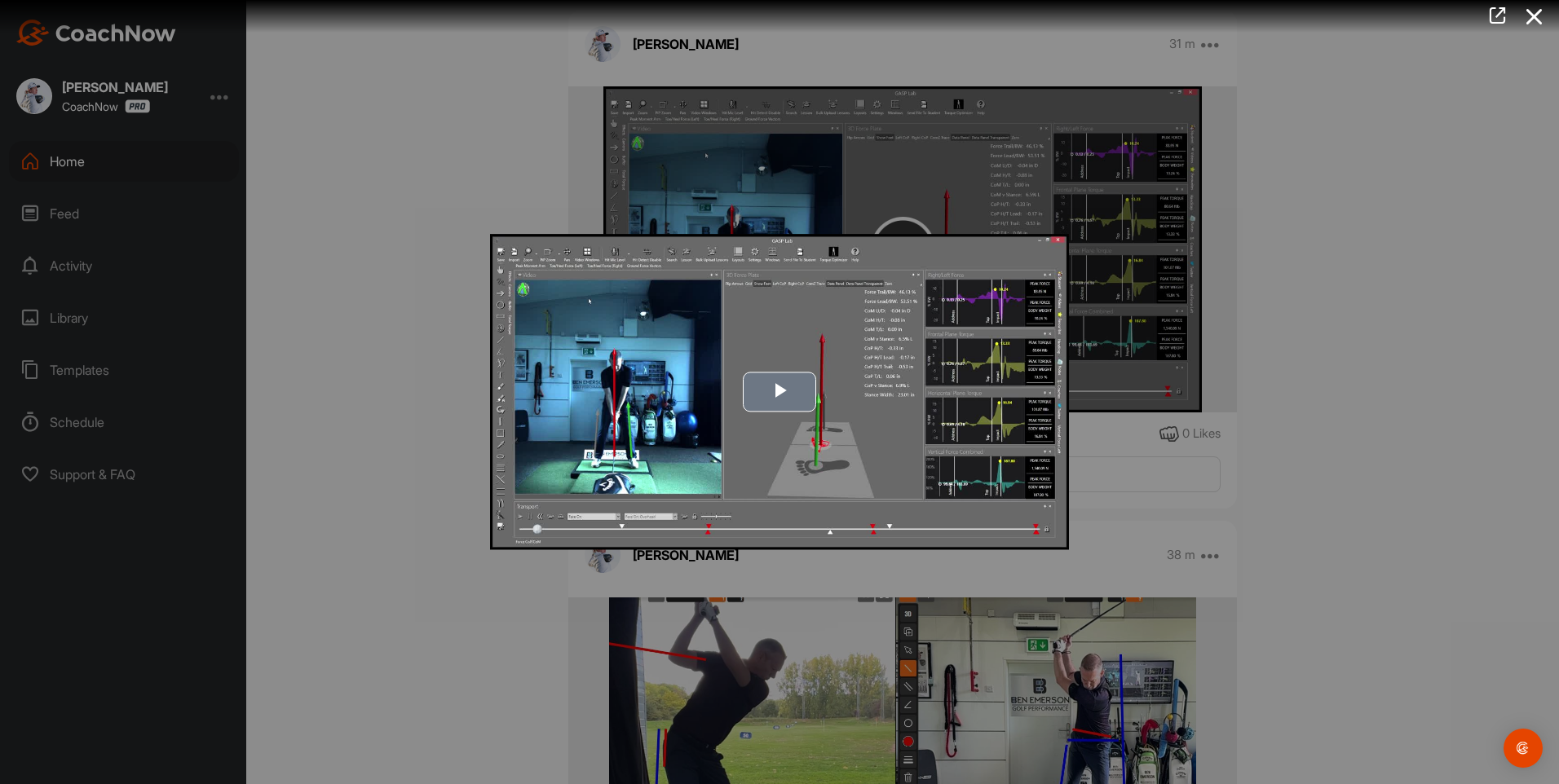
click at [780, 392] on span "Video Player" at bounding box center [780, 392] width 0 height 0
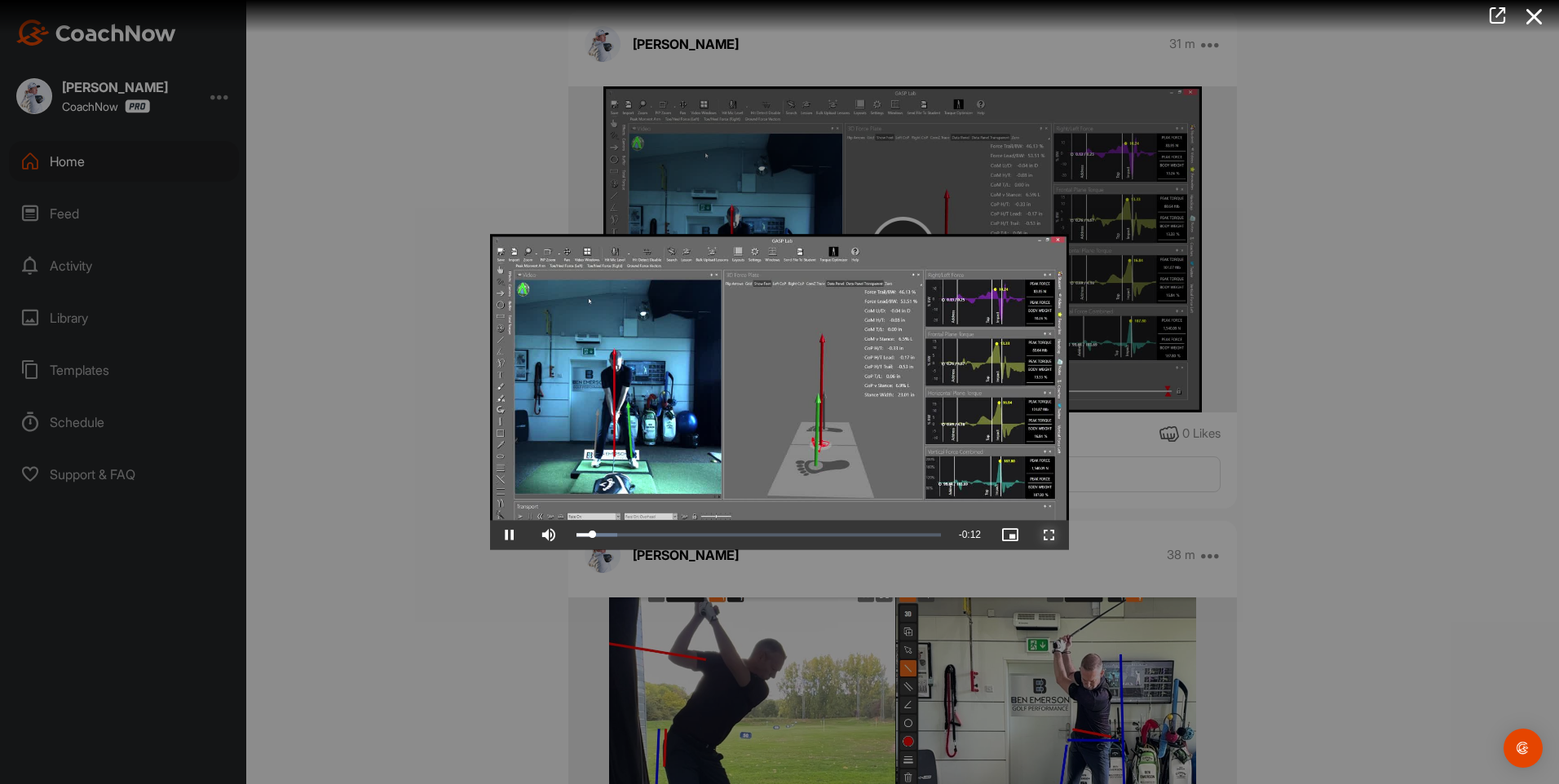
click at [1043, 535] on span "Video Player" at bounding box center [1049, 535] width 39 height 0
click at [1538, 18] on icon at bounding box center [1534, 16] width 37 height 30
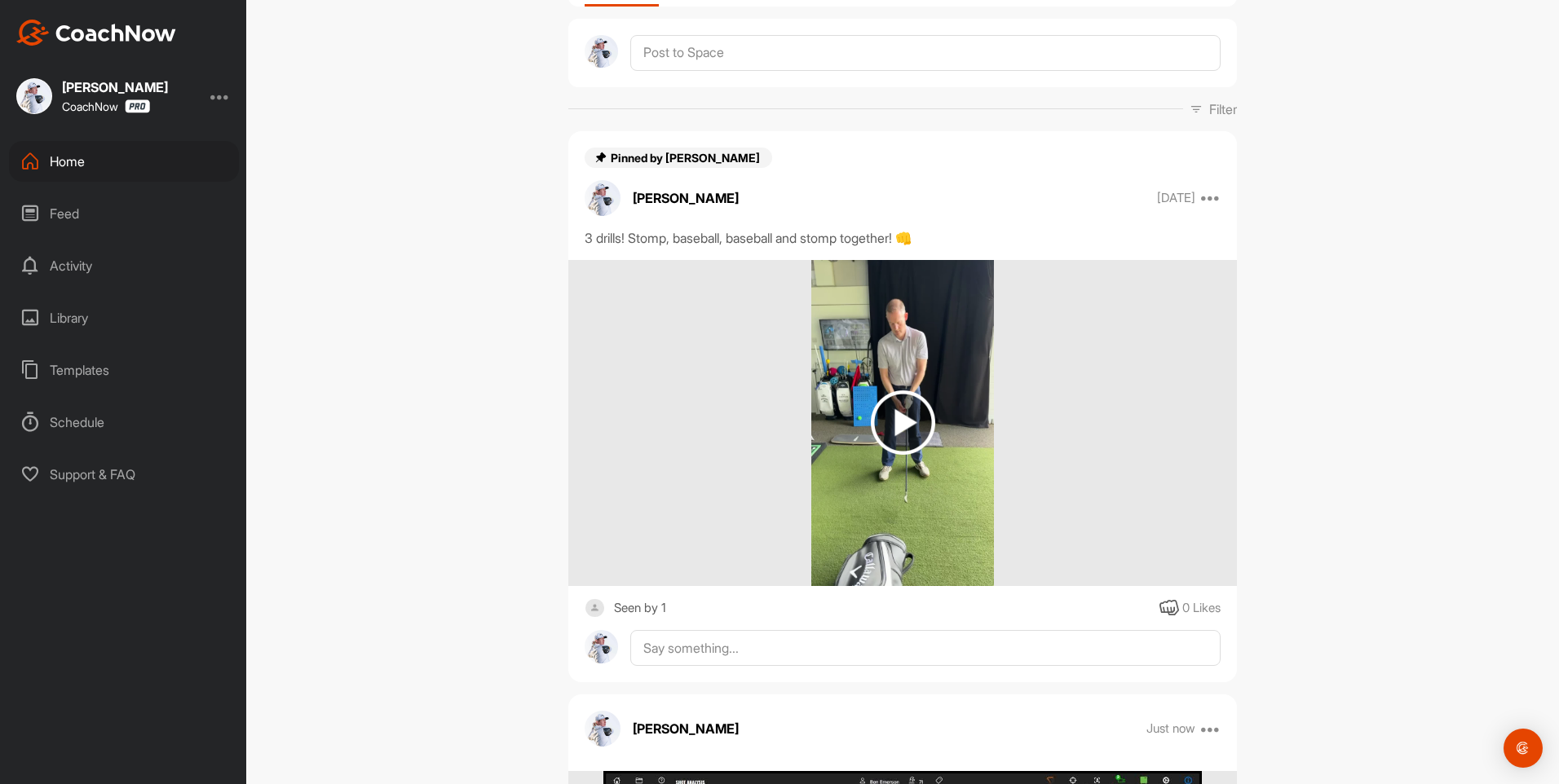
scroll to position [0, 0]
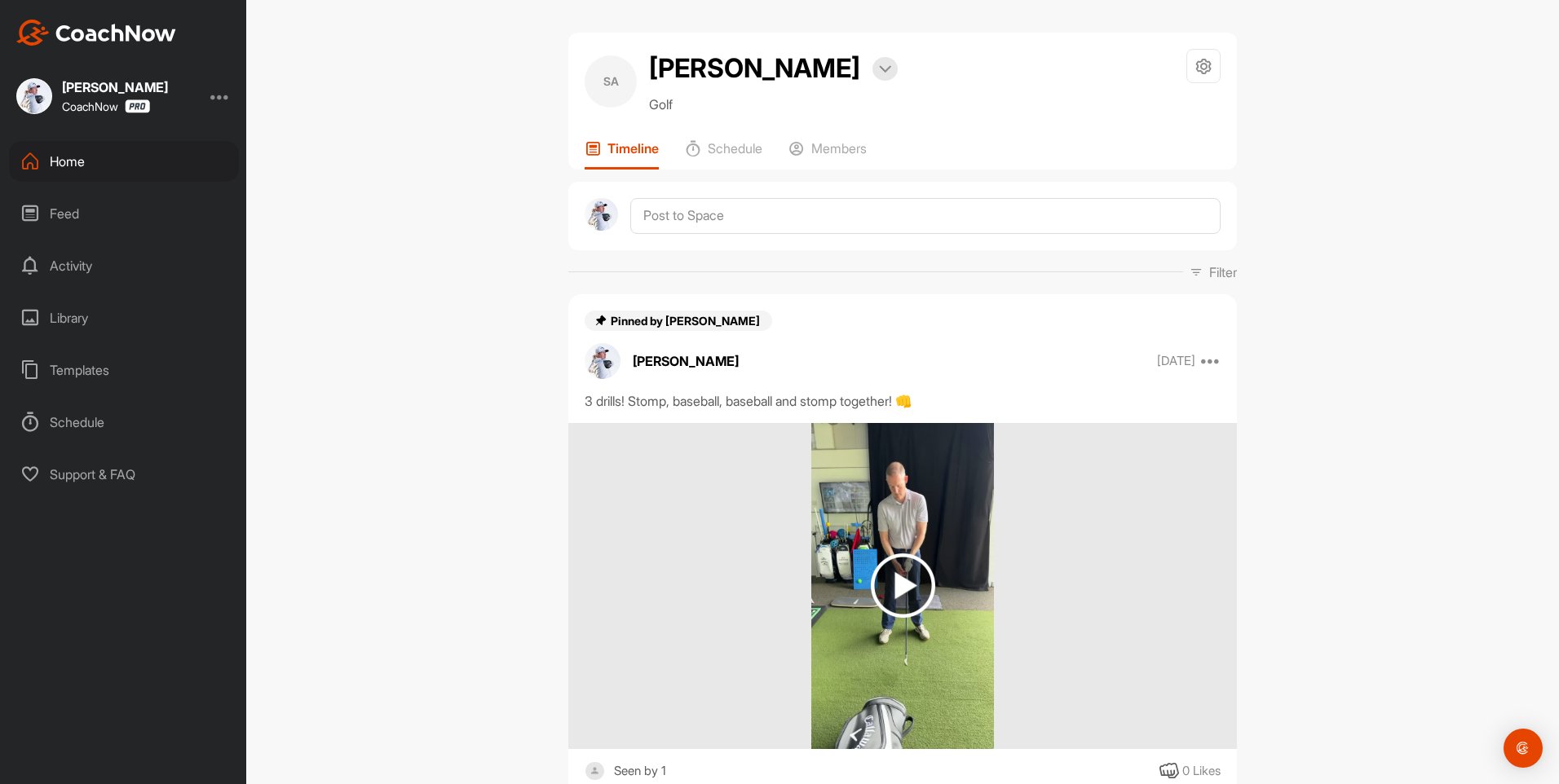
drag, startPoint x: 667, startPoint y: 242, endPoint x: 667, endPoint y: 222, distance: 20.0
click at [667, 241] on div at bounding box center [902, 215] width 669 height 68
click at [667, 221] on textarea at bounding box center [925, 215] width 590 height 36
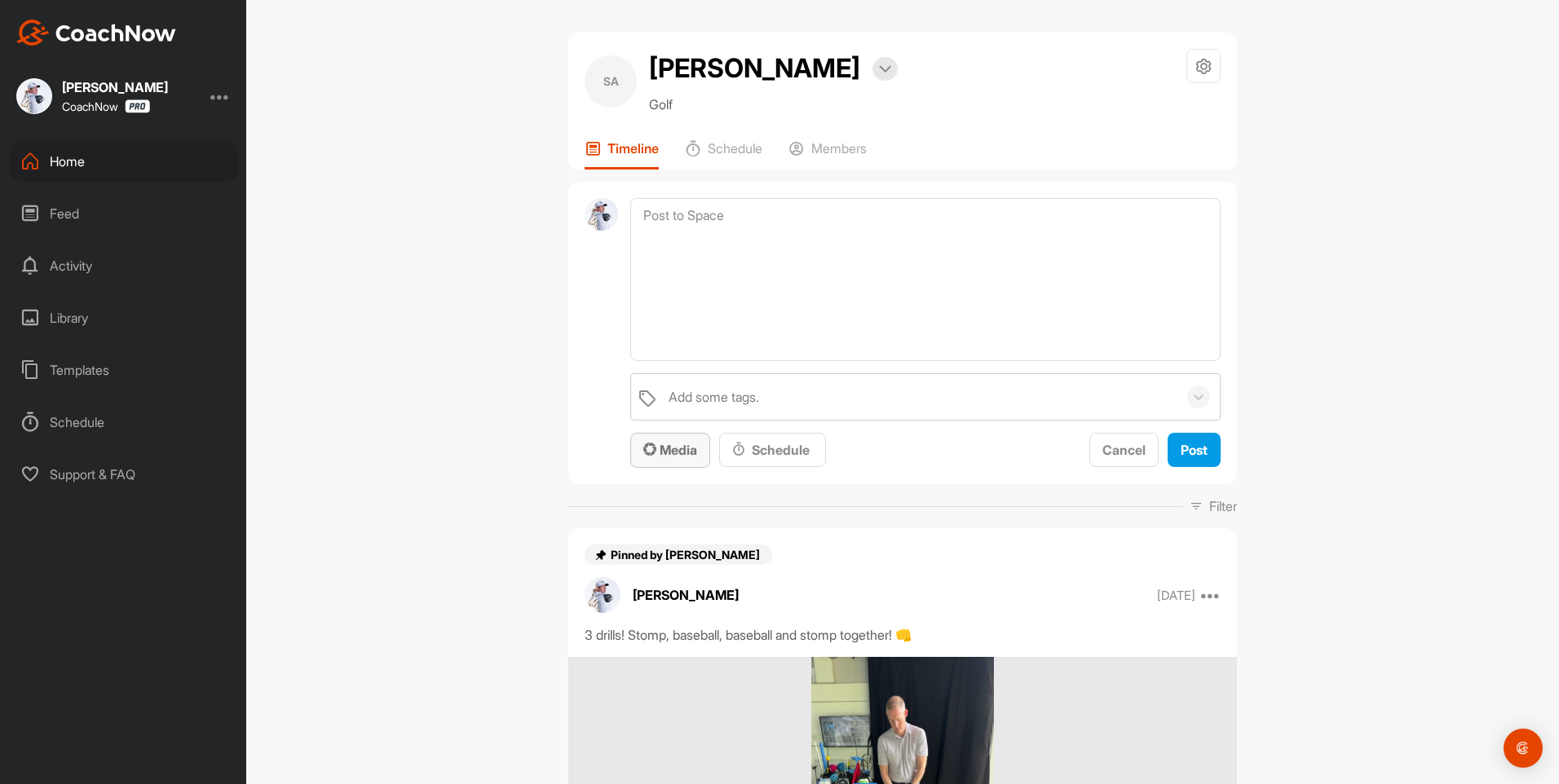
click at [665, 452] on span "Media" at bounding box center [670, 449] width 54 height 16
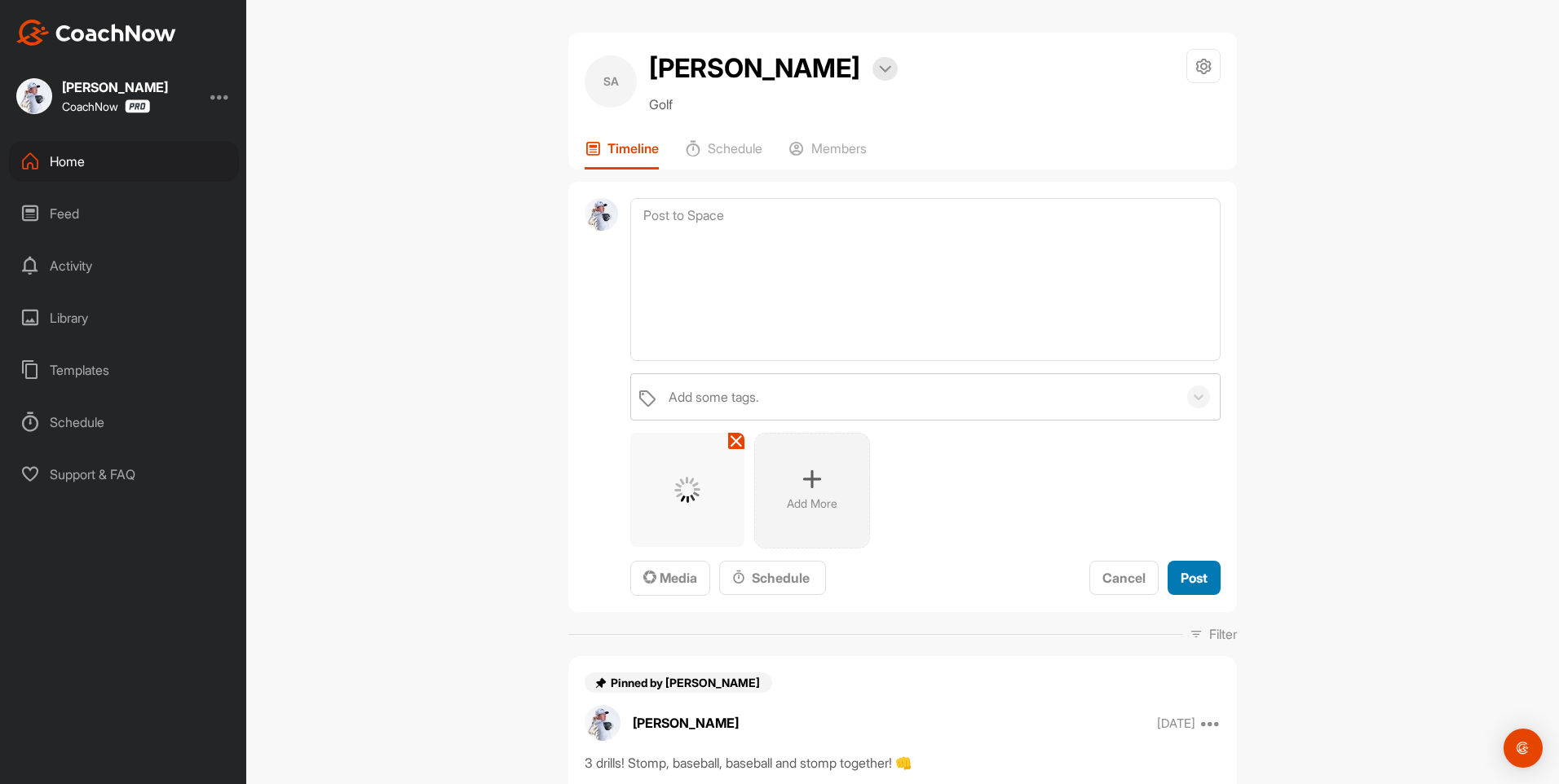
click at [1193, 586] on div "Post" at bounding box center [1194, 578] width 27 height 19
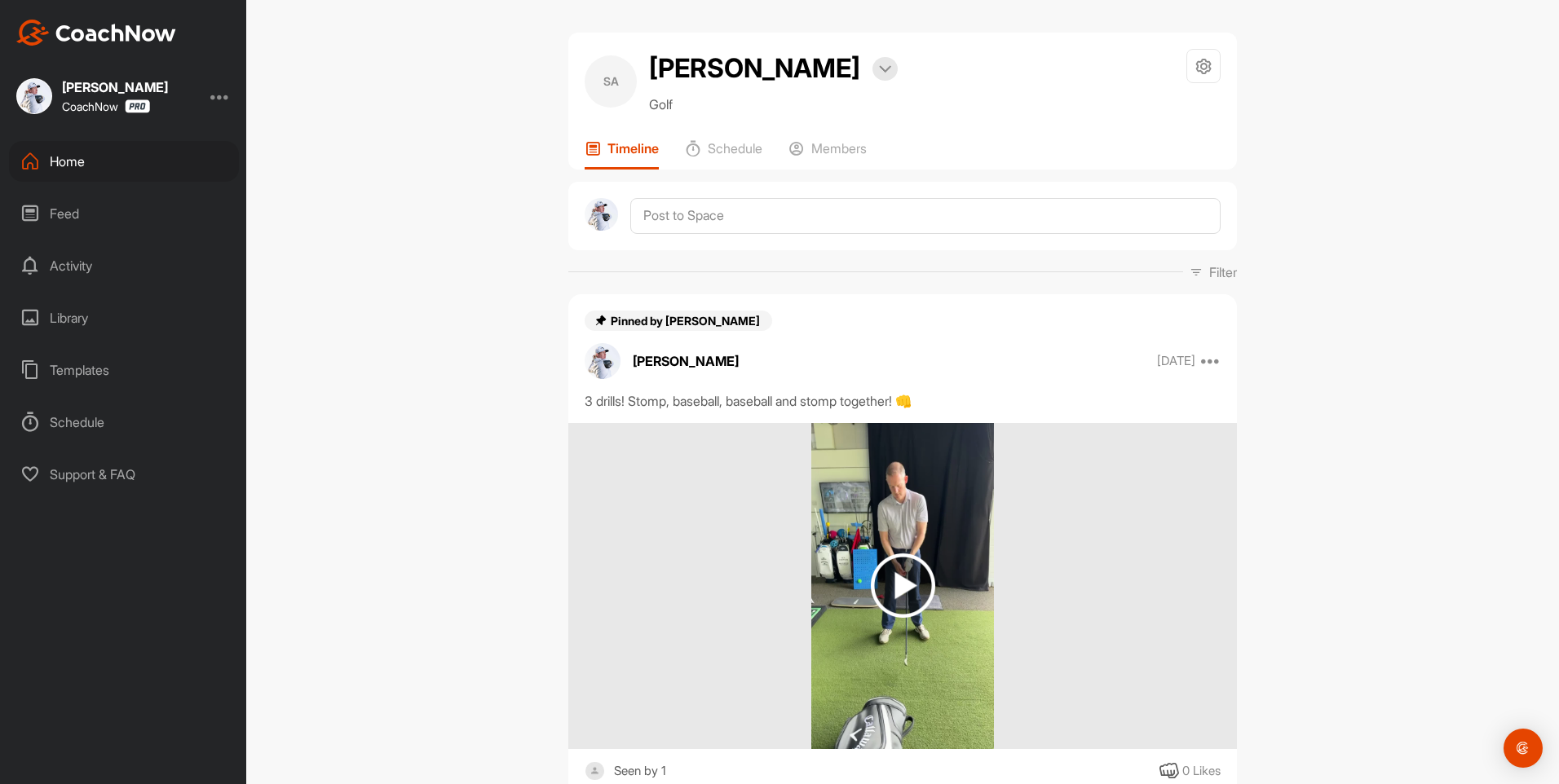
click at [84, 209] on div "Feed" at bounding box center [124, 213] width 230 height 40
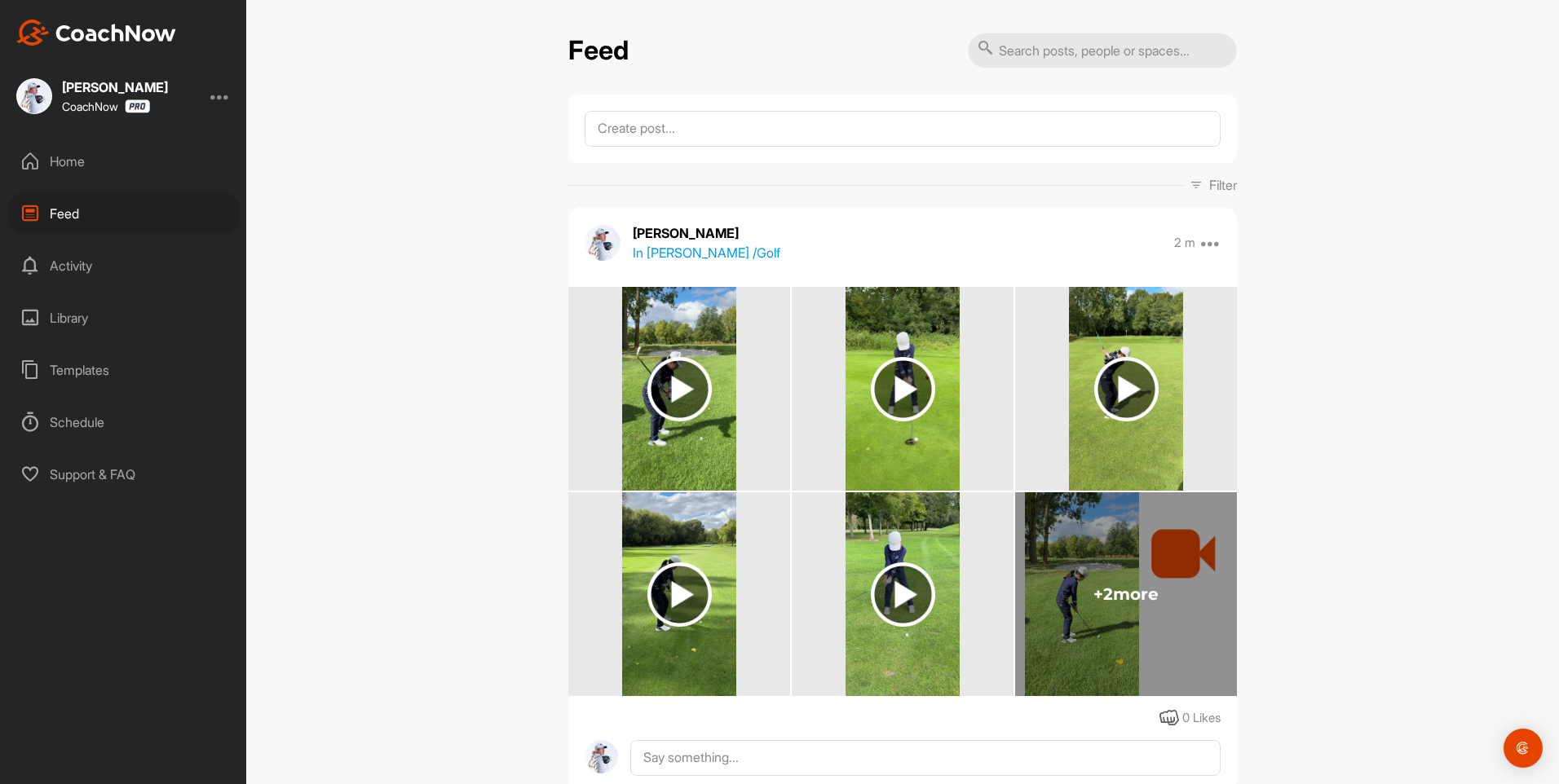
click at [79, 162] on div "Home" at bounding box center [124, 161] width 230 height 40
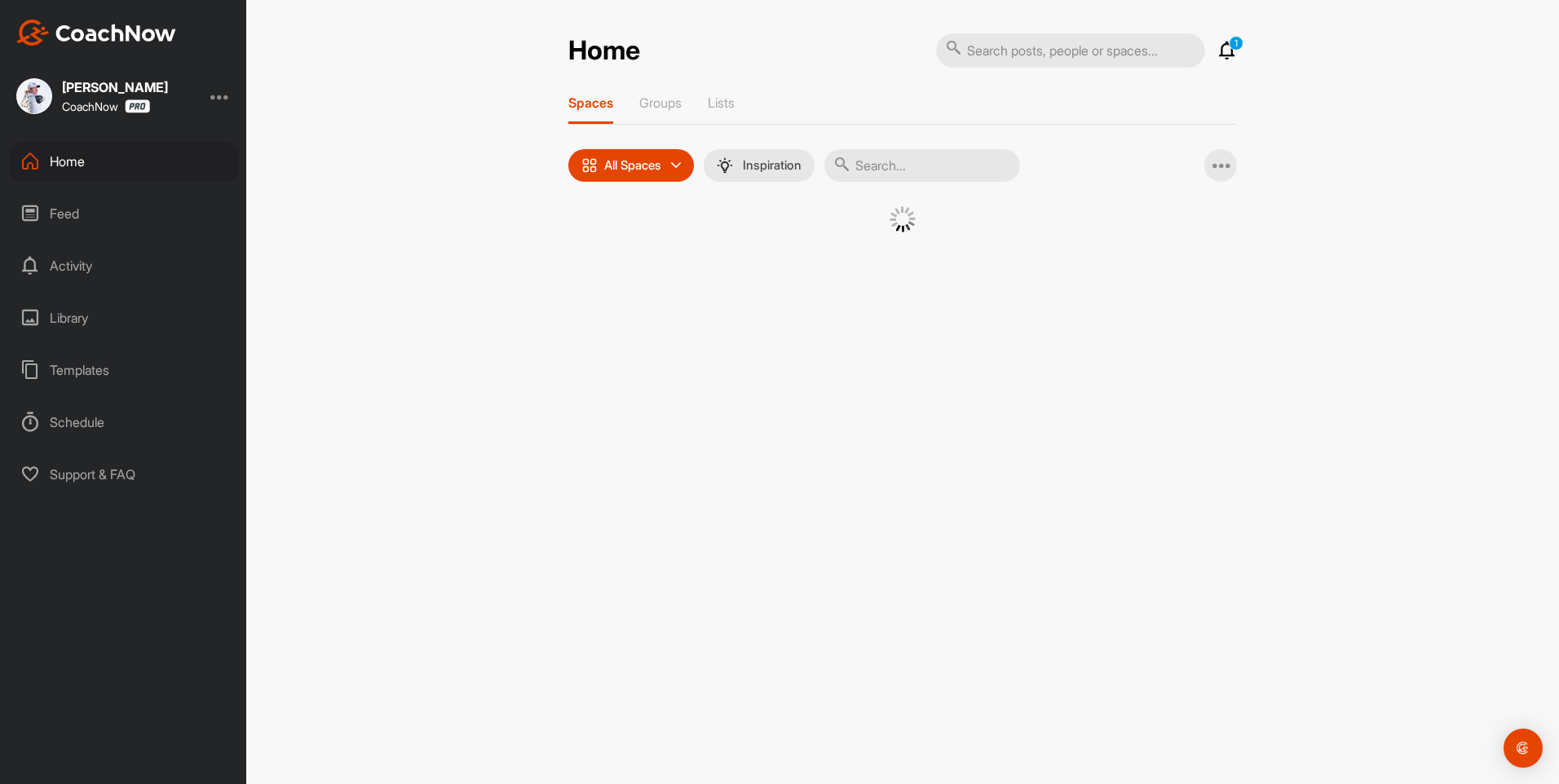
click at [899, 160] on input "text" at bounding box center [923, 165] width 196 height 33
type input "david m"
click at [750, 311] on p "[PERSON_NAME]" at bounding box center [752, 316] width 98 height 19
